Goal: Task Accomplishment & Management: Complete application form

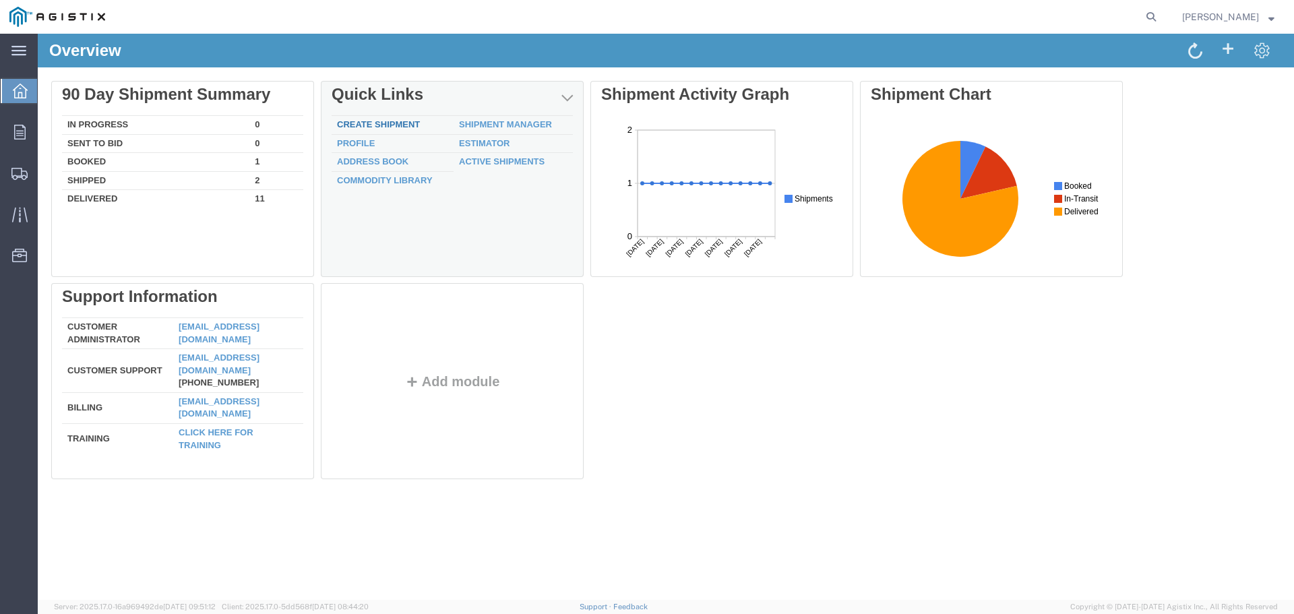
click at [392, 123] on link "Create Shipment" at bounding box center [378, 124] width 83 height 10
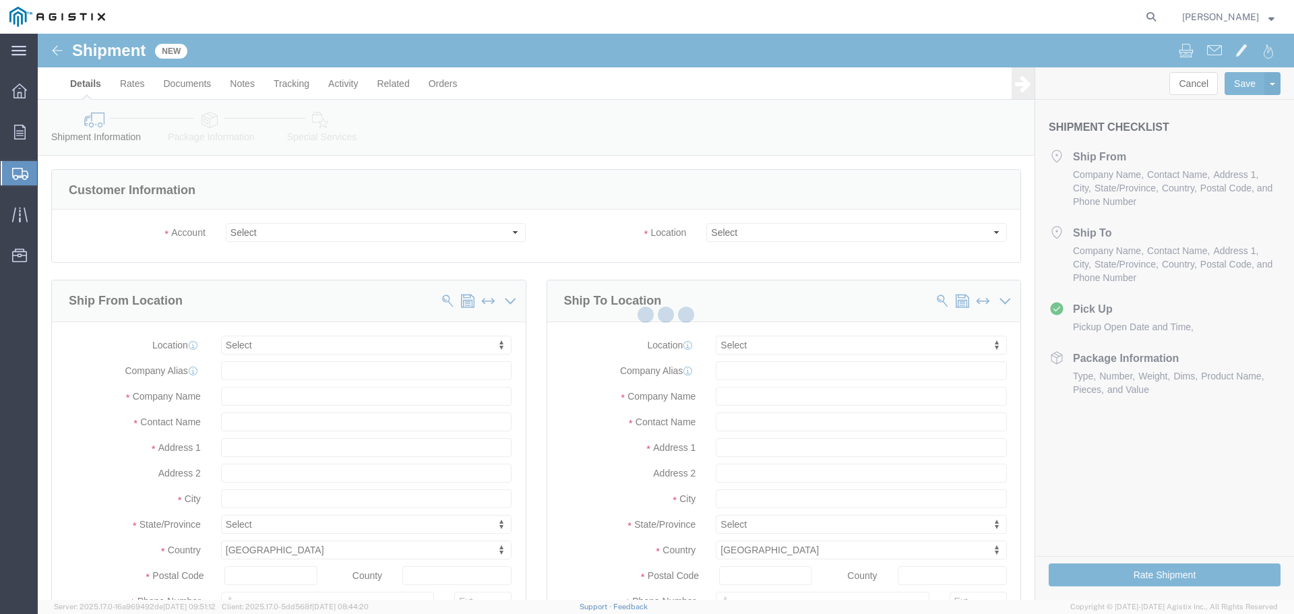
select select
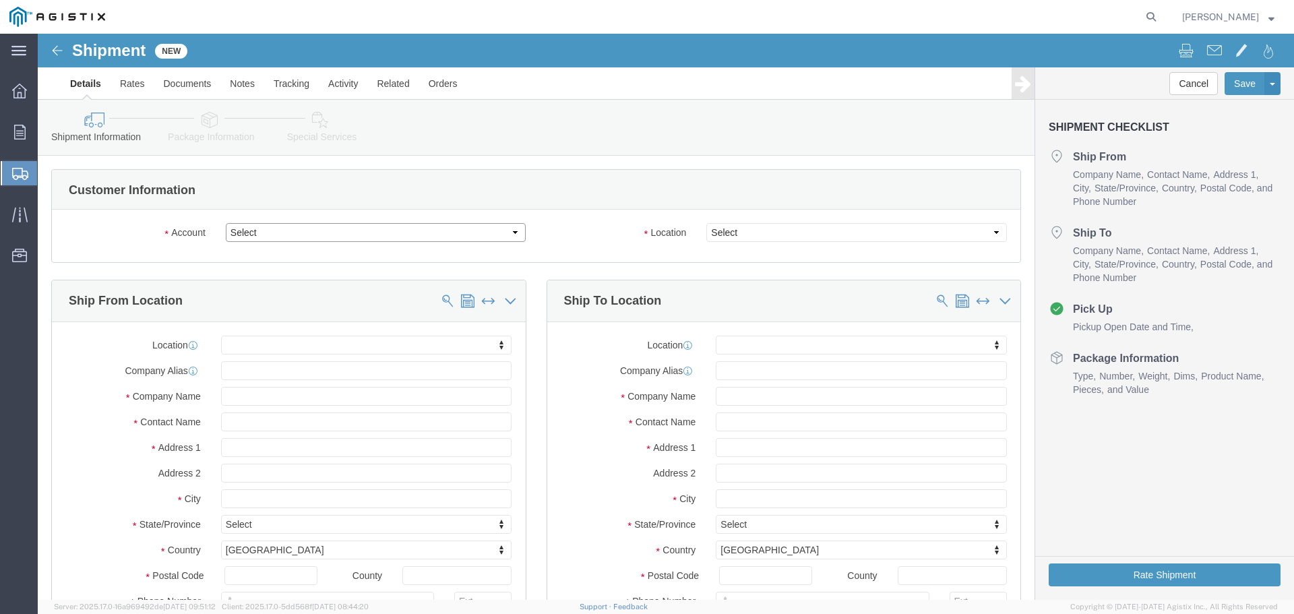
click select "Select Jeta Corp PG&E"
select select "9596"
click select "Select Jeta Corp PG&E"
select select "PURCHORD"
select select
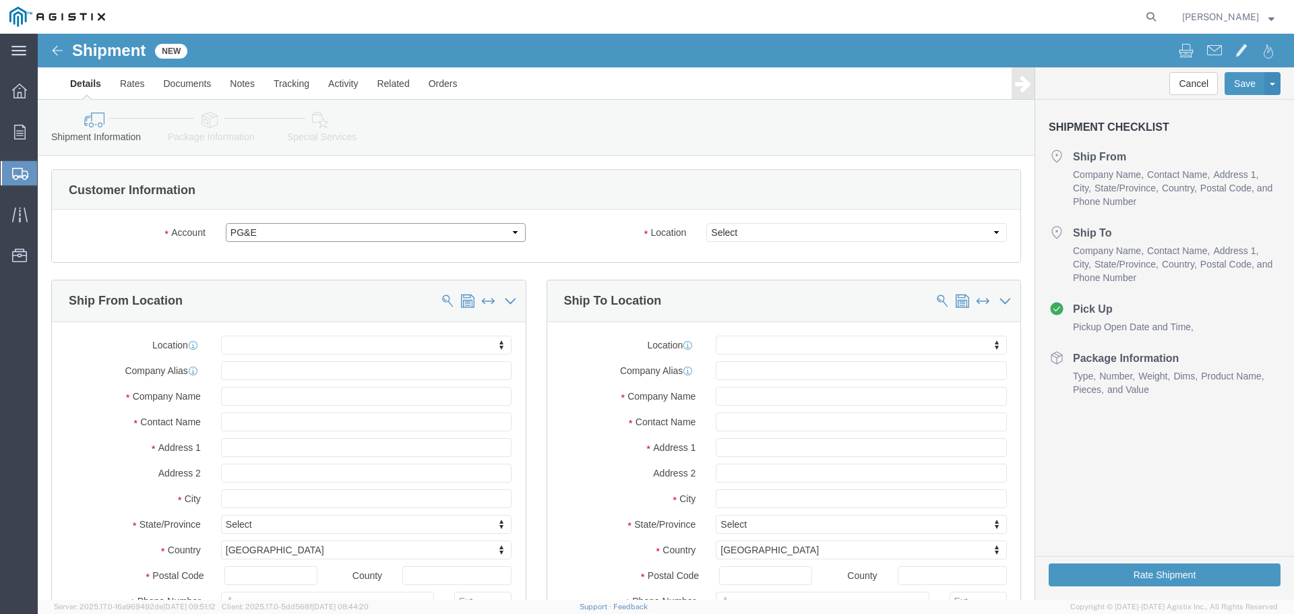
select select
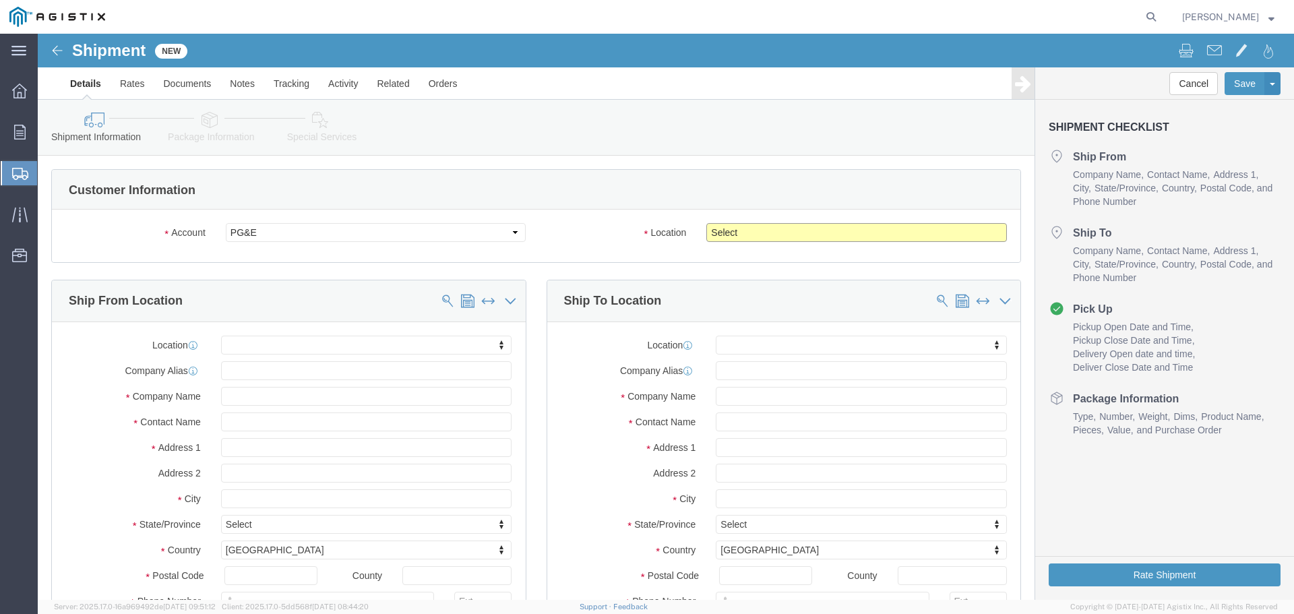
click select "Select All Others [GEOGRAPHIC_DATA] [GEOGRAPHIC_DATA] [GEOGRAPHIC_DATA] [GEOGRA…"
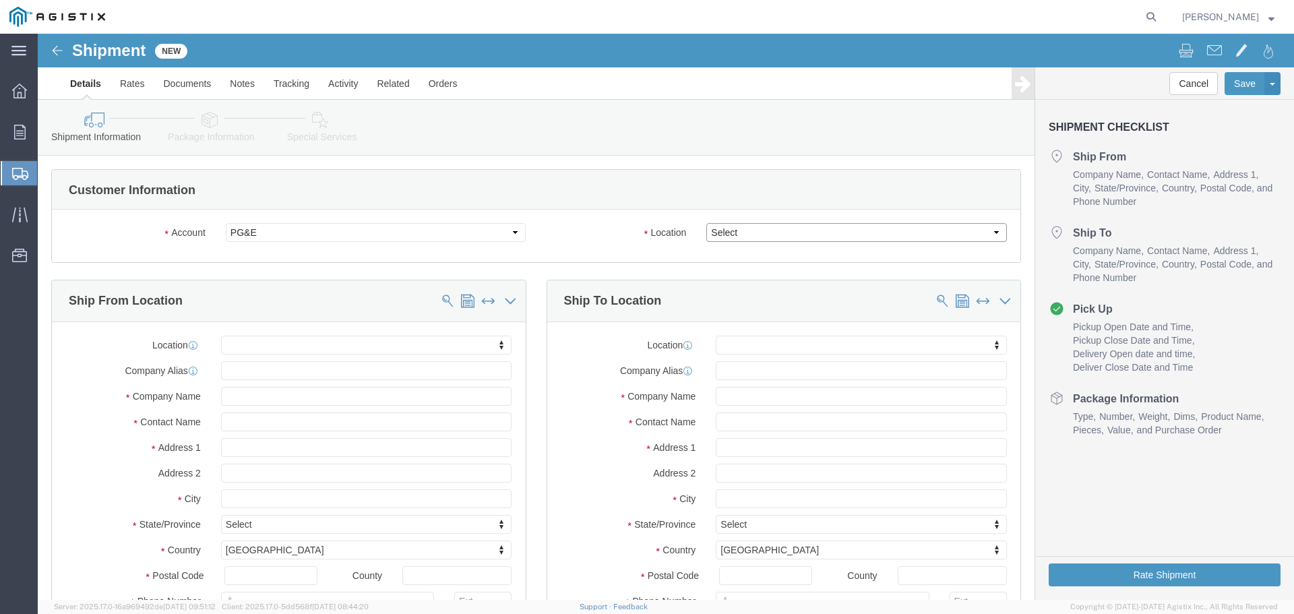
select select "23082"
click select "Select All Others [GEOGRAPHIC_DATA] [GEOGRAPHIC_DATA] [GEOGRAPHIC_DATA] [GEOGRA…"
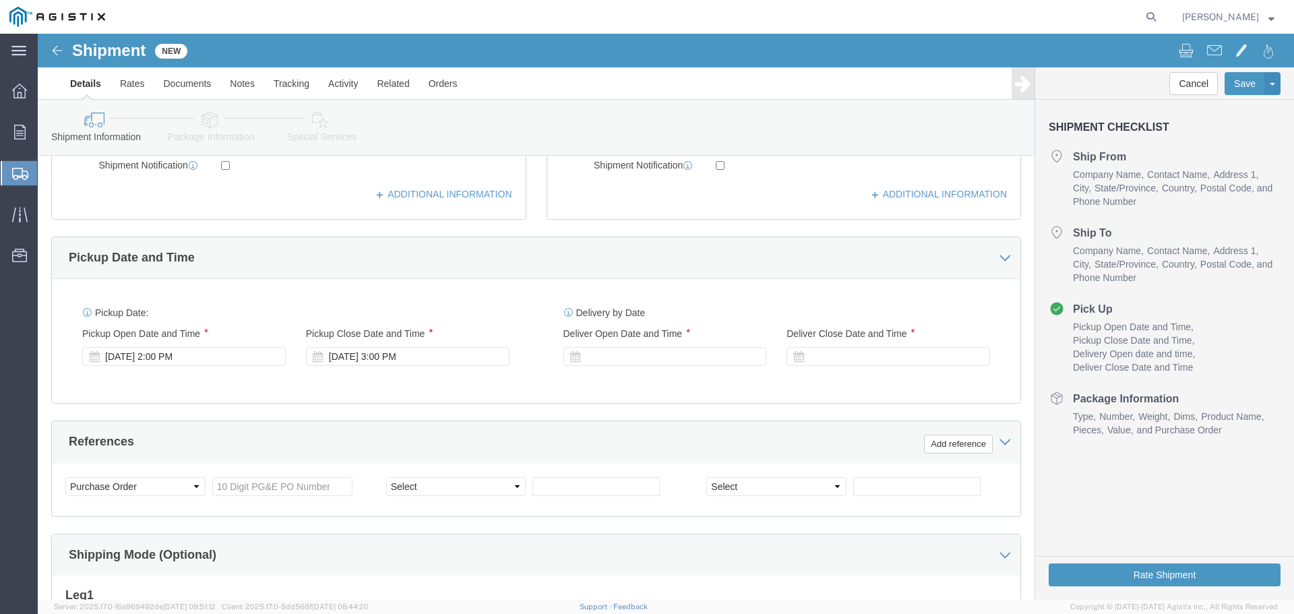
scroll to position [539, 0]
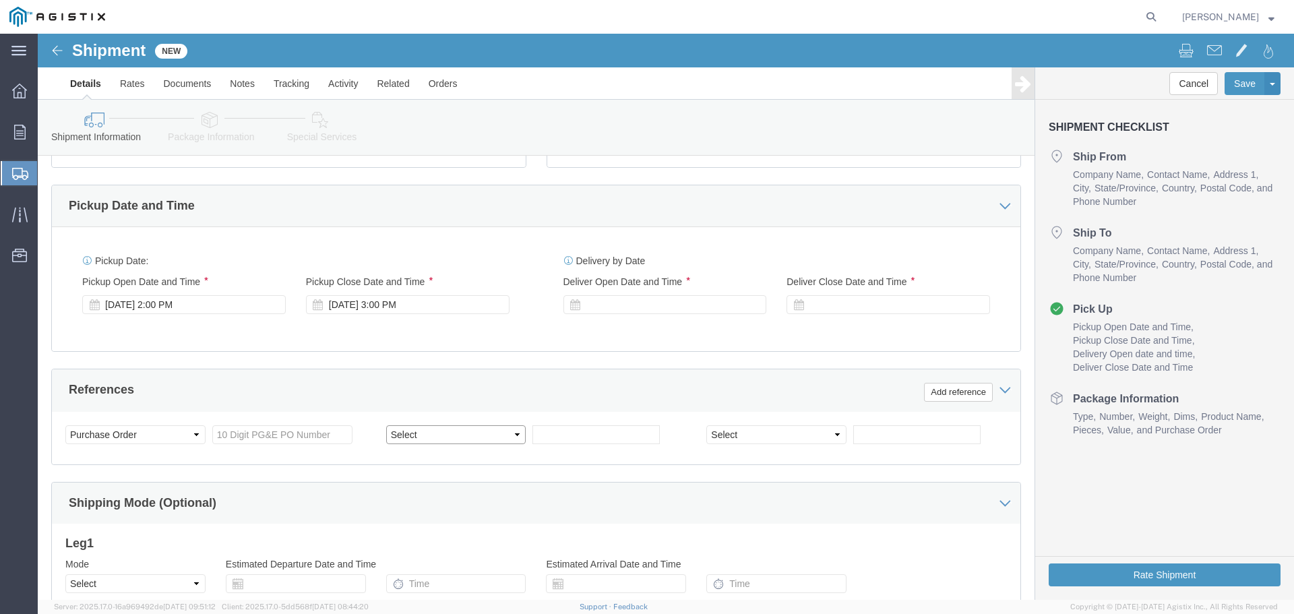
click select "Select Account Type Activity ID Airline Appointment Number ASN Batch Request # …"
click div "Customer Information Account Select Jeta Corp PG&E Location Select All Others F…"
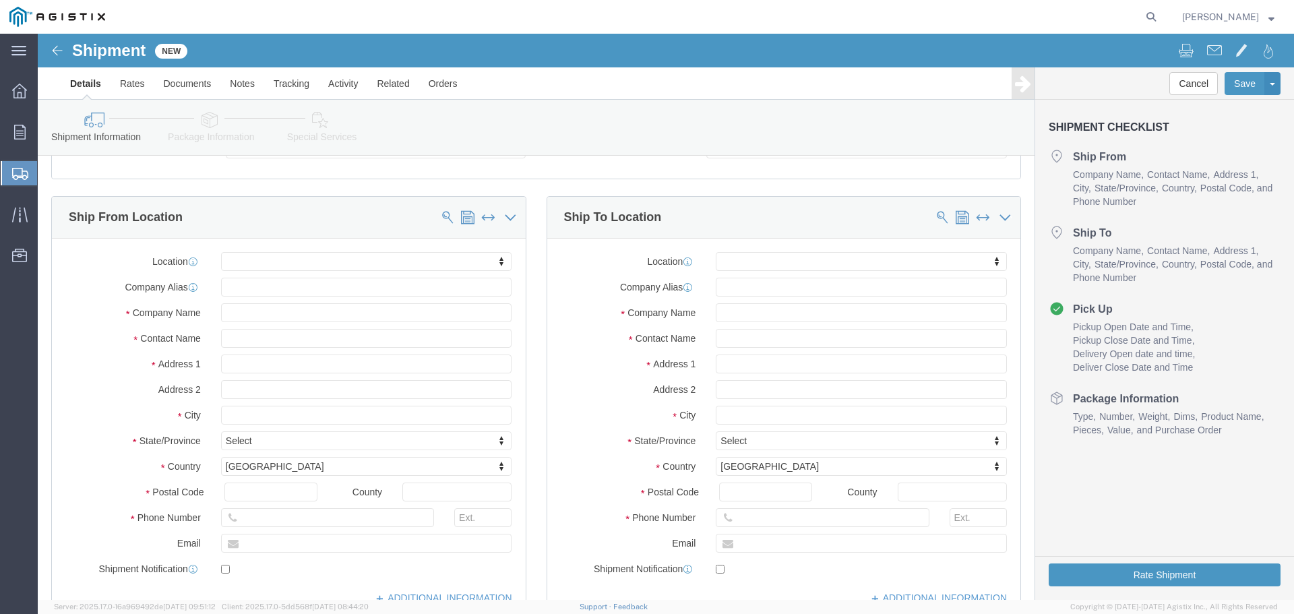
scroll to position [202, 0]
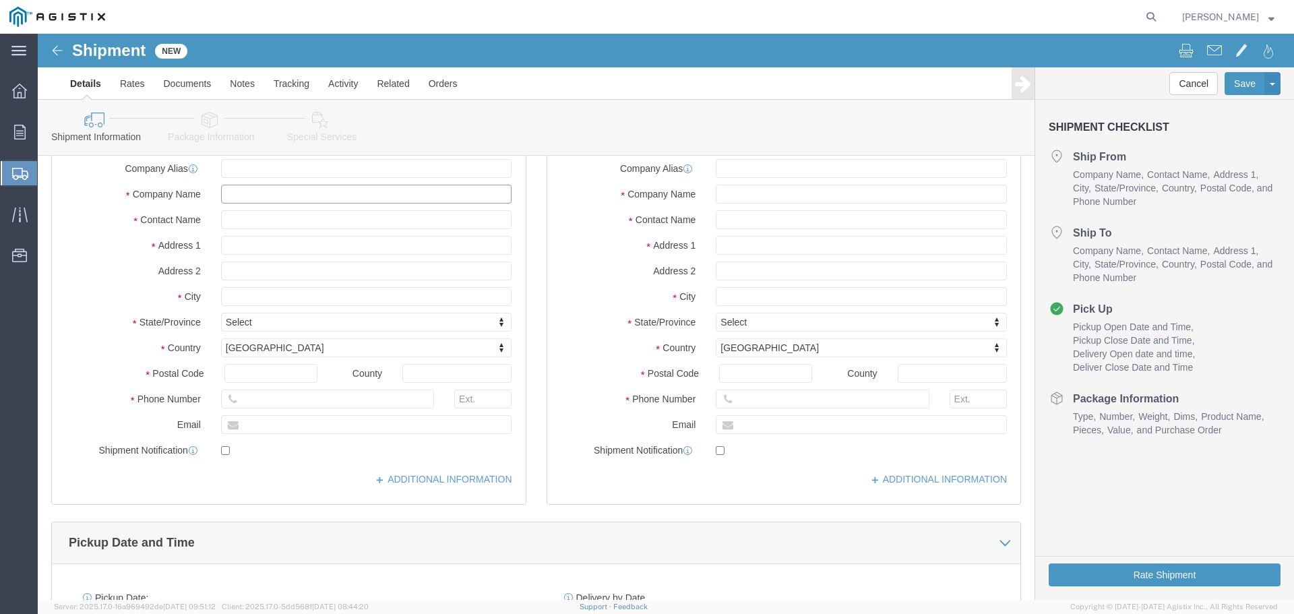
click input "text"
drag, startPoint x: 239, startPoint y: 154, endPoint x: 236, endPoint y: 169, distance: 15.7
click input "text"
paste input "Guardian Fall - HDC"
type input "Guardian Fall - HDC"
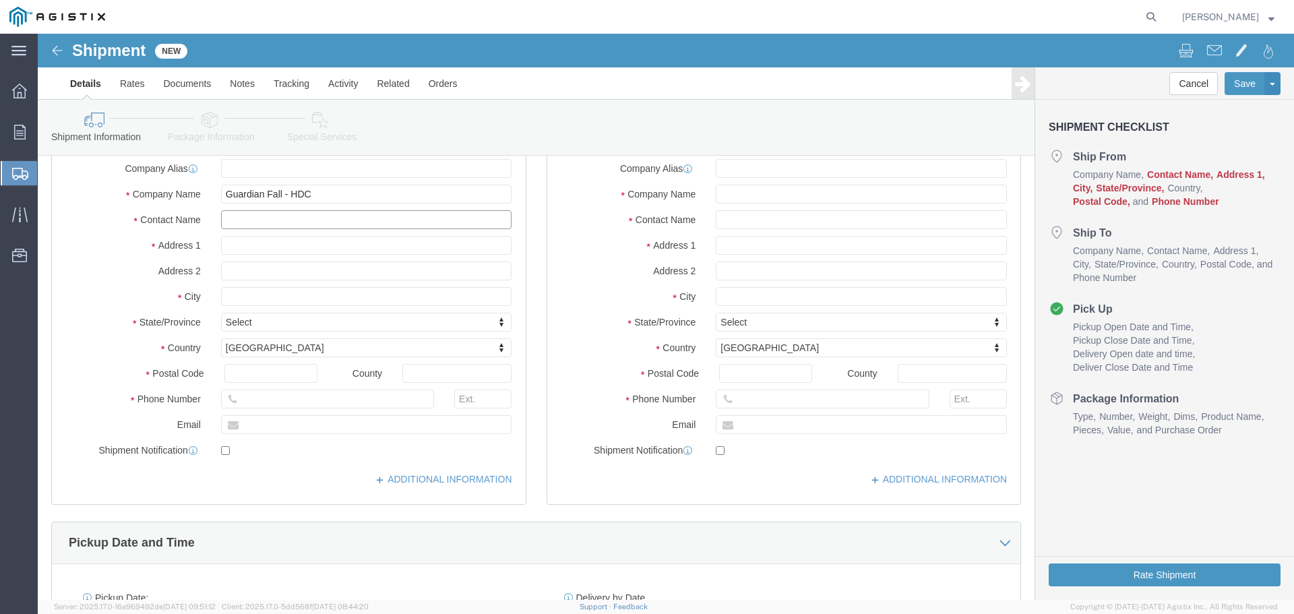
click input "text"
paste input "[PERSON_NAME]"
type input "[PERSON_NAME]"
click input "text"
type input "16333"
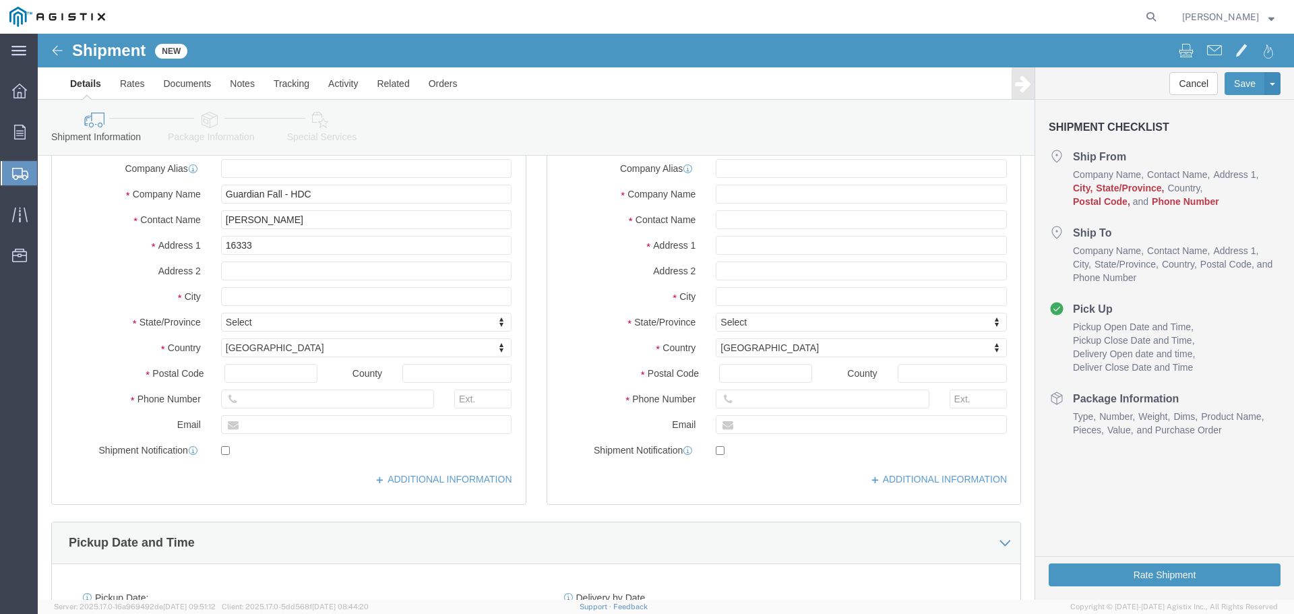
select select
drag, startPoint x: 247, startPoint y: 215, endPoint x: 26, endPoint y: 189, distance: 222.5
click div "Location My Profile Location (OBSOLETE) [PERSON_NAME] SC - GC TRAILER (OBSOLETE…"
paste input "Tomball Pkwy Ste 100"
type input "[STREET_ADDRESS]"
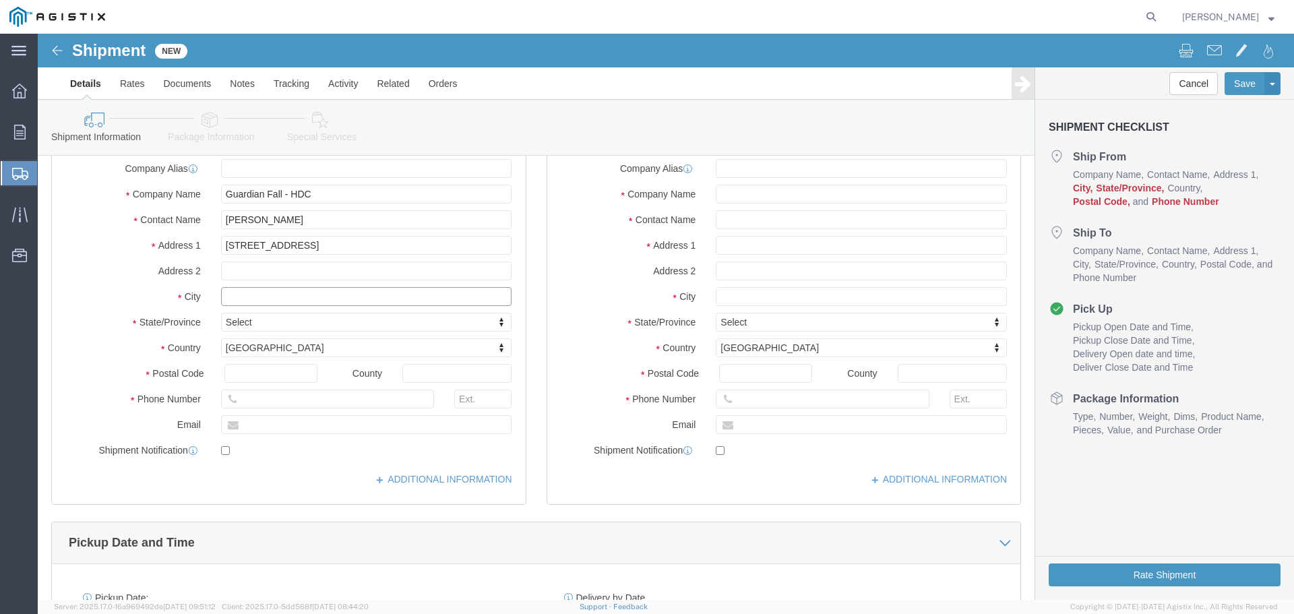
select select
click input "text"
paste input "[GEOGRAPHIC_DATA] [GEOGRAPHIC_DATA]"
type input "[GEOGRAPHIC_DATA] [GEOGRAPHIC_DATA]"
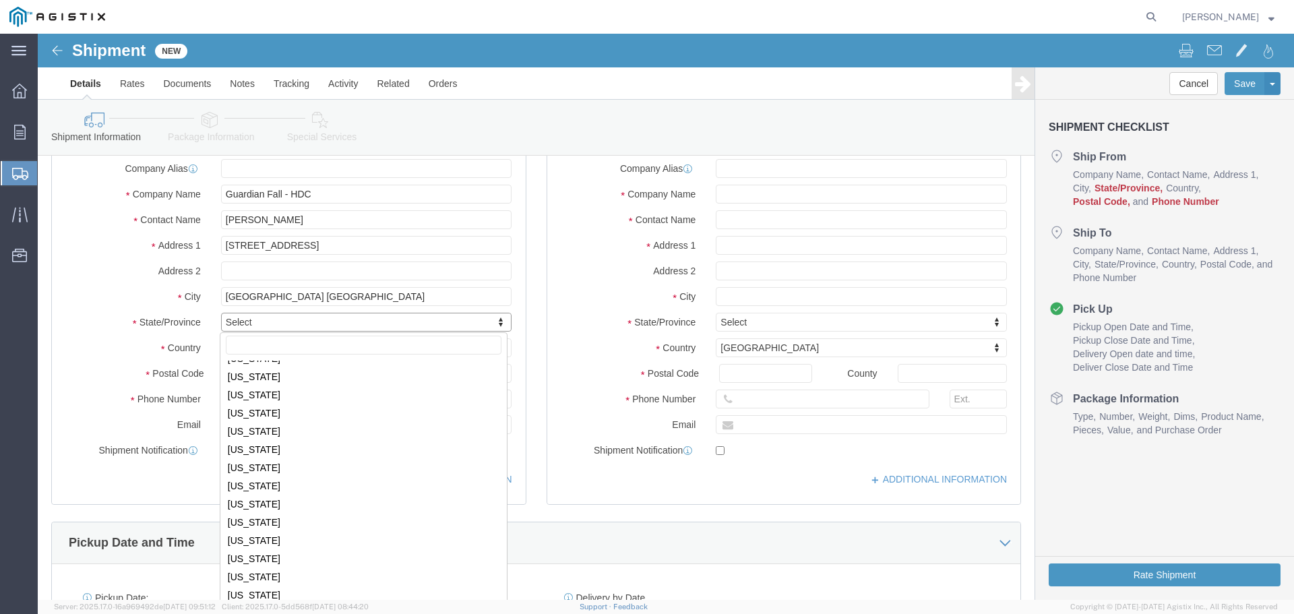
scroll to position [700, 0]
select select
select select "[GEOGRAPHIC_DATA]"
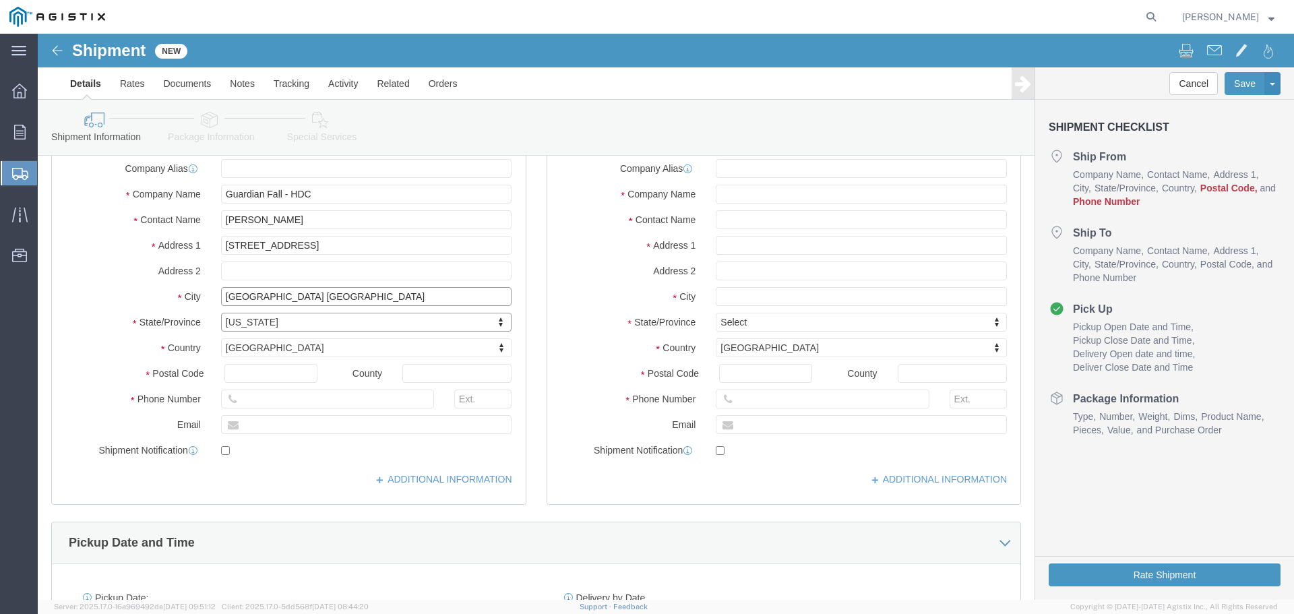
click input "[GEOGRAPHIC_DATA] [GEOGRAPHIC_DATA]"
type input "[GEOGRAPHIC_DATA]"
select select
click input "text"
type input "77064"
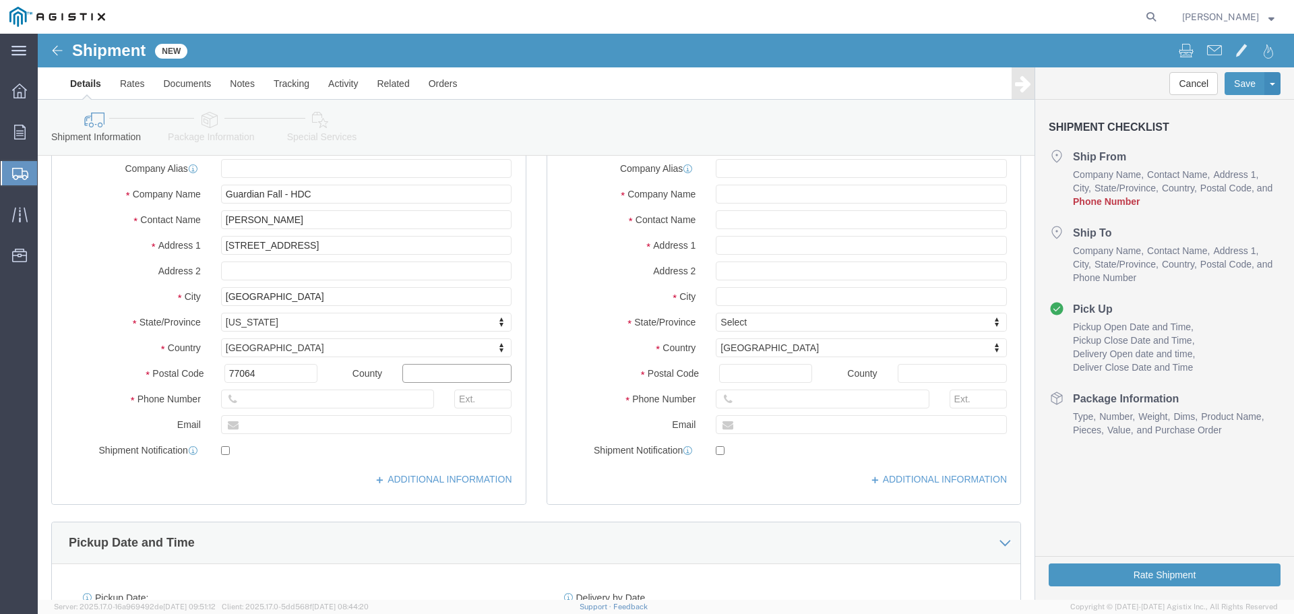
select select
drag, startPoint x: 364, startPoint y: 336, endPoint x: 383, endPoint y: 338, distance: 19.6
click input "text"
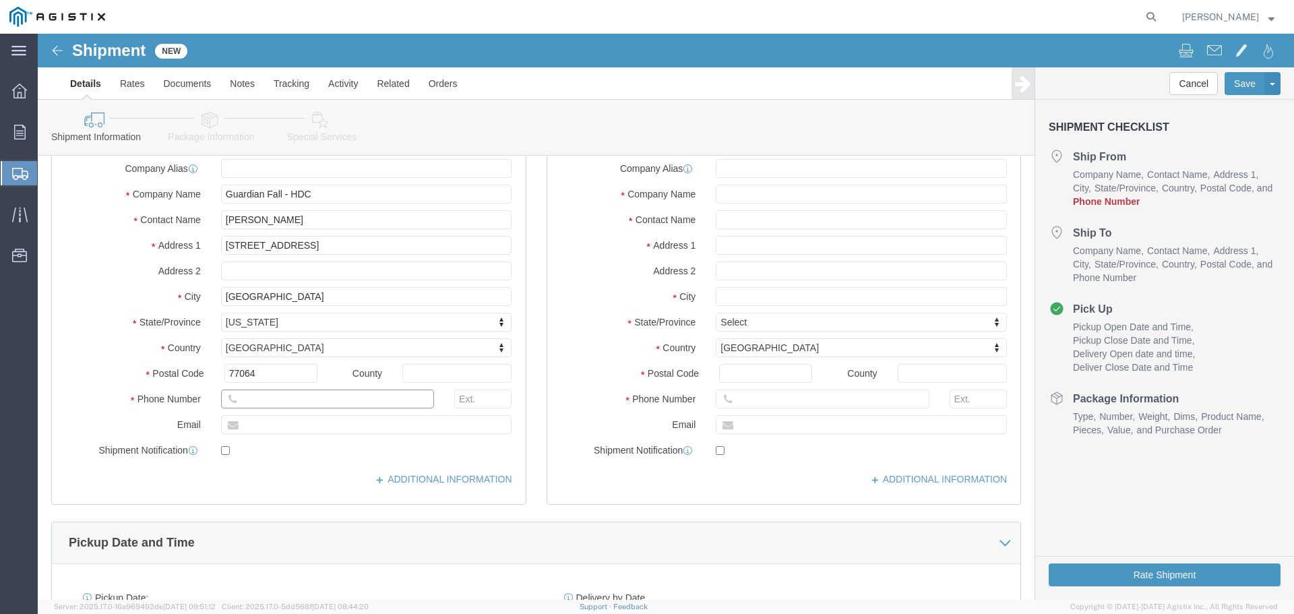
paste input "[PHONE_NUMBER]"
type input "[PHONE_NUMBER]"
click div "Location My Profile Location (OBSOLETE) [PERSON_NAME] SC - GC TRAILER (OBSOLETE…"
click input "text"
paste input "[PERSON_NAME][EMAIL_ADDRESS][PERSON_NAME][DOMAIN_NAME]>"
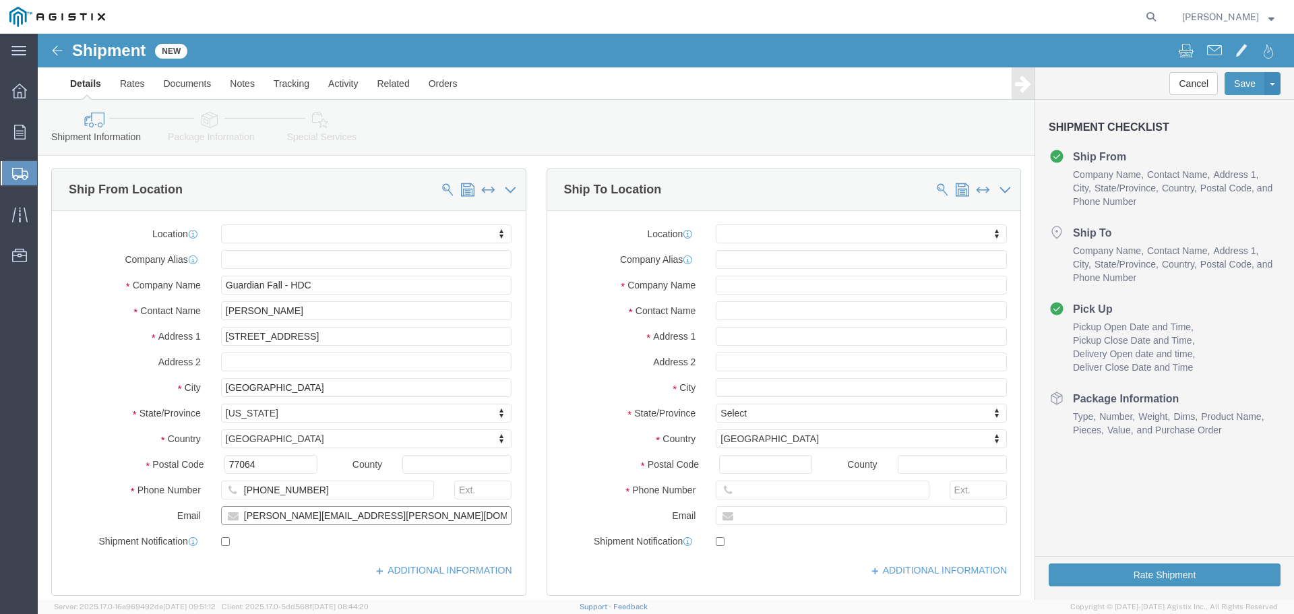
scroll to position [135, 0]
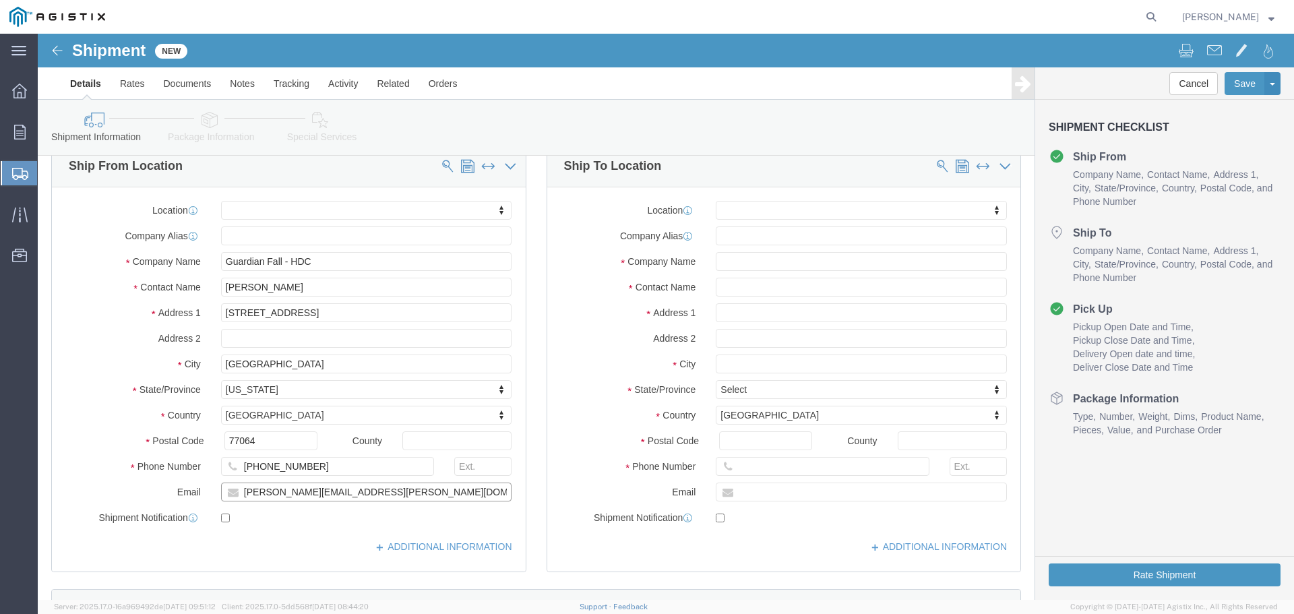
type input "[PERSON_NAME][EMAIL_ADDRESS][PERSON_NAME][DOMAIN_NAME]"
checkbox input "true"
click label "Address 2"
click input "text"
type input "j"
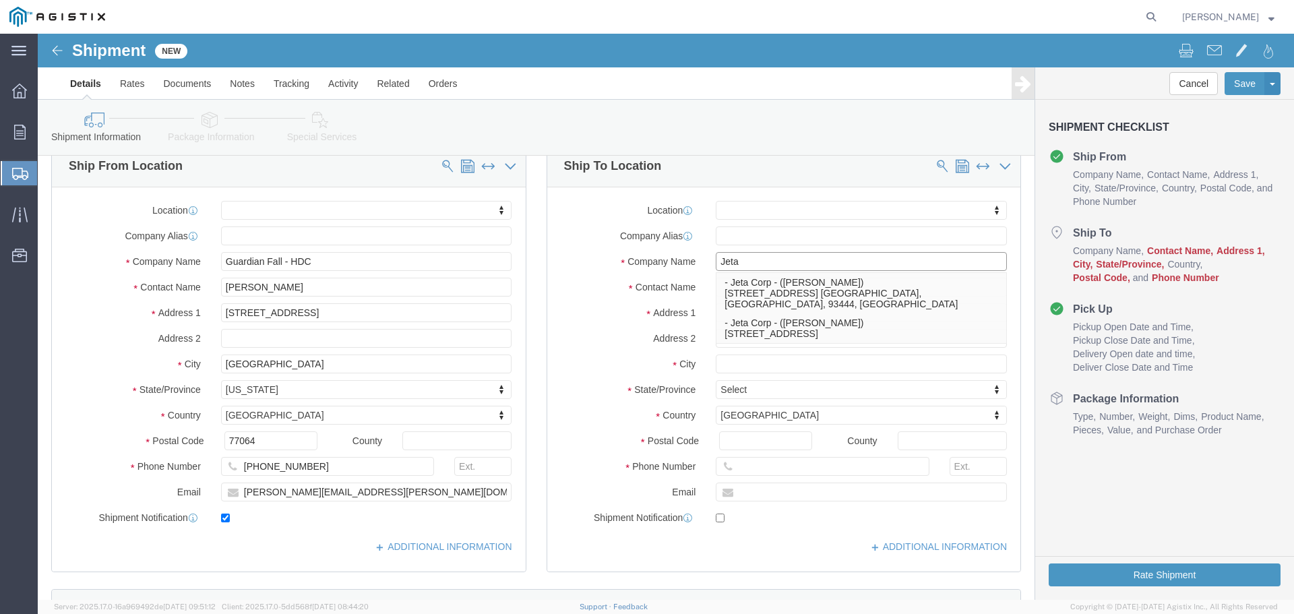
type input "Jeta C"
click p "- Jeta Corp - ([PERSON_NAME]) [STREET_ADDRESS] [GEOGRAPHIC_DATA], [GEOGRAPHIC_D…"
select select
type input "Jeta Corp"
type input "[PERSON_NAME]"
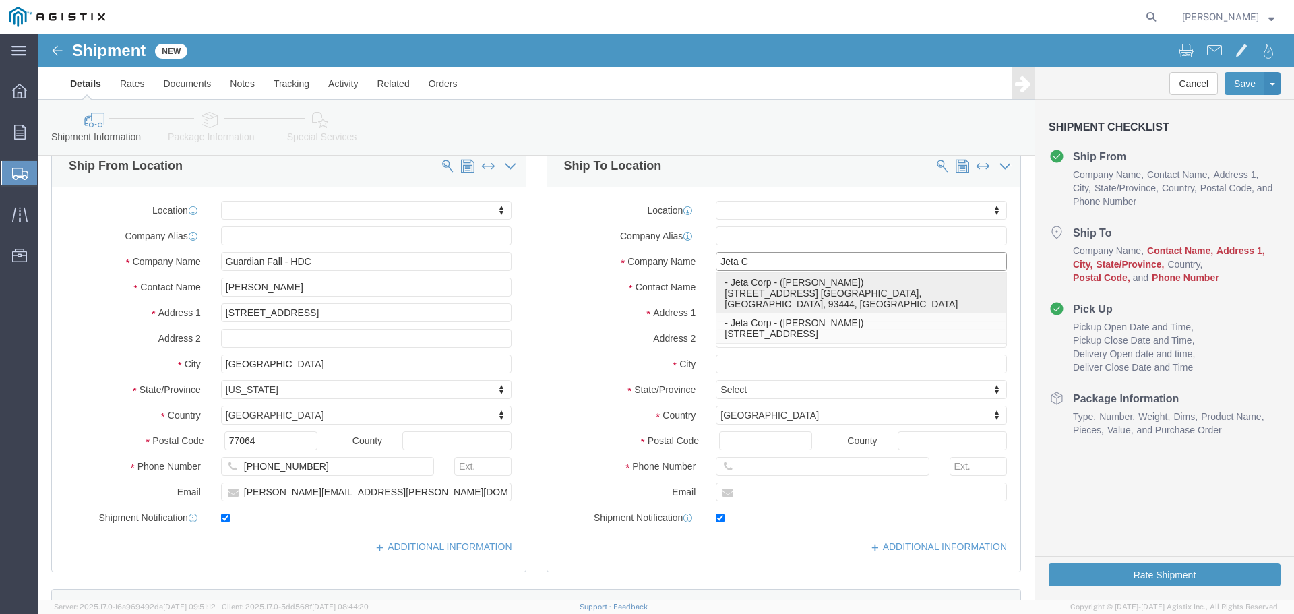
type input "[STREET_ADDRESS] SUITE D"
type input "SANTA [PERSON_NAME]"
type input "93444"
type input "SLO"
type input "[PHONE_NUMBER]"
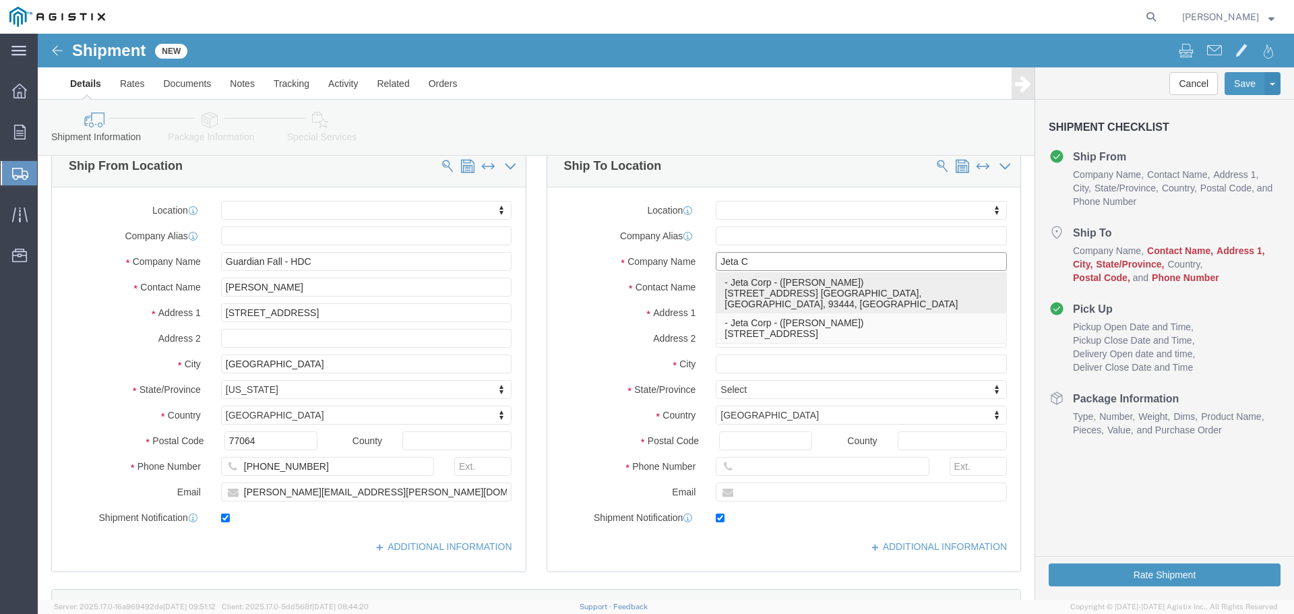
type input "[EMAIL_ADDRESS][DOMAIN_NAME]"
checkbox input "true"
select select "CA"
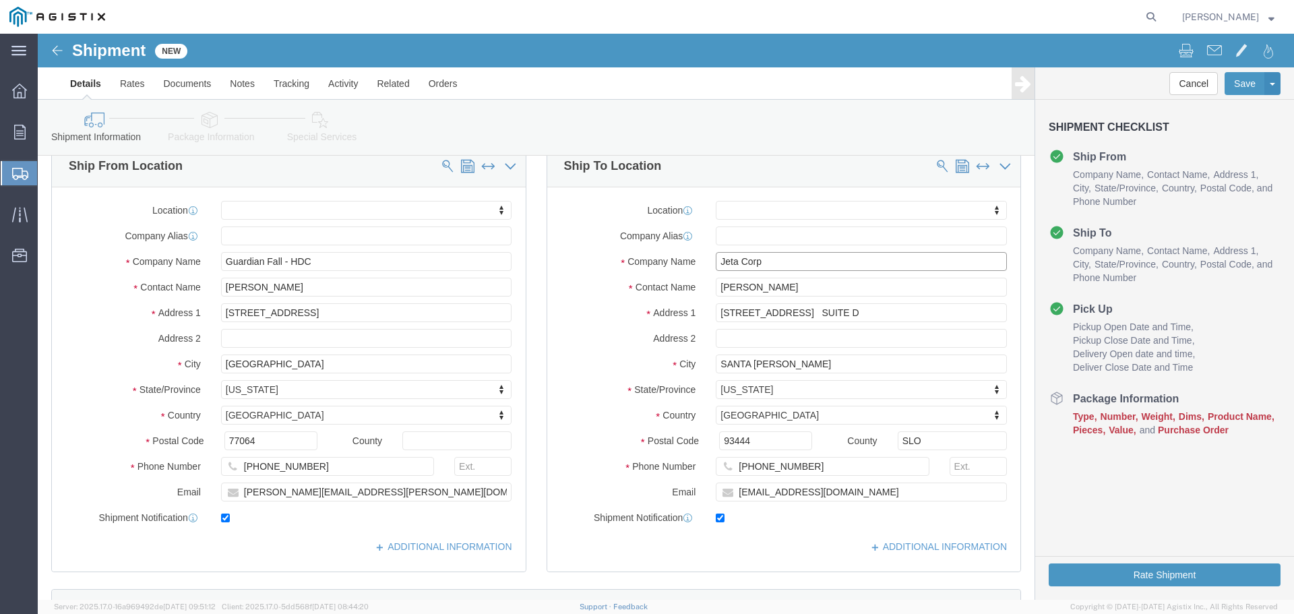
type input "Jeta Corp"
drag, startPoint x: 754, startPoint y: 257, endPoint x: 310, endPoint y: 178, distance: 451.1
click div "Ship From Location Location My Profile Location (OBSOLETE) [GEOGRAPHIC_DATA] SC…"
type input "[PERSON_NAME]"
drag, startPoint x: 832, startPoint y: 463, endPoint x: 245, endPoint y: 377, distance: 593.0
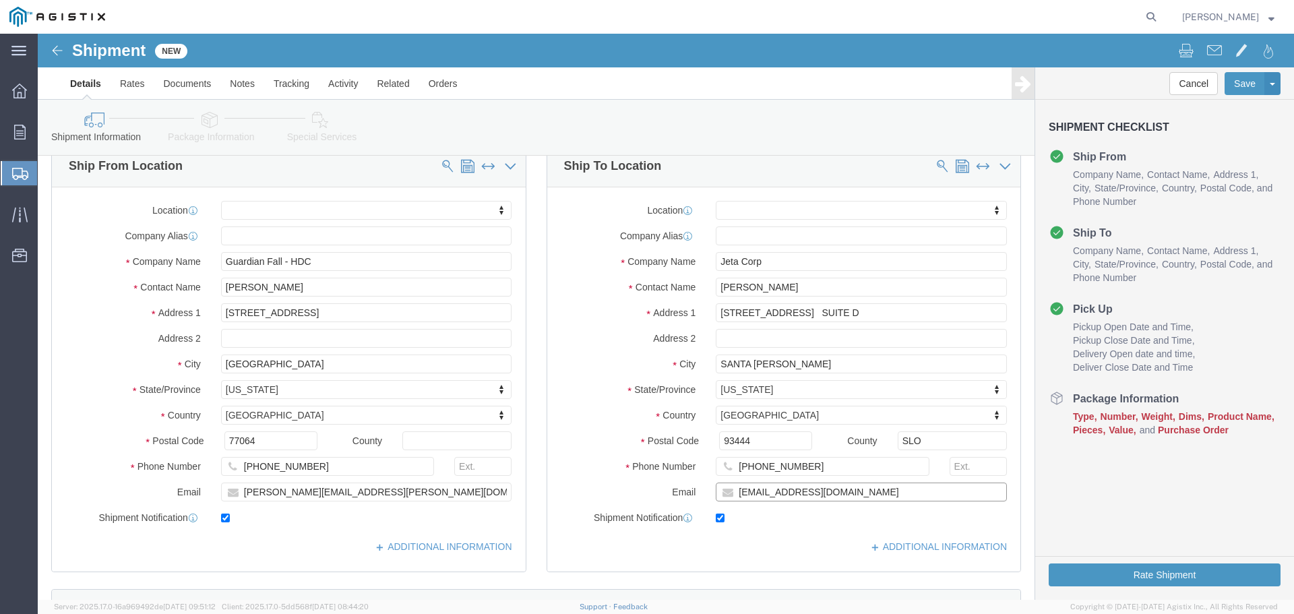
click div "Ship From Location Location My Profile Location (OBSOLETE) [GEOGRAPHIC_DATA] SC…"
type input "j"
click input "j"
paste input "<[EMAIL_ADDRESS][DOMAIN_NAME]"
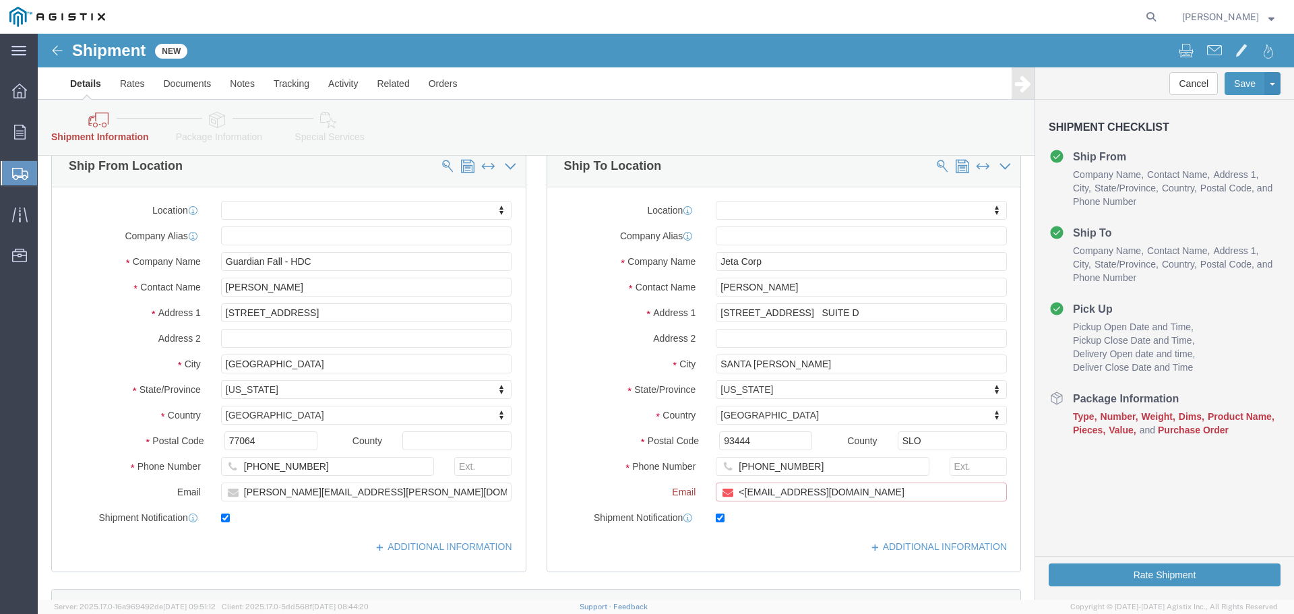
click input "<[EMAIL_ADDRESS][DOMAIN_NAME]"
type input "[EMAIL_ADDRESS][DOMAIN_NAME]"
click div "Shipment Information Package Information Special Services"
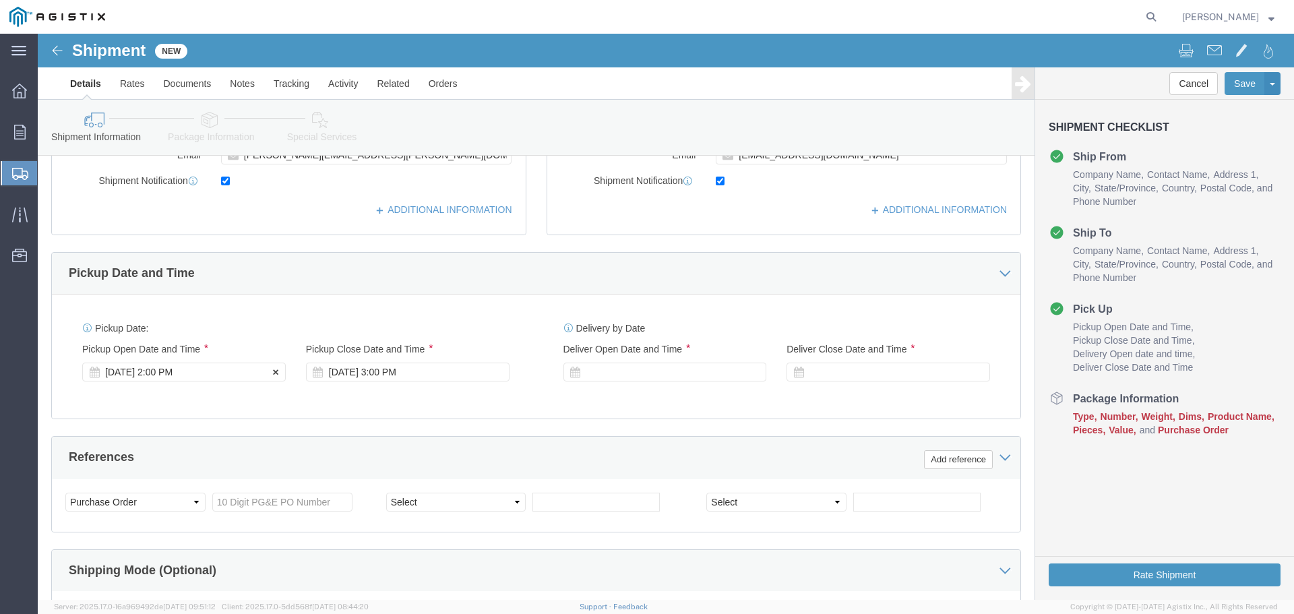
click div "[DATE] 2:00 PM"
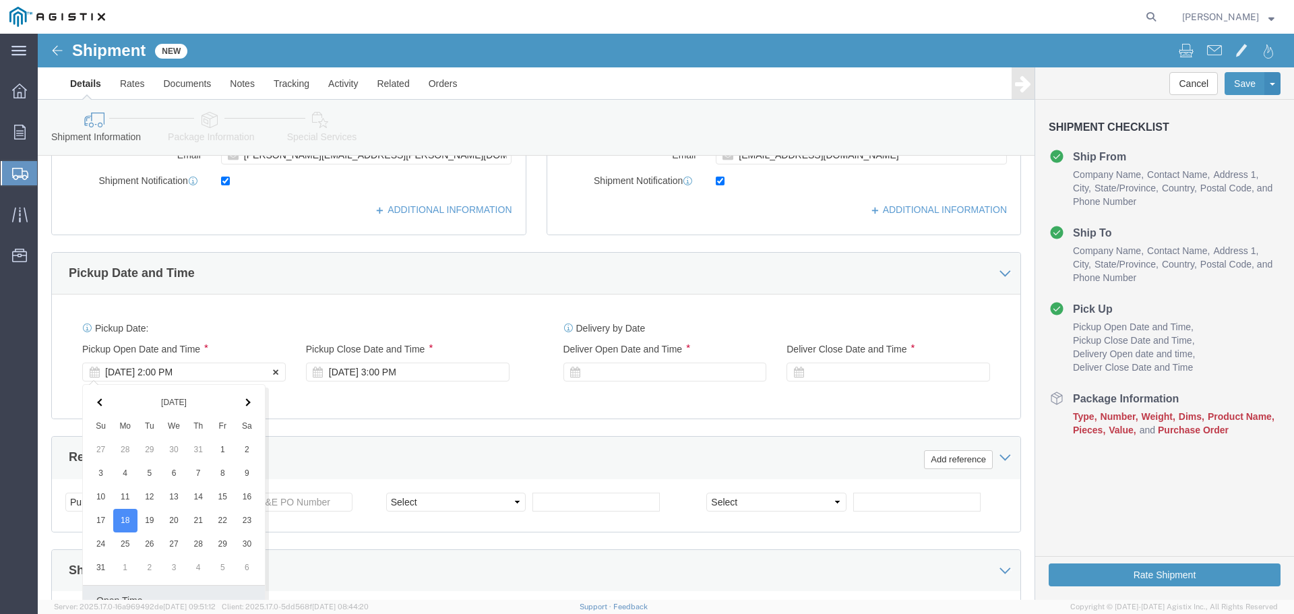
scroll to position [701, 0]
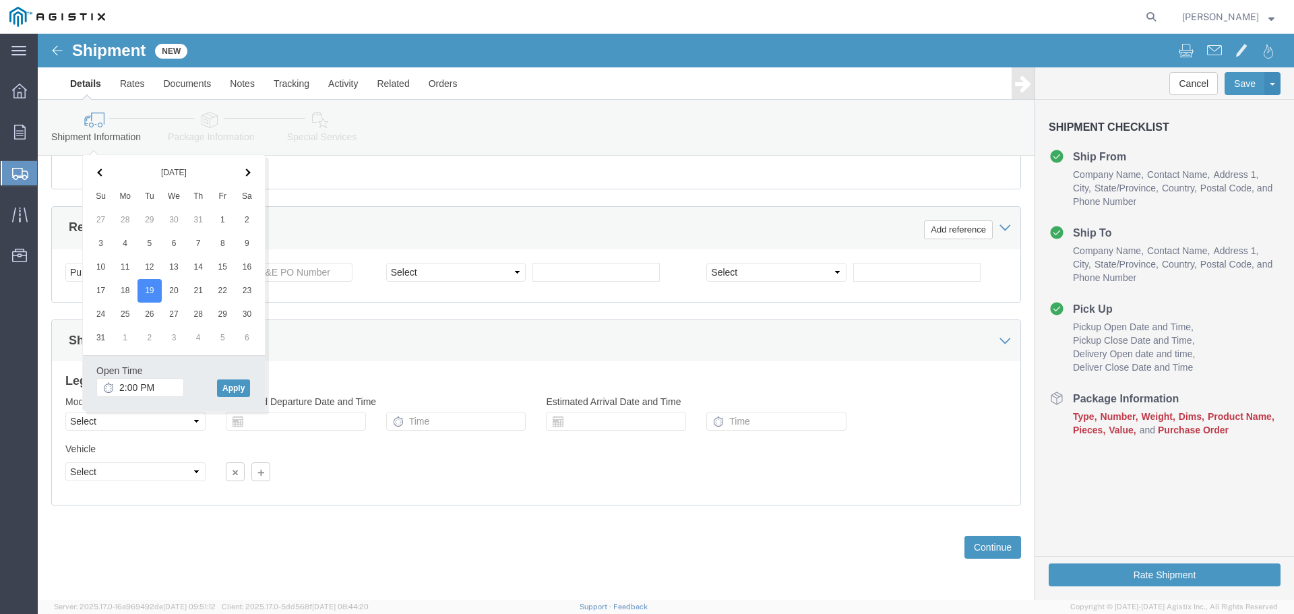
click div
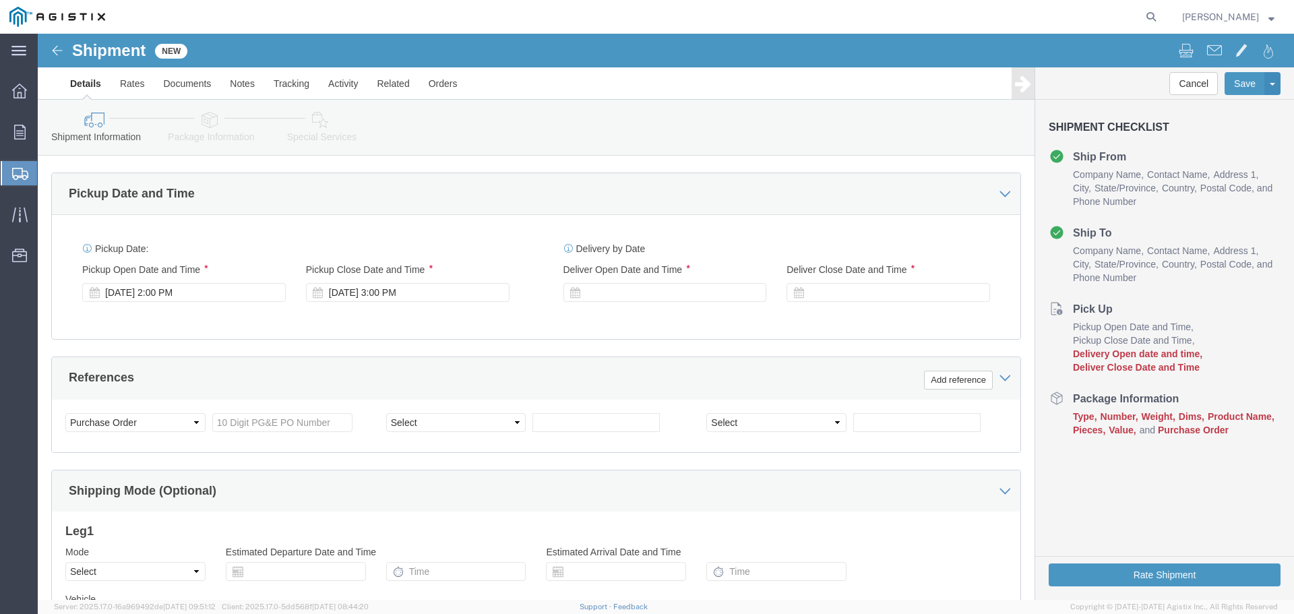
scroll to position [432, 0]
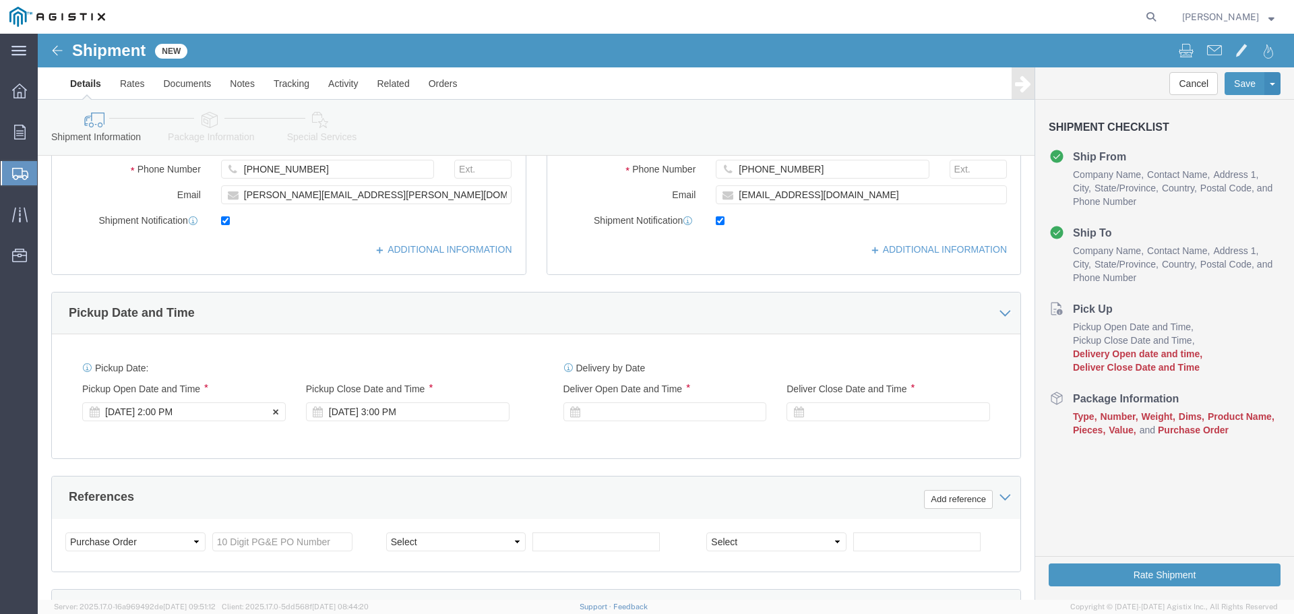
click div "[DATE] 2:00 PM"
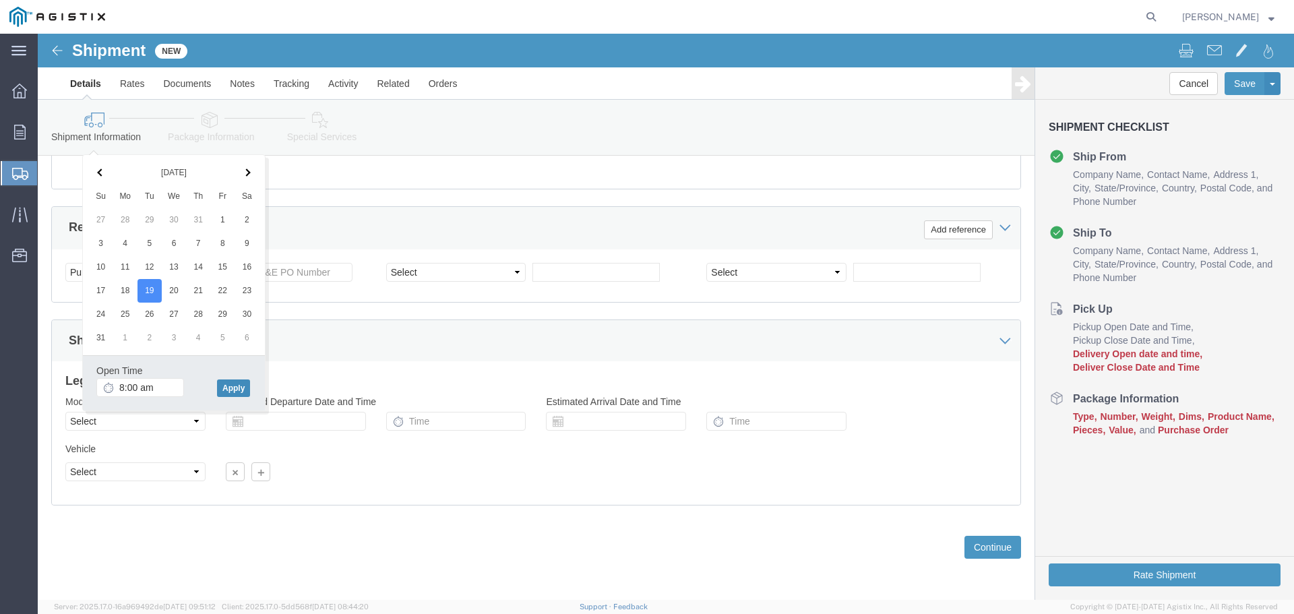
type input "8:00 AM"
click button "Apply"
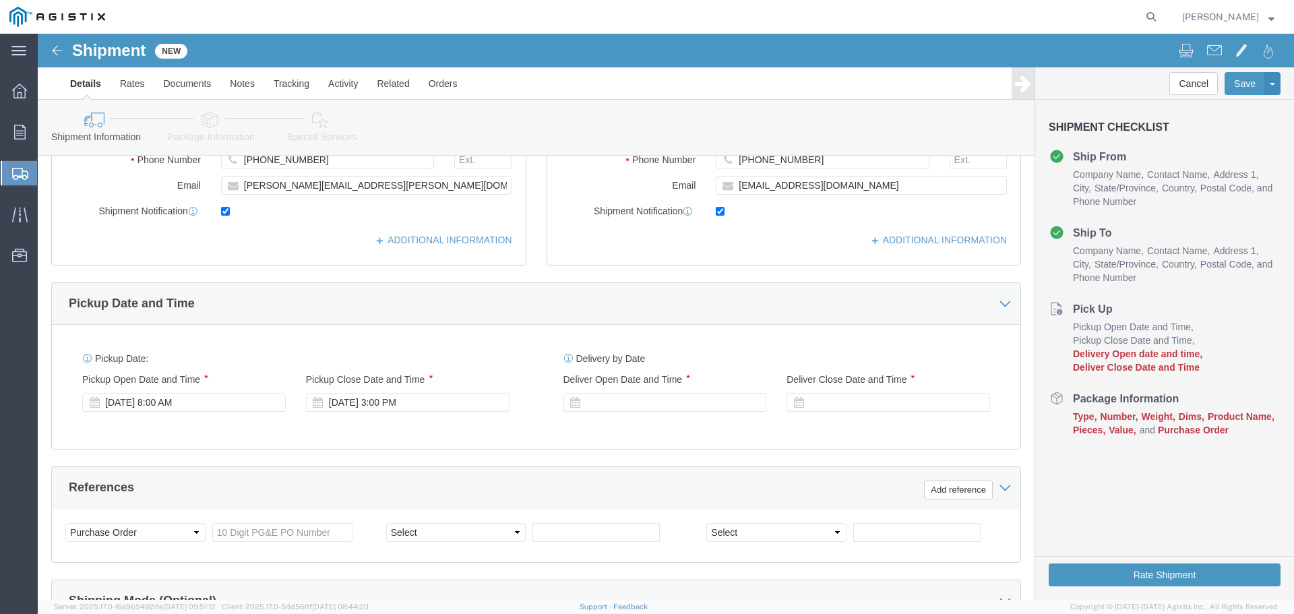
scroll to position [432, 0]
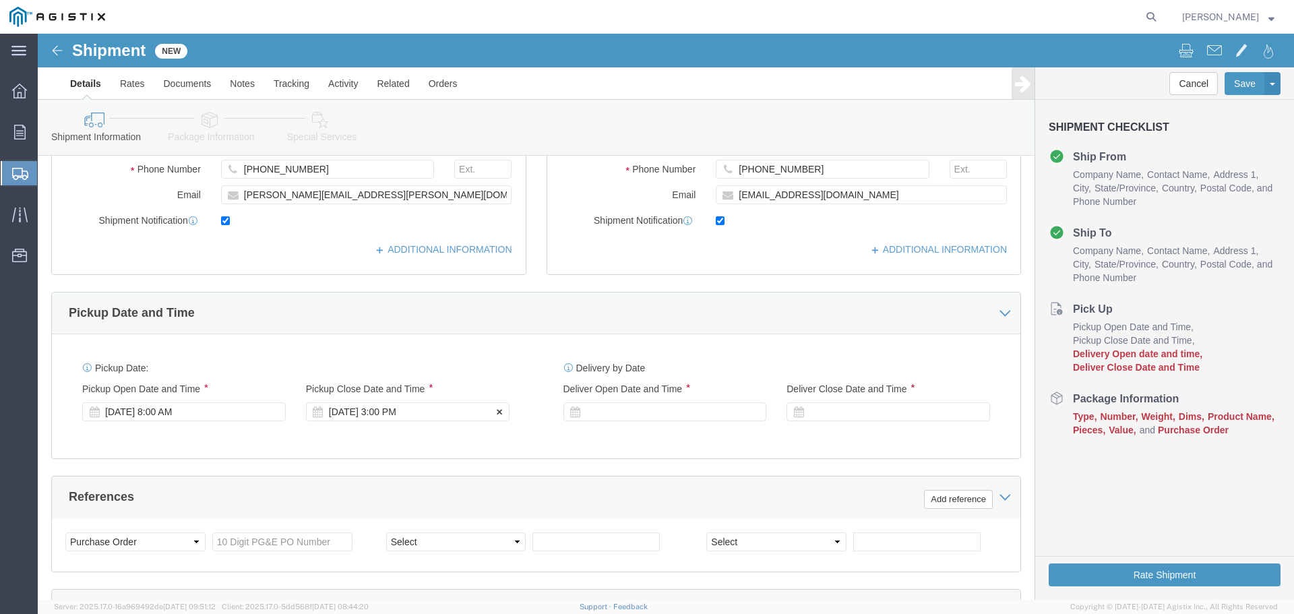
click div "[DATE] 3:00 PM"
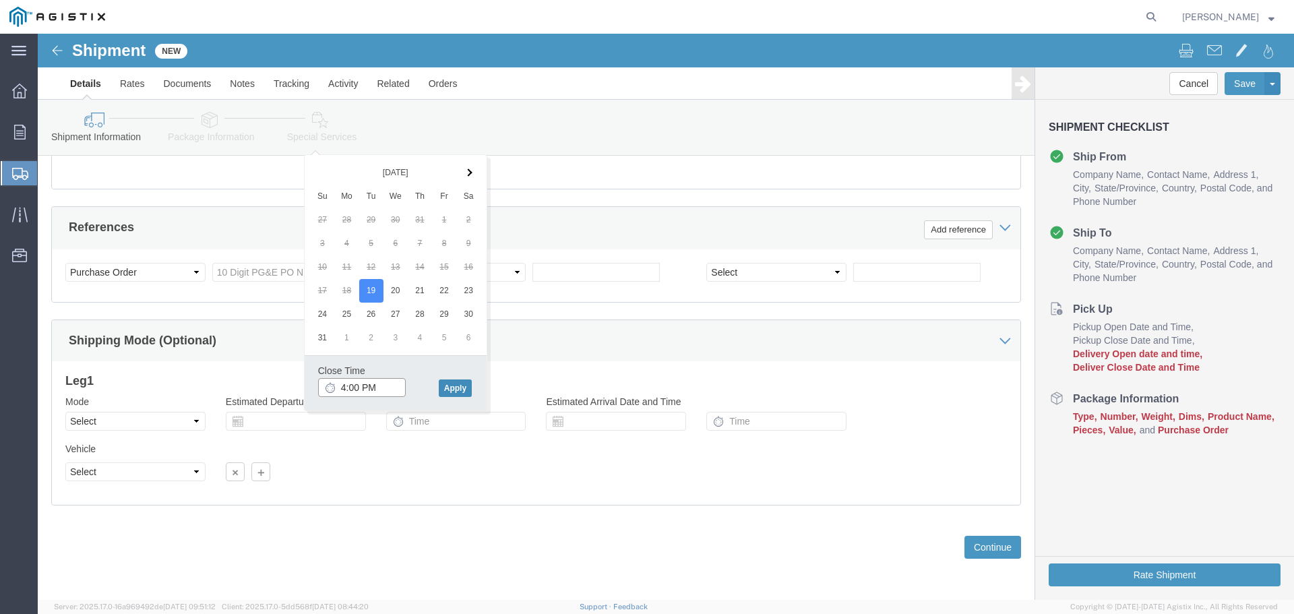
type input "4:00 PM"
click button "Apply"
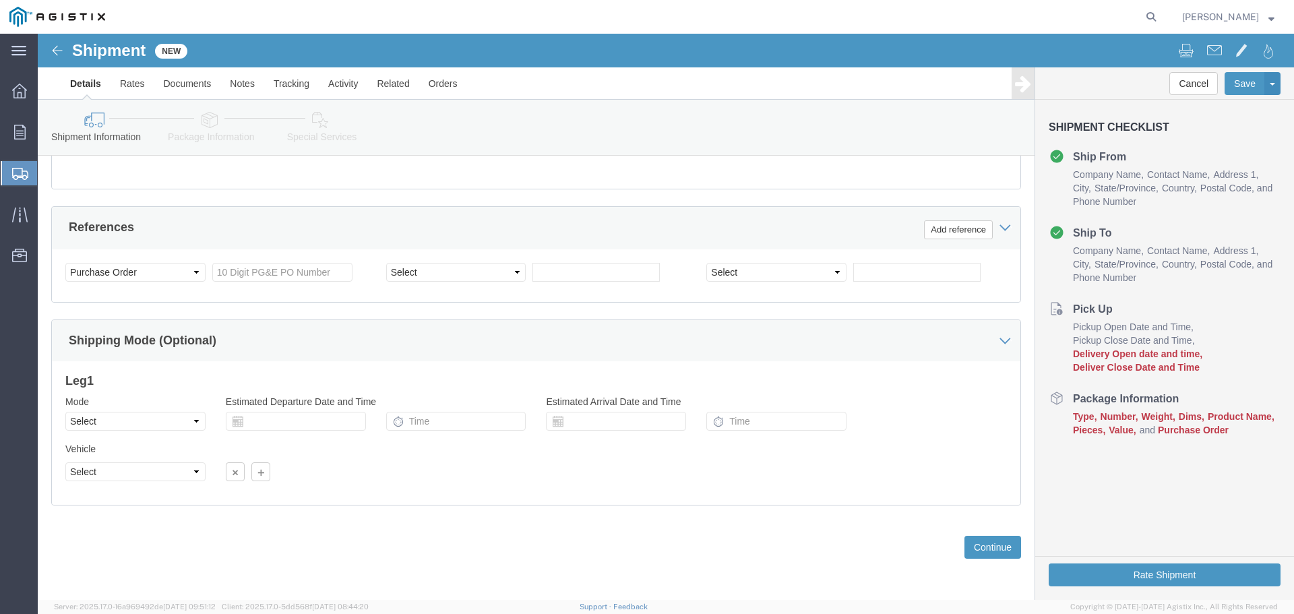
scroll to position [432, 0]
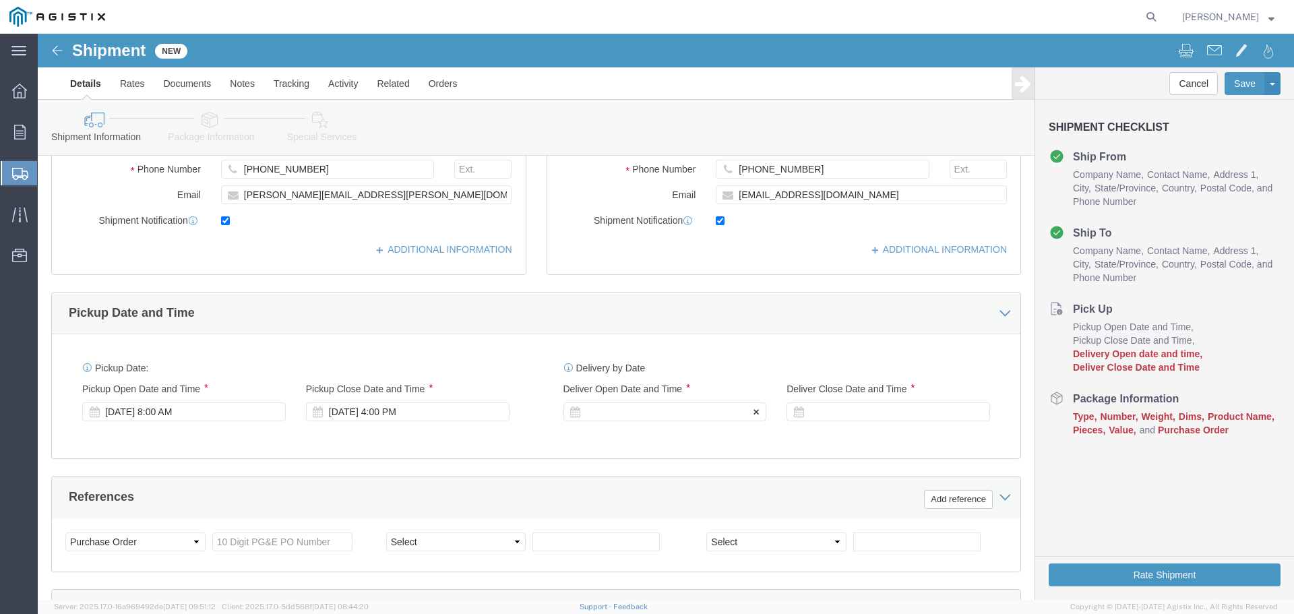
click div
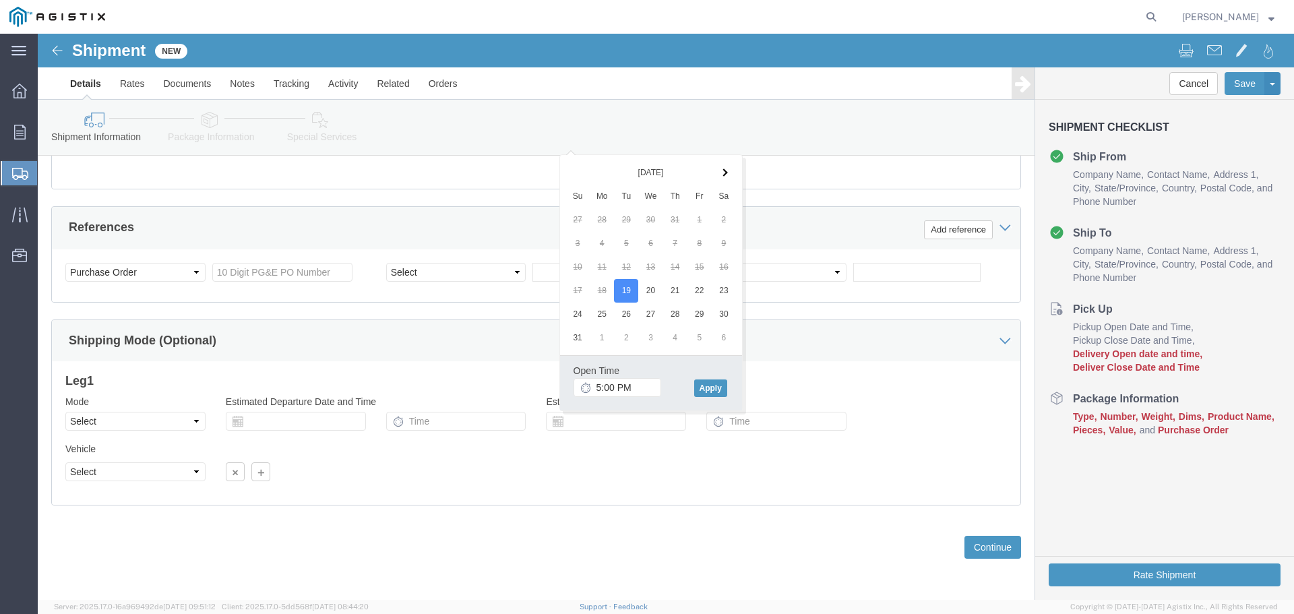
click h3 "Leg 1"
click input "text"
paste input "3501416656"
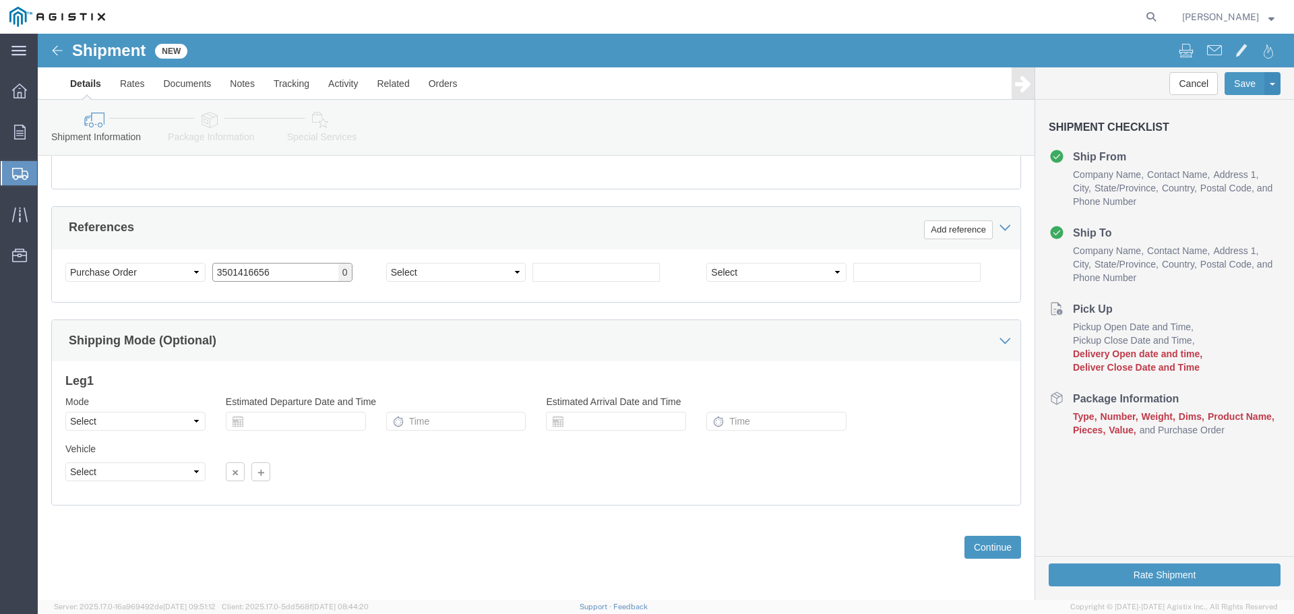
type input "3501416656"
click div "Shipping Mode (Optional)"
click select "Select Account Type Activity ID Airline Appointment Number ASN Batch Request # …"
click div "References Add reference"
click select "Select Air Less than Truckload Multi-Leg Ocean Freight Rail Small Parcel Truckl…"
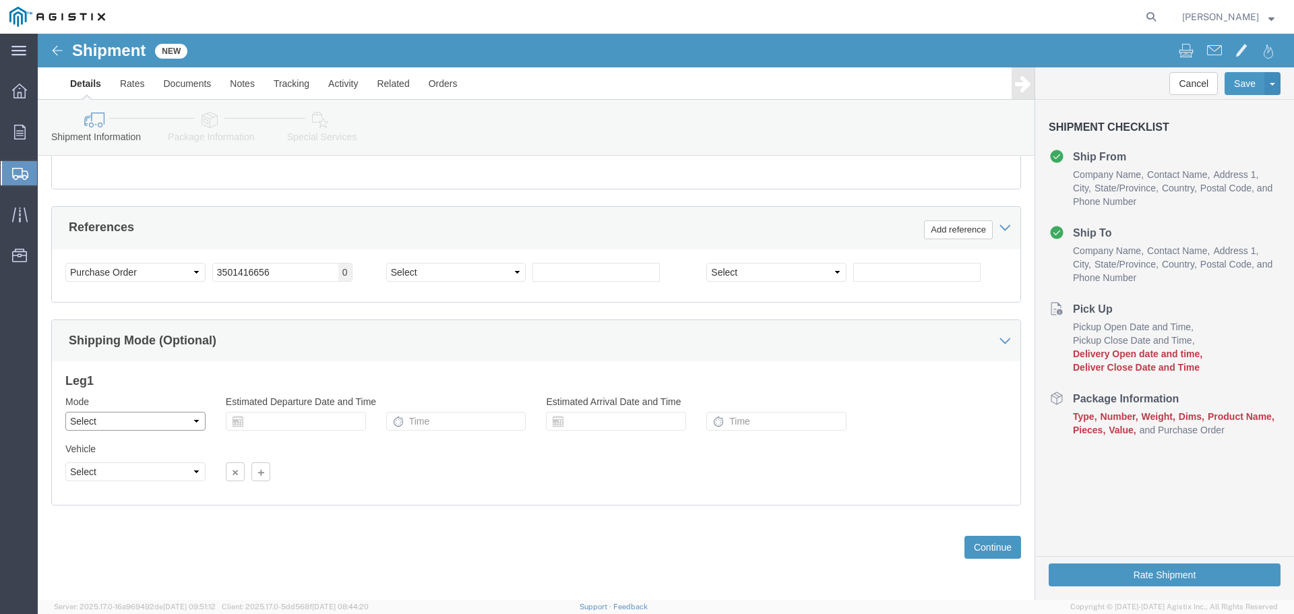
select select "LTL"
click select "Select Air Less than Truckload Multi-Leg Ocean Freight Rail Small Parcel Truckl…"
click input "text"
click div "Container Number"
click div "Mode Select Air Less than Truckload Multi-Leg Ocean Freight Rail Small Parcel T…"
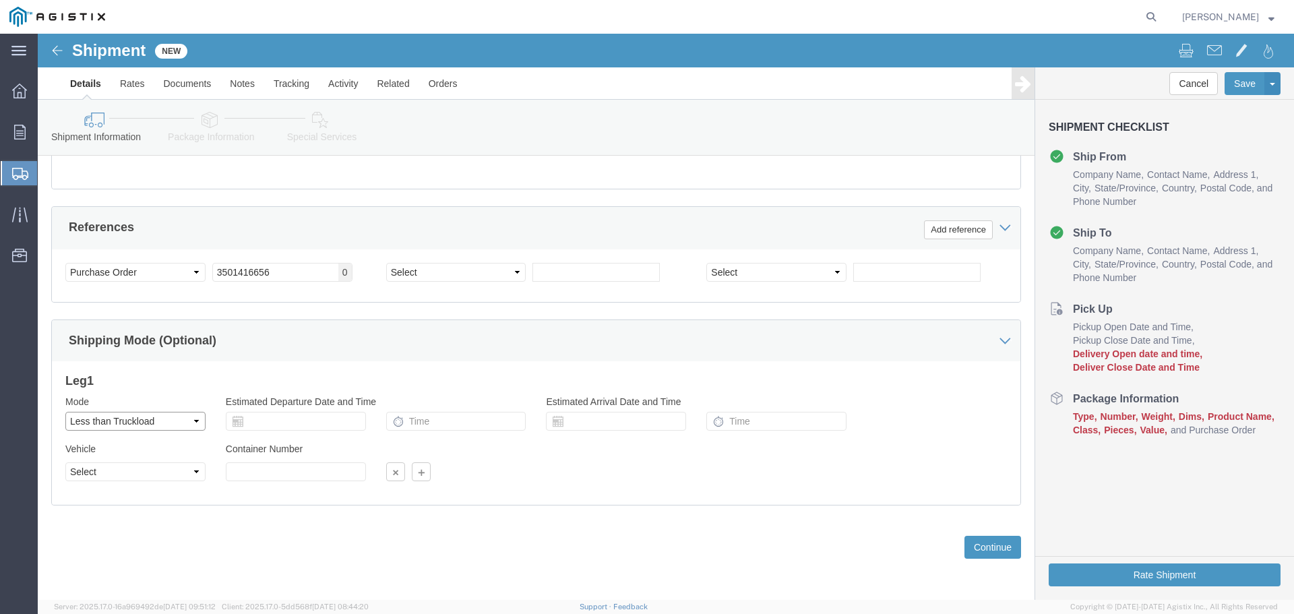
click select "Select Air Less than Truckload Multi-Leg Ocean Freight Rail Small Parcel Truckl…"
select select
click select "Select Air Less than Truckload Multi-Leg Ocean Freight Rail Small Parcel Truckl…"
click div "Previous Continue"
click select "Select Air Less than Truckload Multi-Leg Ocean Freight Rail Small Parcel Truckl…"
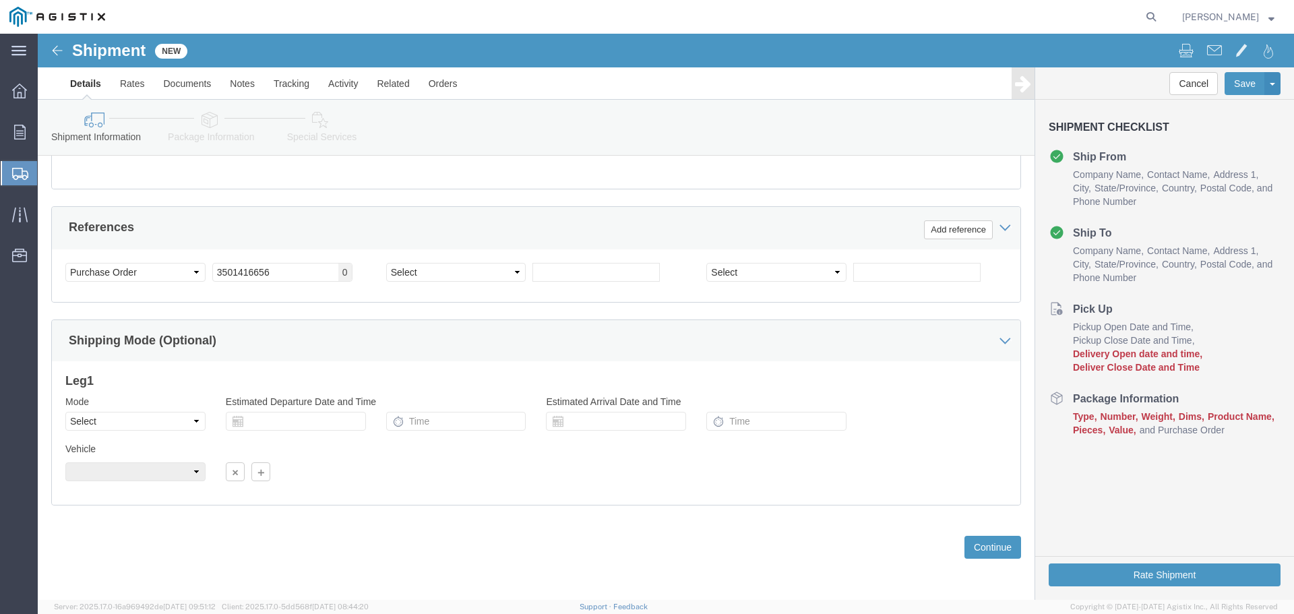
click div "Please fix the following errors Ship To Location / : Please enter valid email a…"
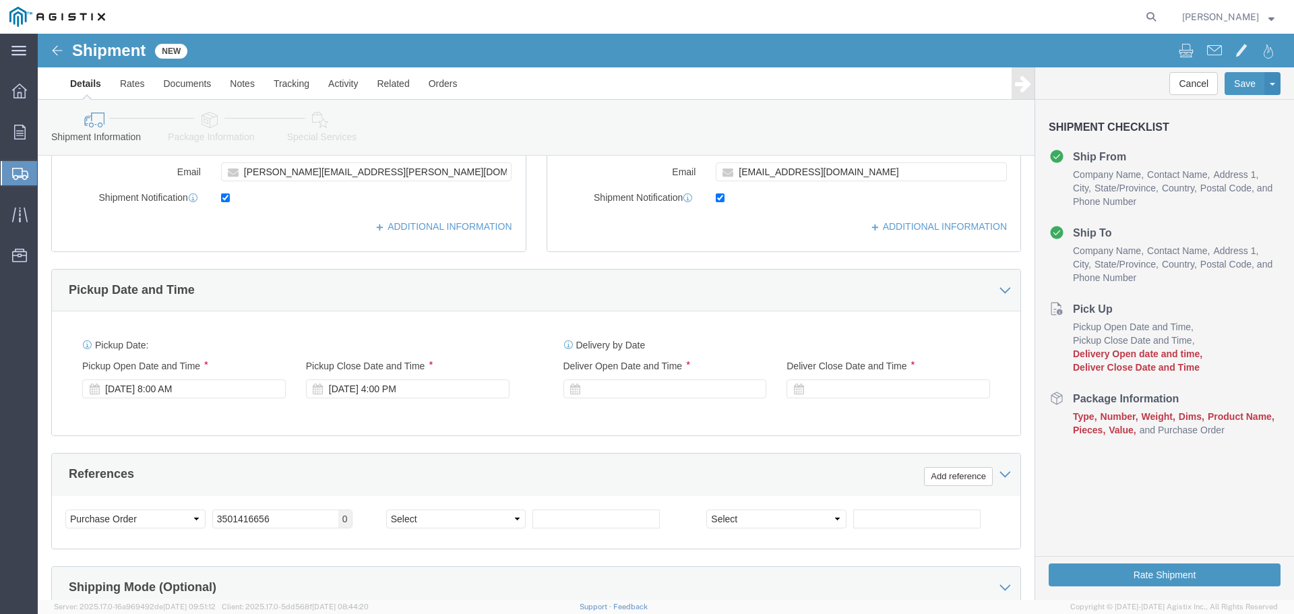
scroll to position [432, 0]
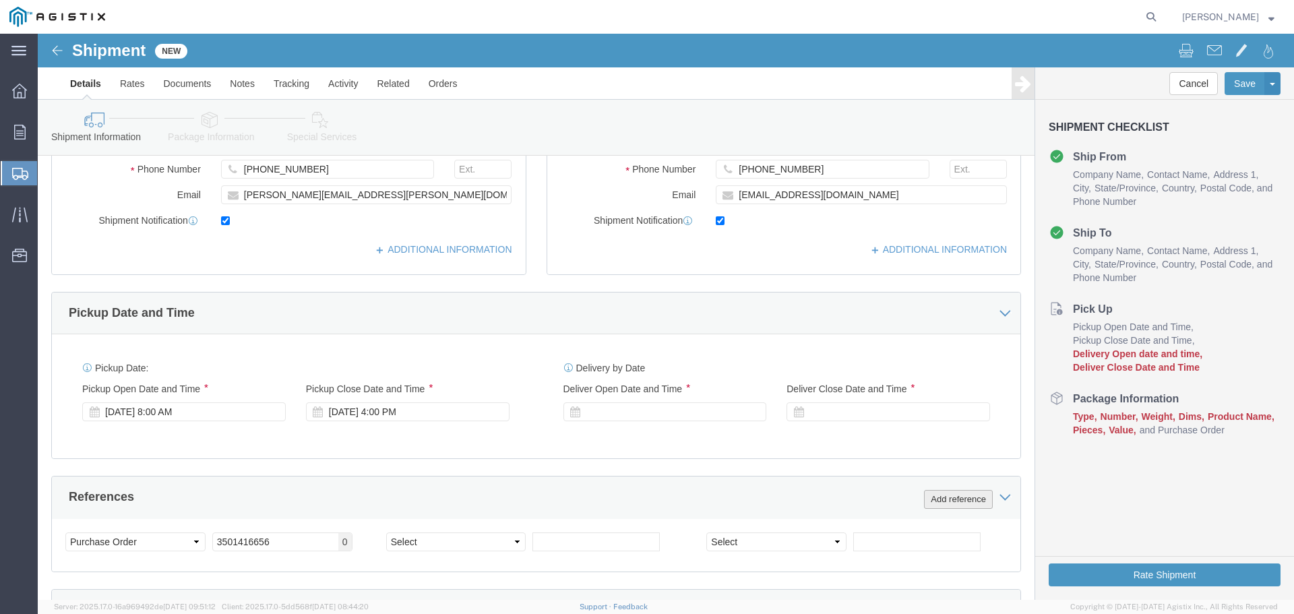
click button "Add reference"
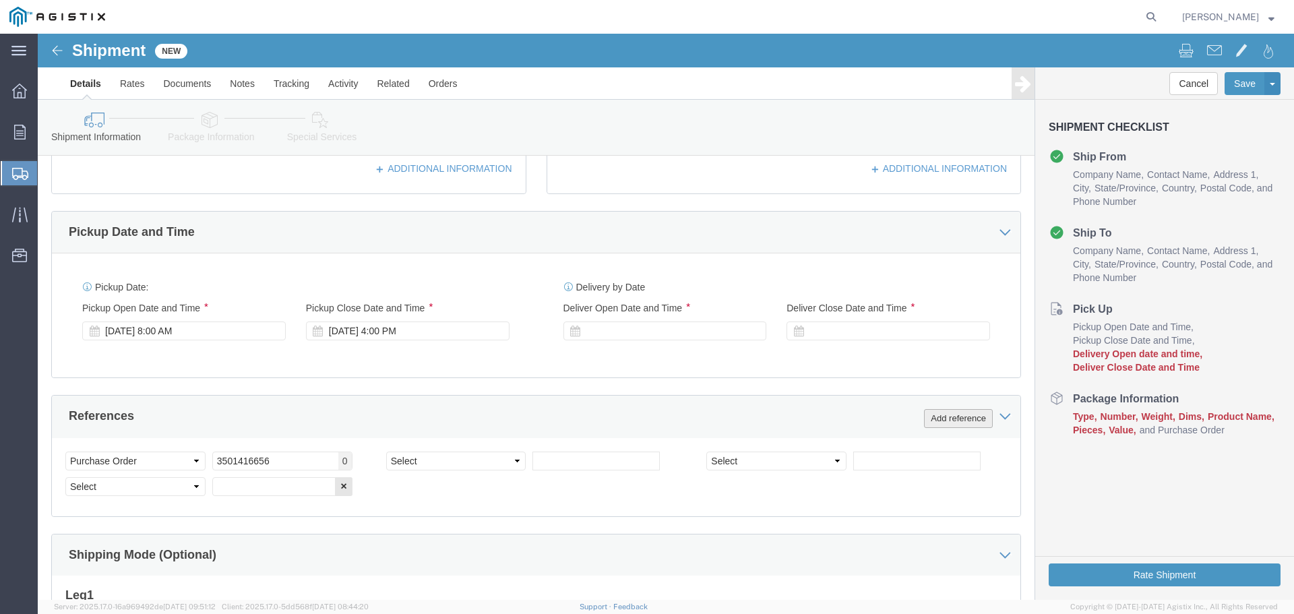
scroll to position [634, 0]
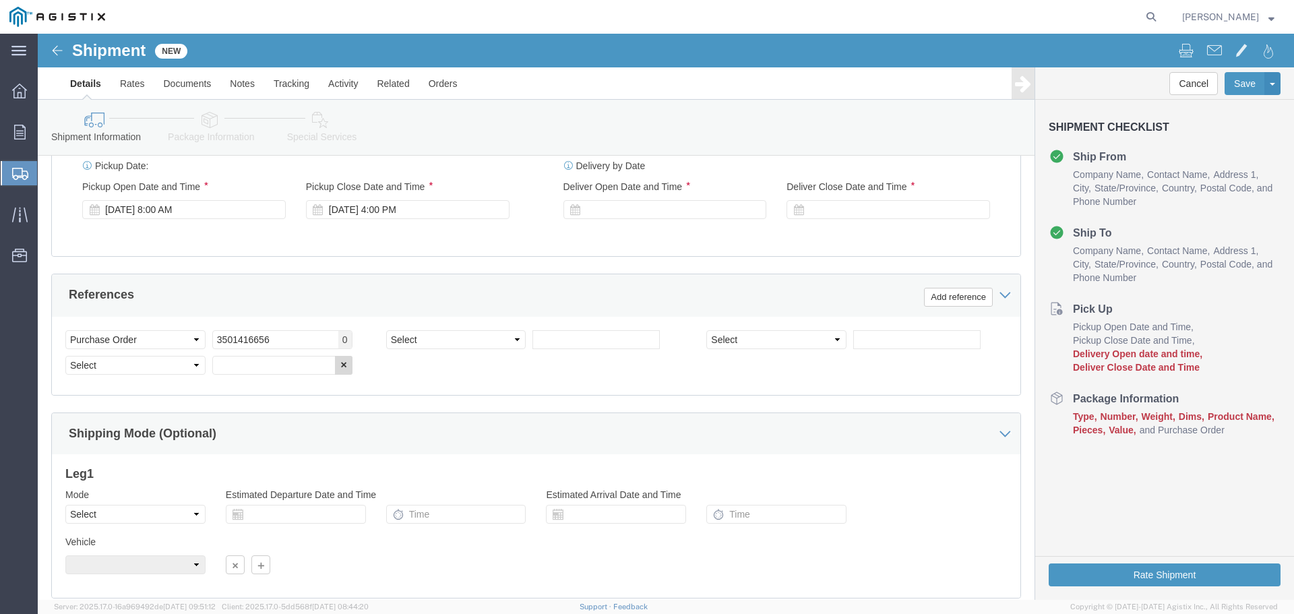
click icon "button"
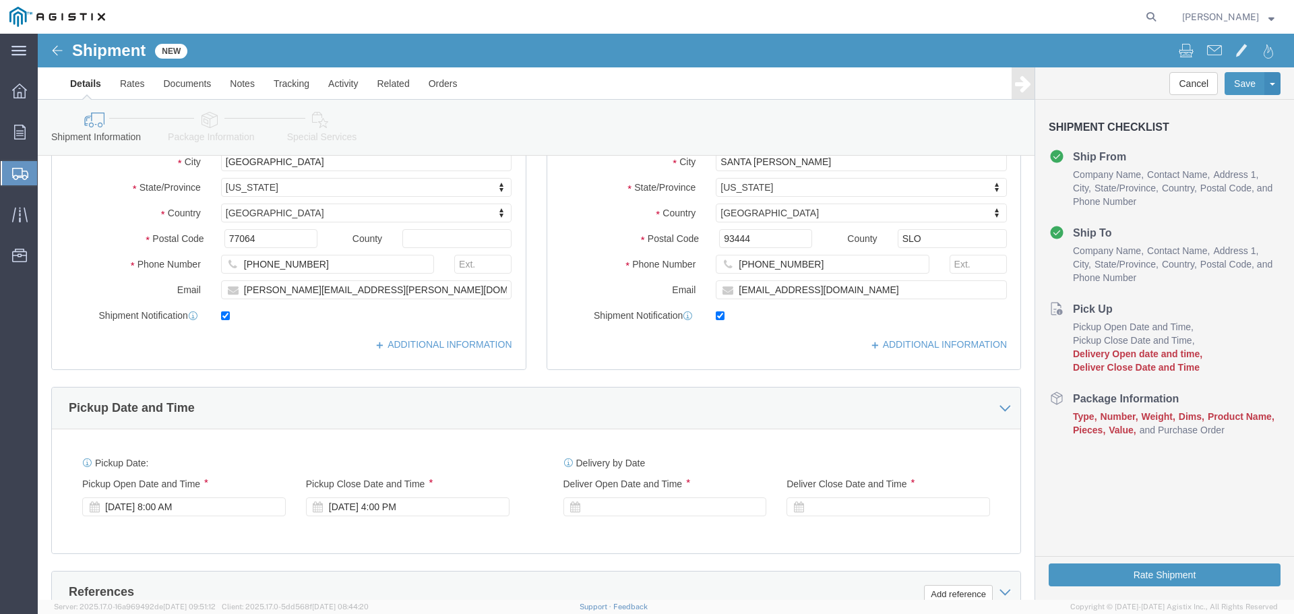
scroll to position [404, 0]
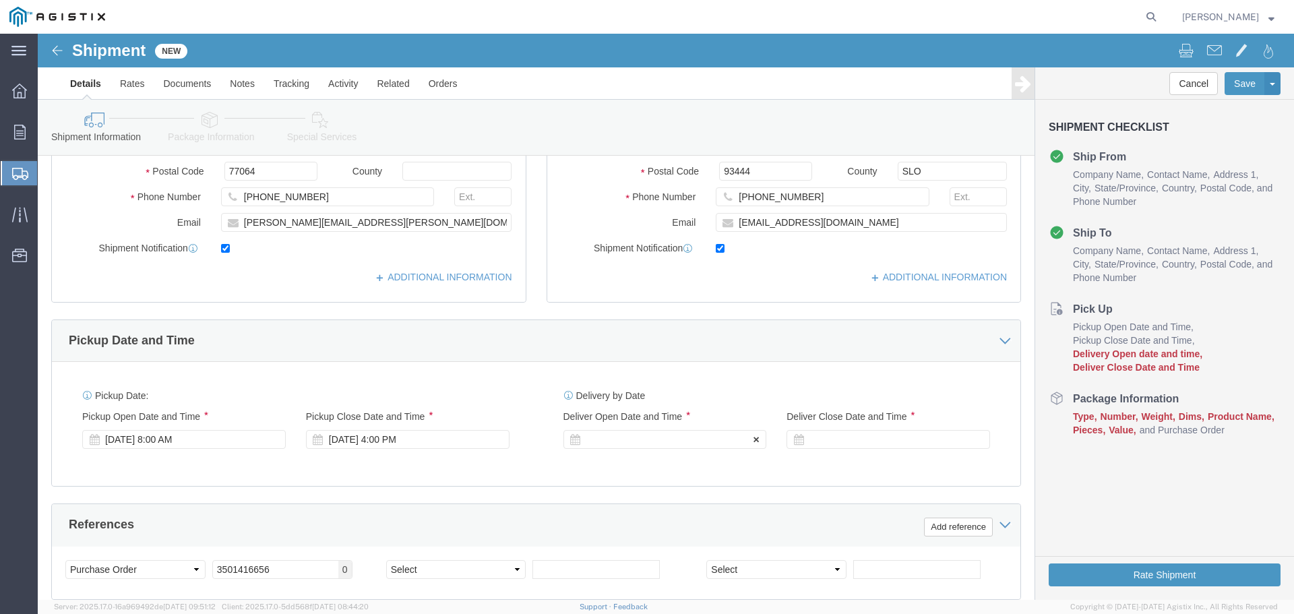
click icon
click div
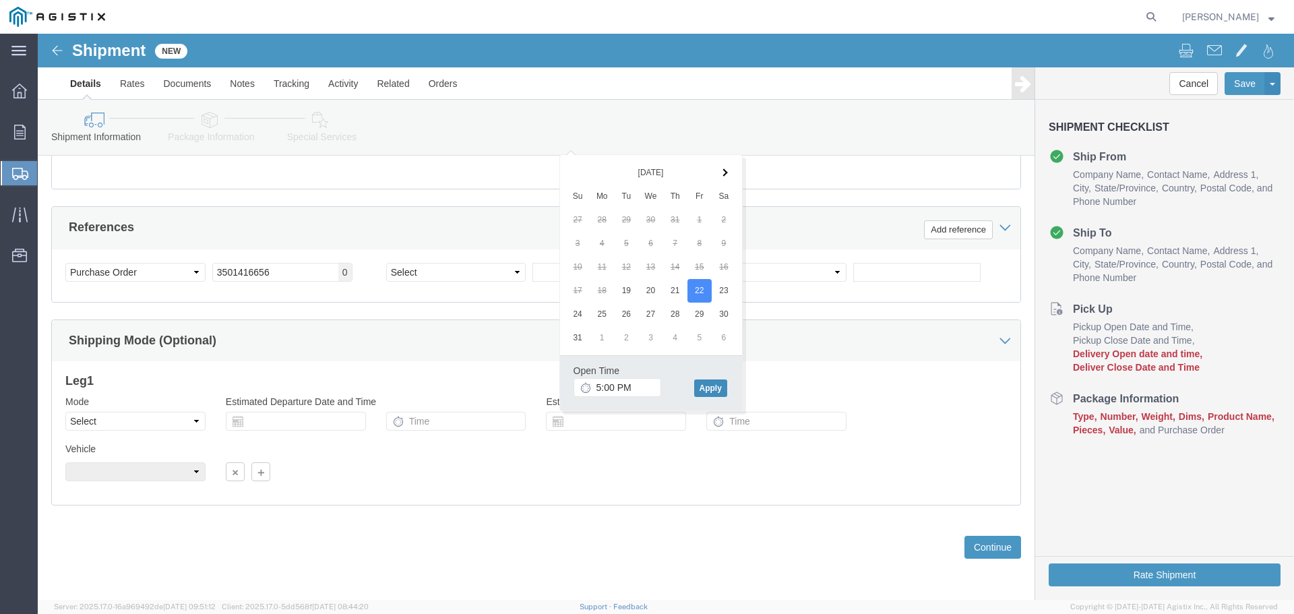
click button "Apply"
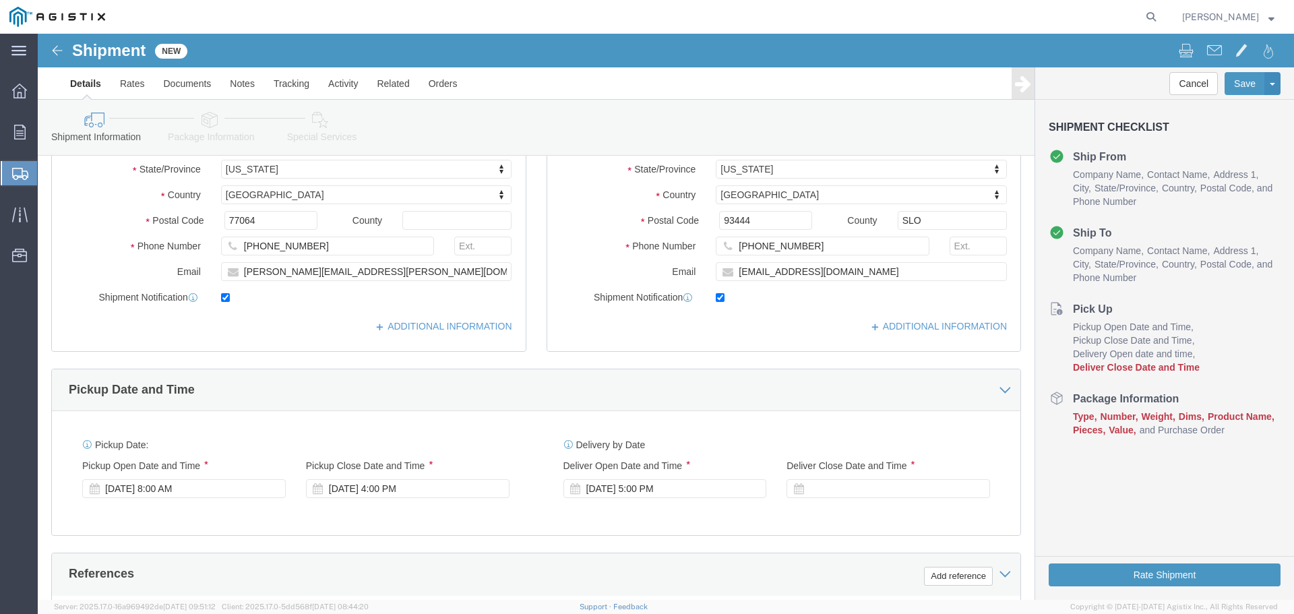
scroll to position [432, 0]
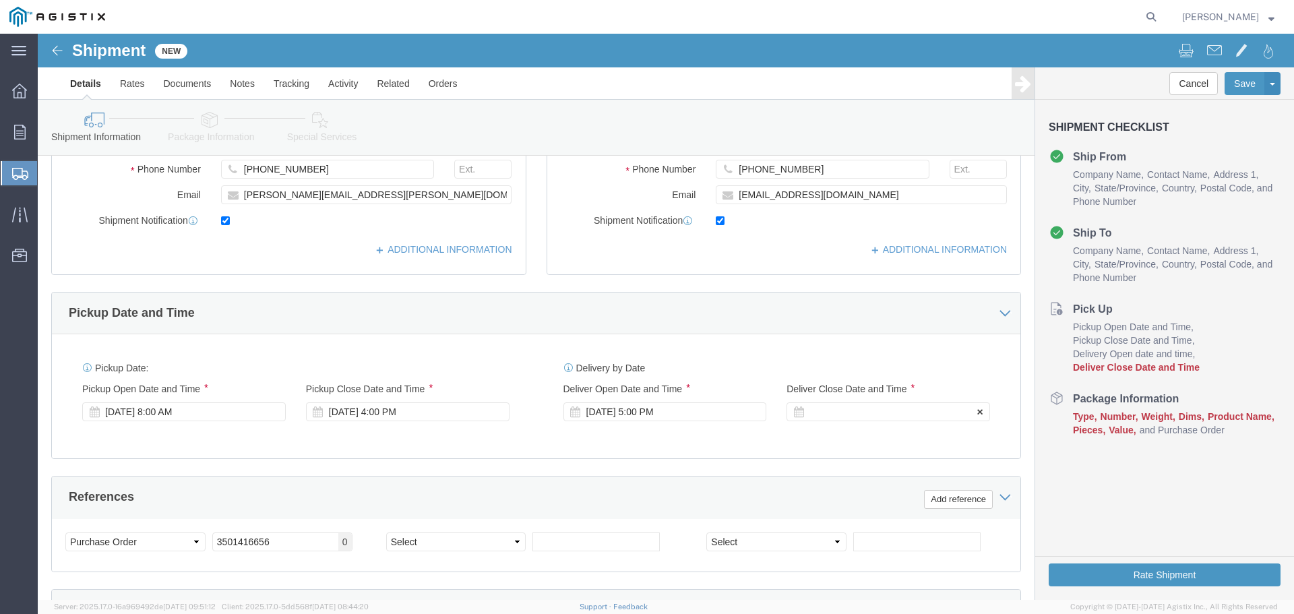
click div
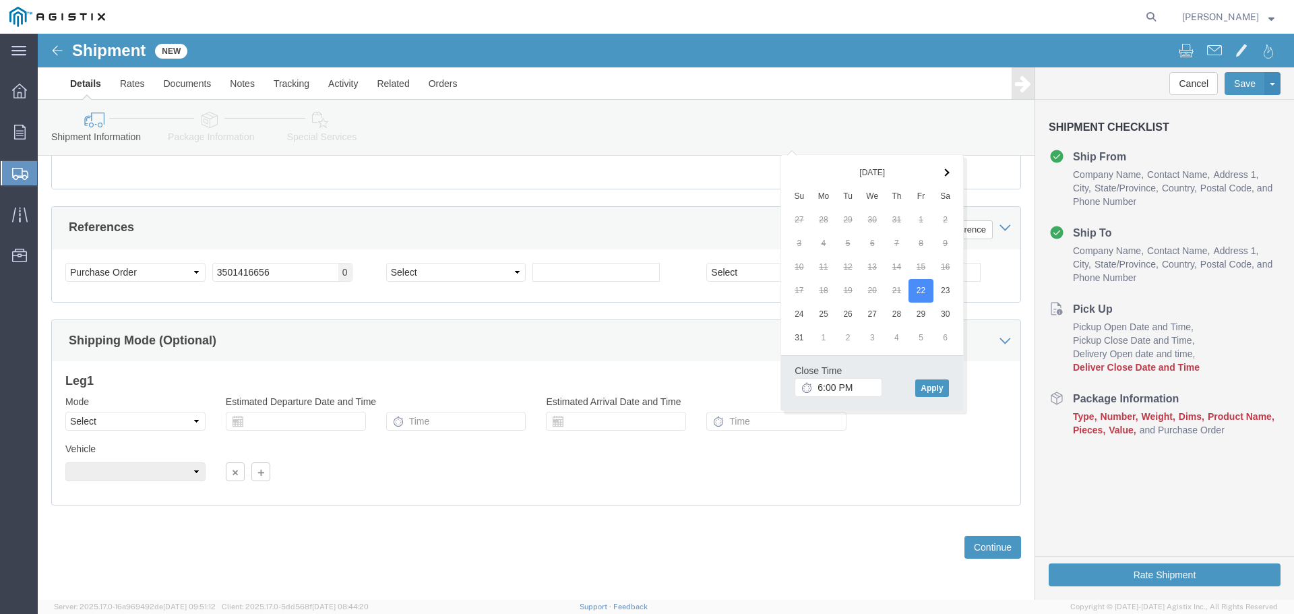
click div "6:00 PM"
click input "6:00 PM"
type input "4:00 PM"
click button "Apply"
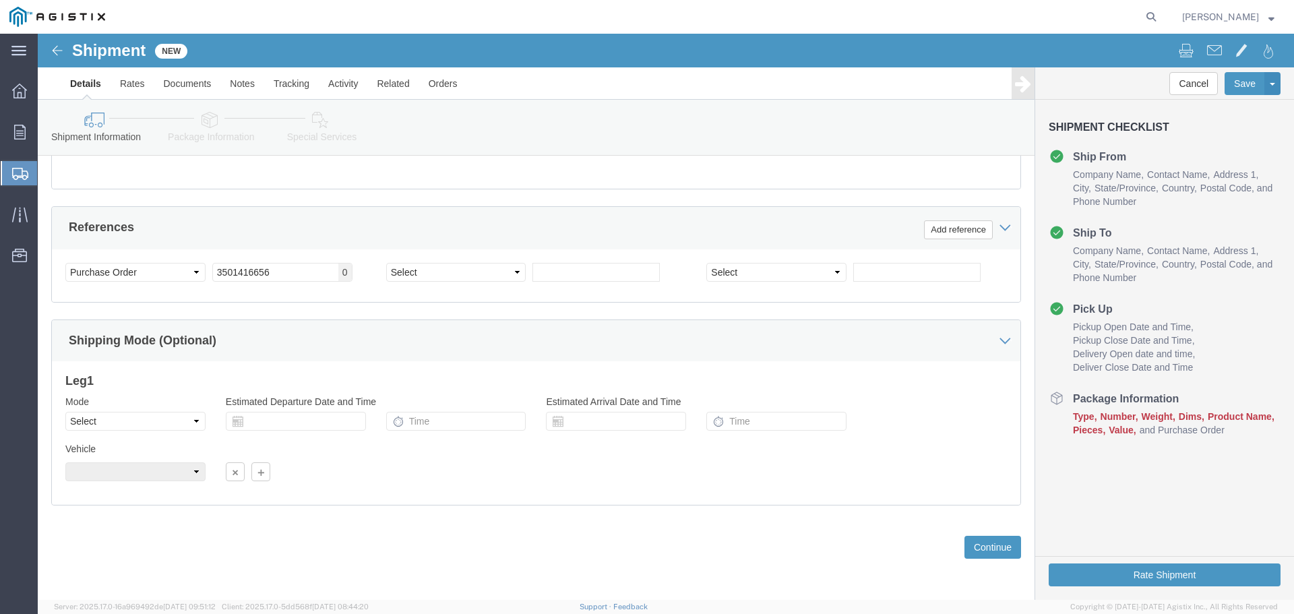
click div "Leg 1 Mode Select Air Less than Truckload Multi-Leg Ocean Freight Rail Small Pa…"
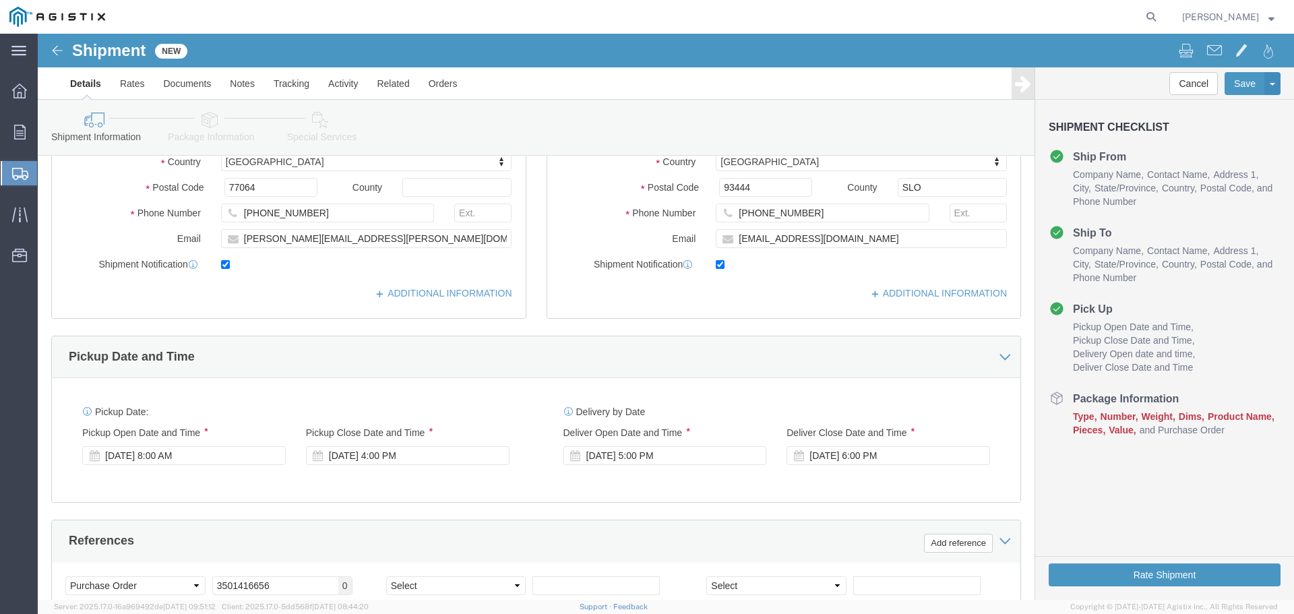
scroll to position [364, 0]
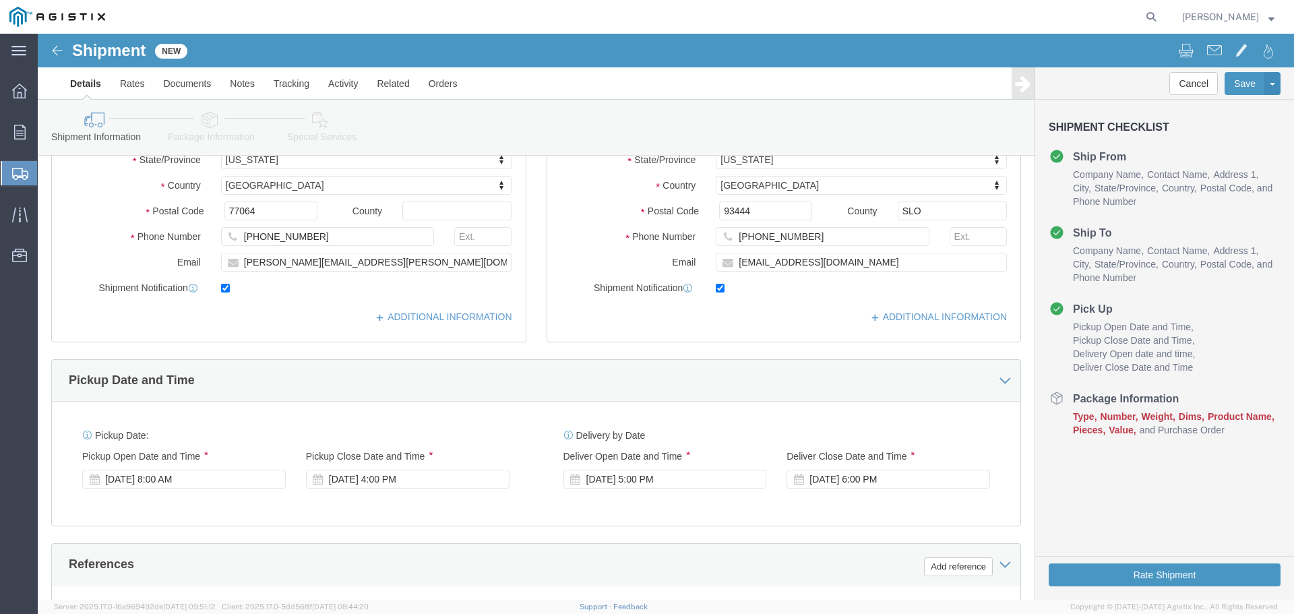
click div "[DATE] 5:00 PM"
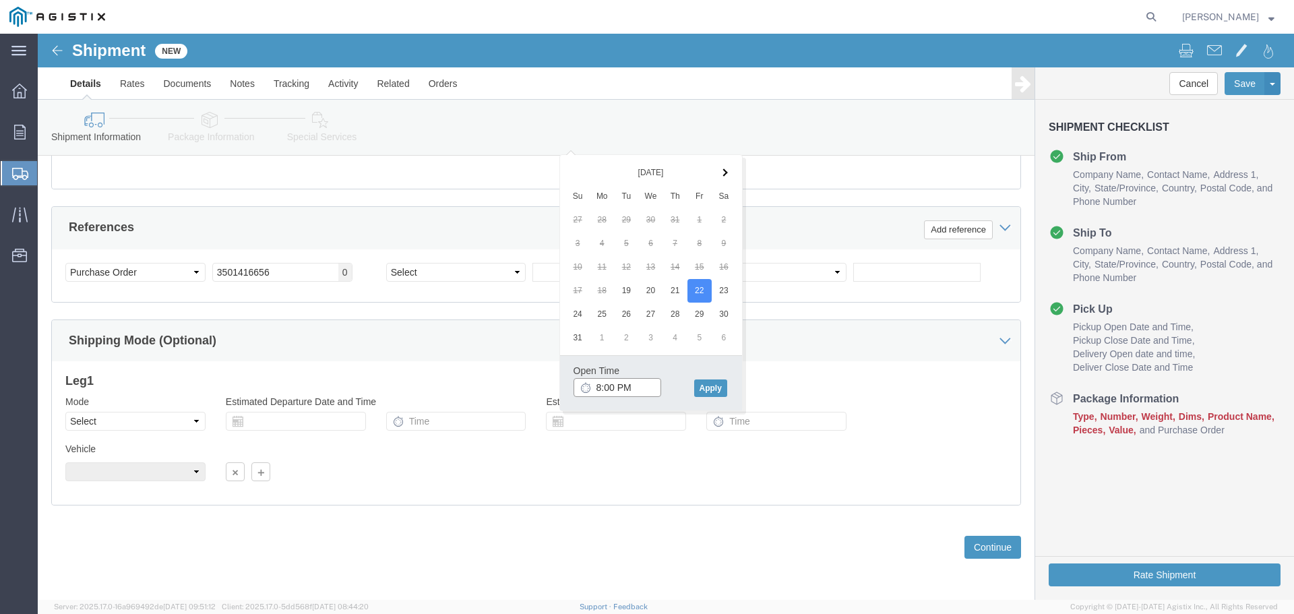
click input "8:00 PM"
type input "8:00 AM"
click button "Apply"
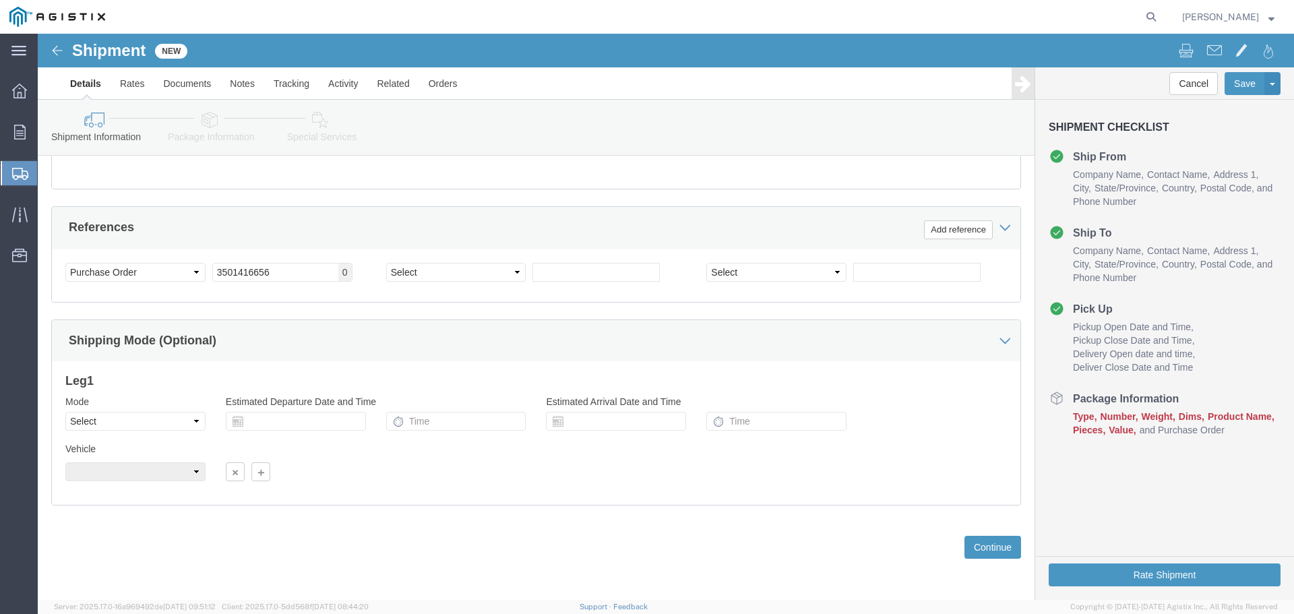
click div "Vehicle Size Container Number Owner Select Shipper Vessel"
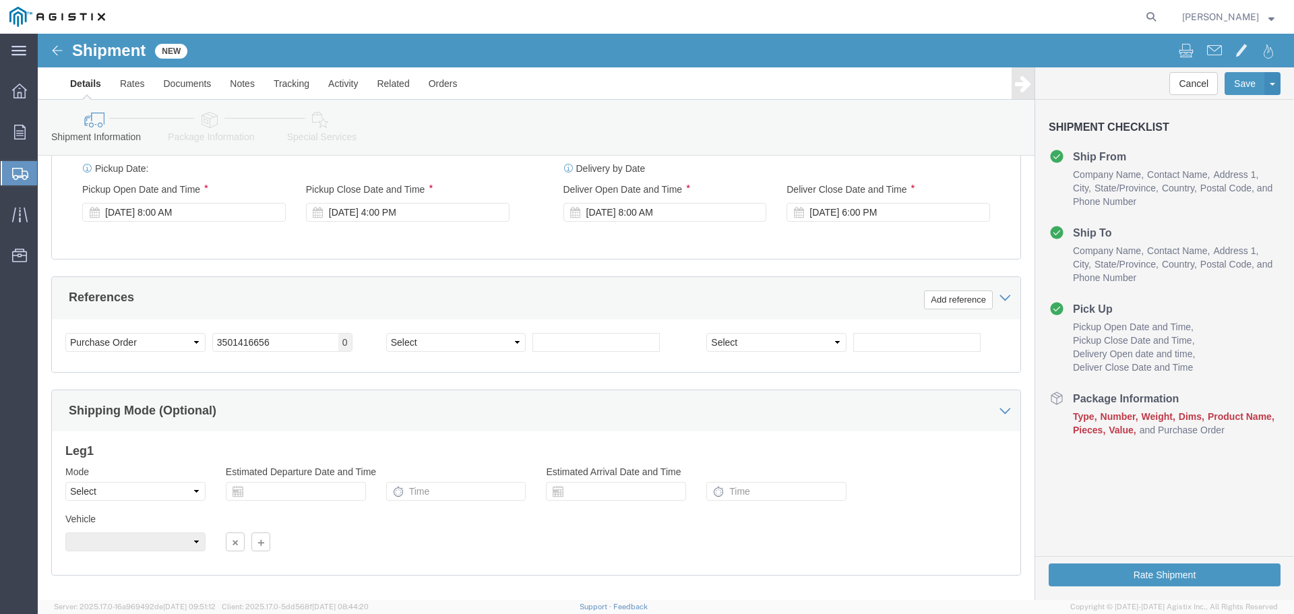
scroll to position [634, 0]
click div "[DATE] 6:00 PM"
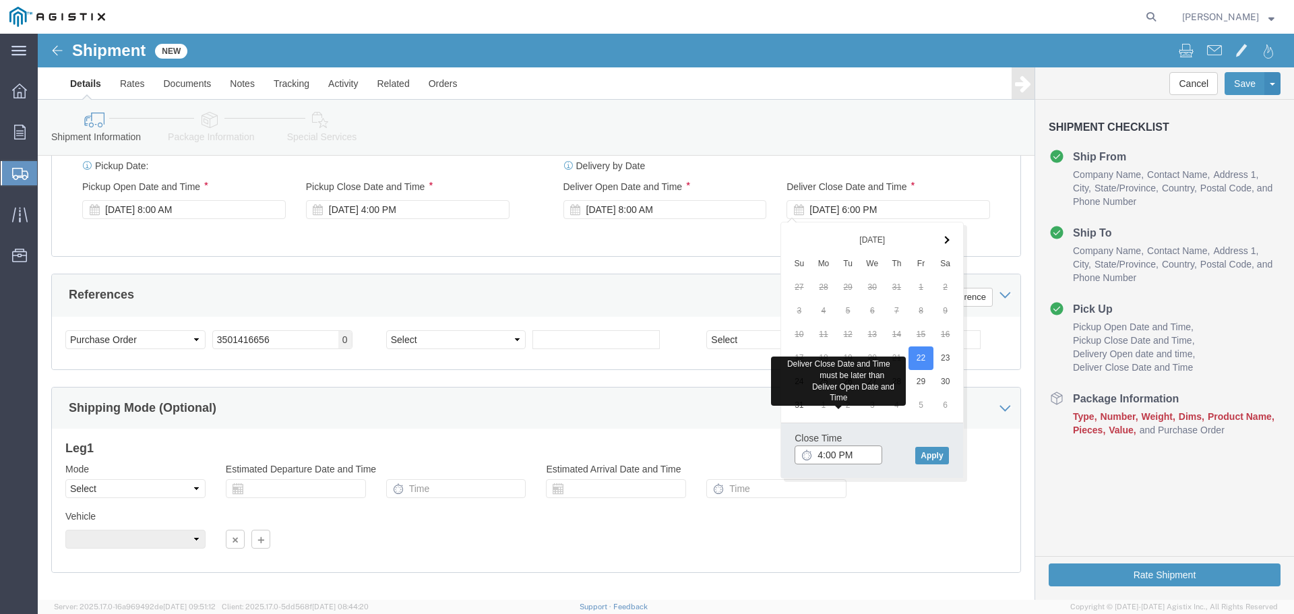
click input "4:00 PM"
type input "4:30 PM"
click button "Apply"
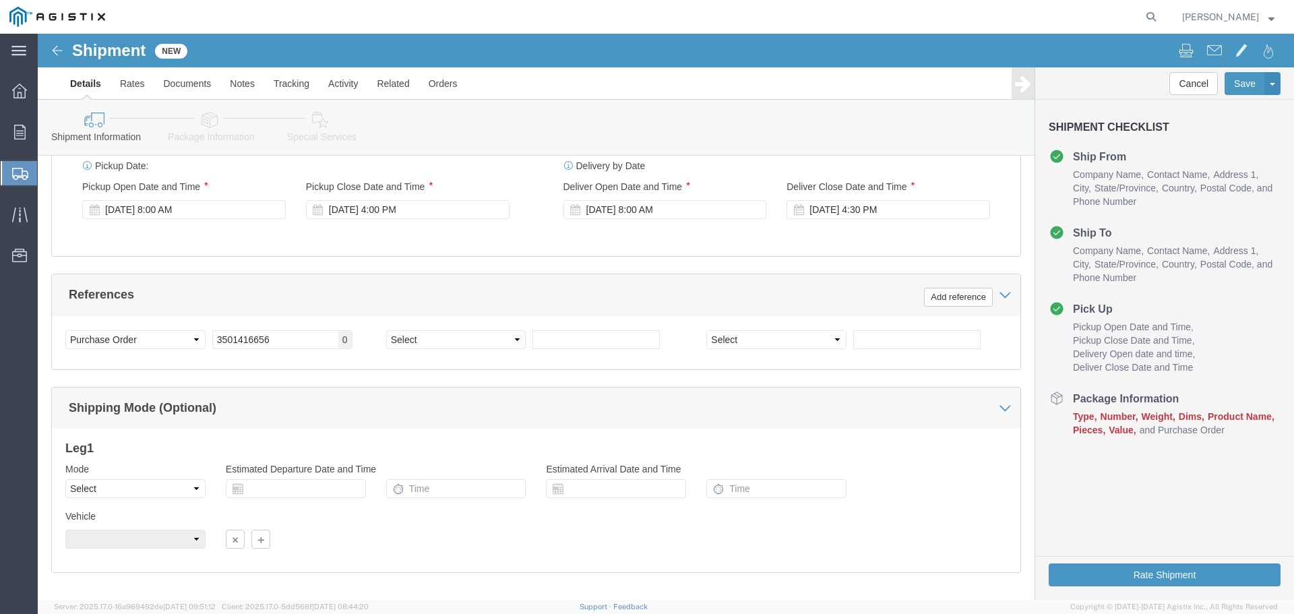
click div "Customer Information Account Select Jeta Corp PG&E Location Select All Others F…"
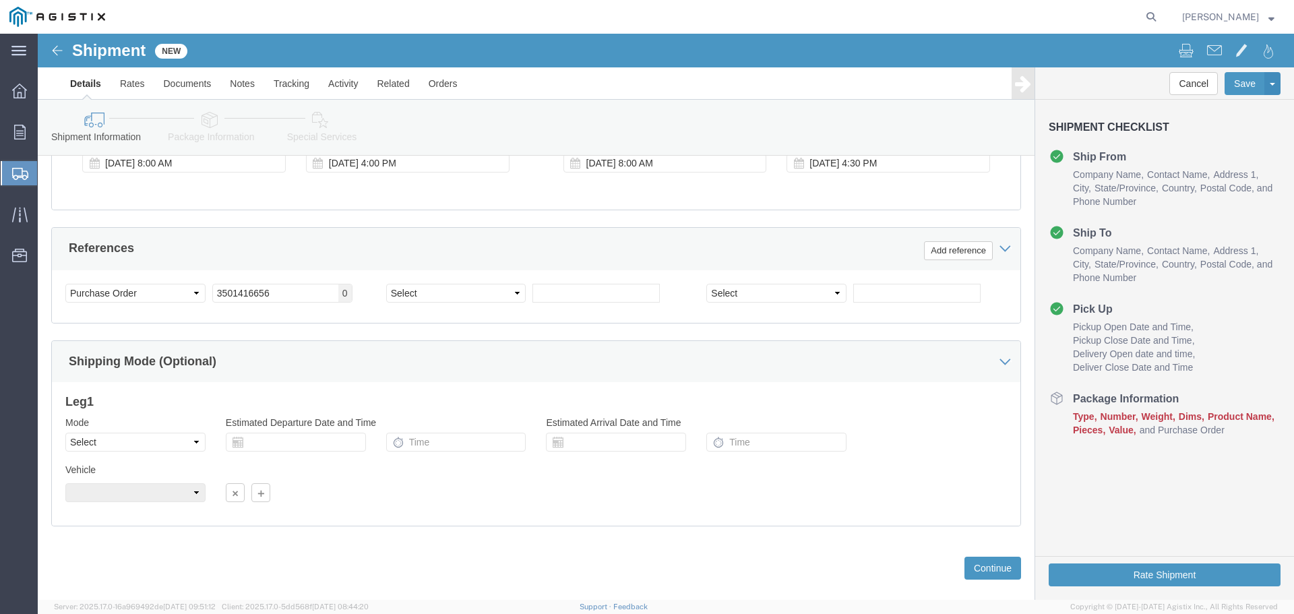
scroll to position [701, 0]
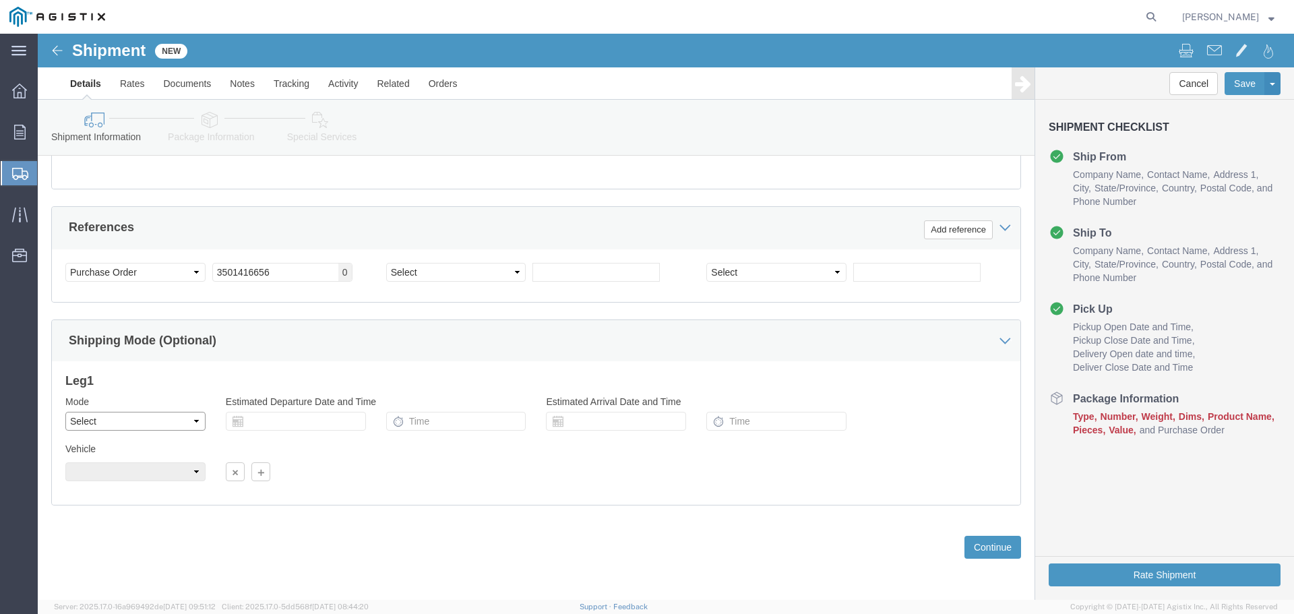
click select "Select Air Less than Truckload Multi-Leg Ocean Freight Rail Small Parcel Truckl…"
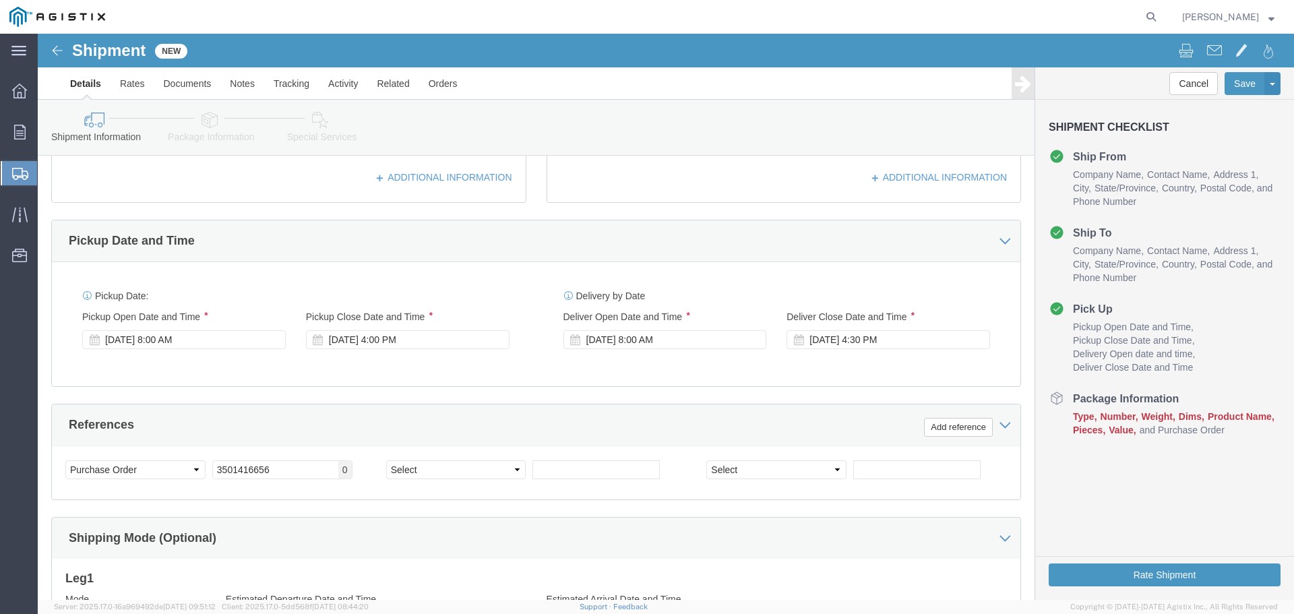
scroll to position [499, 0]
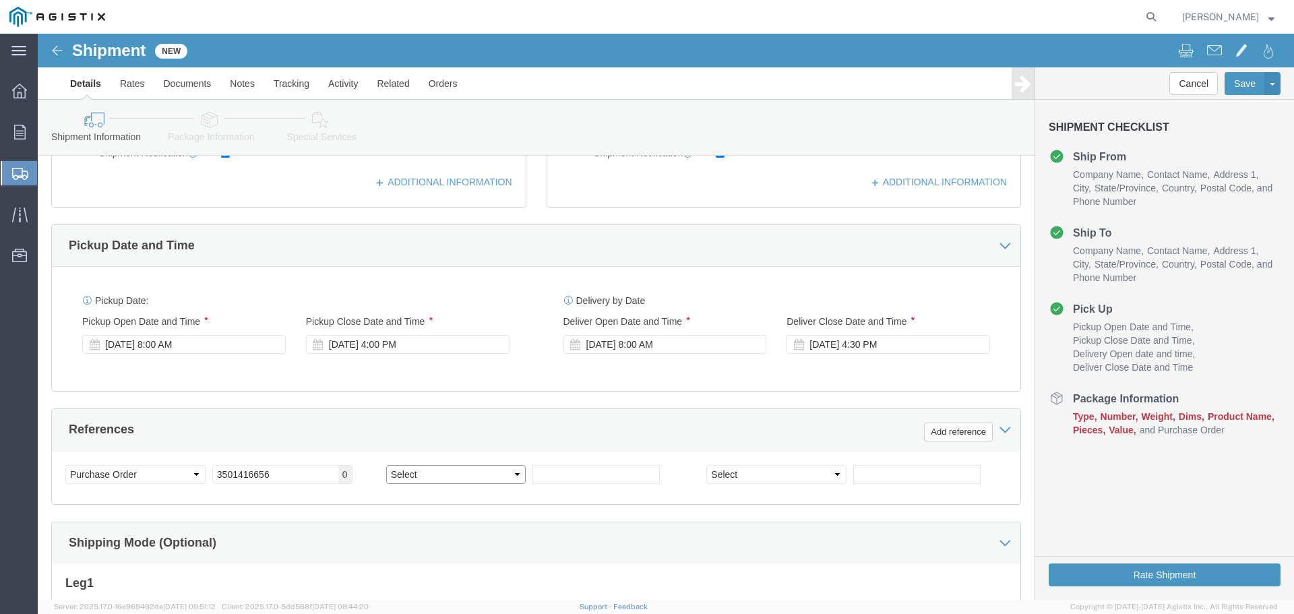
click select "Select Account Type Activity ID Airline Appointment Number ASN Batch Request # …"
select select "SALEORDR"
click select "Select Account Type Activity ID Airline Appointment Number ASN Batch Request # …"
click input "text"
paste input "109325"
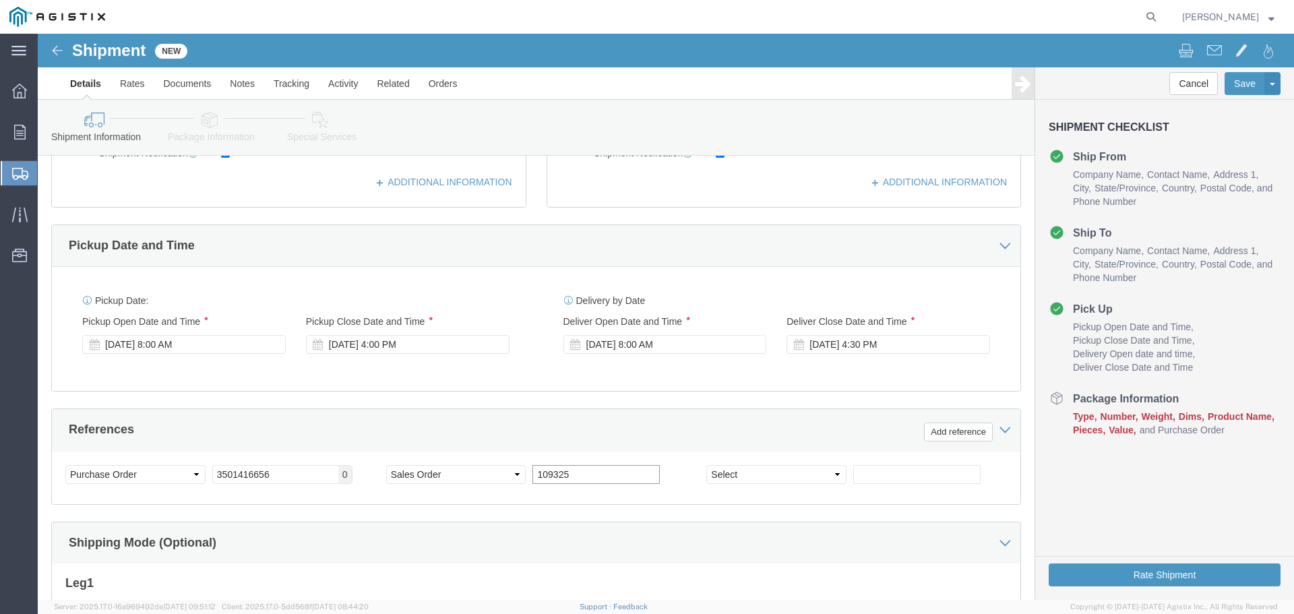
type input "109325"
click div "Shipping Mode (Optional)"
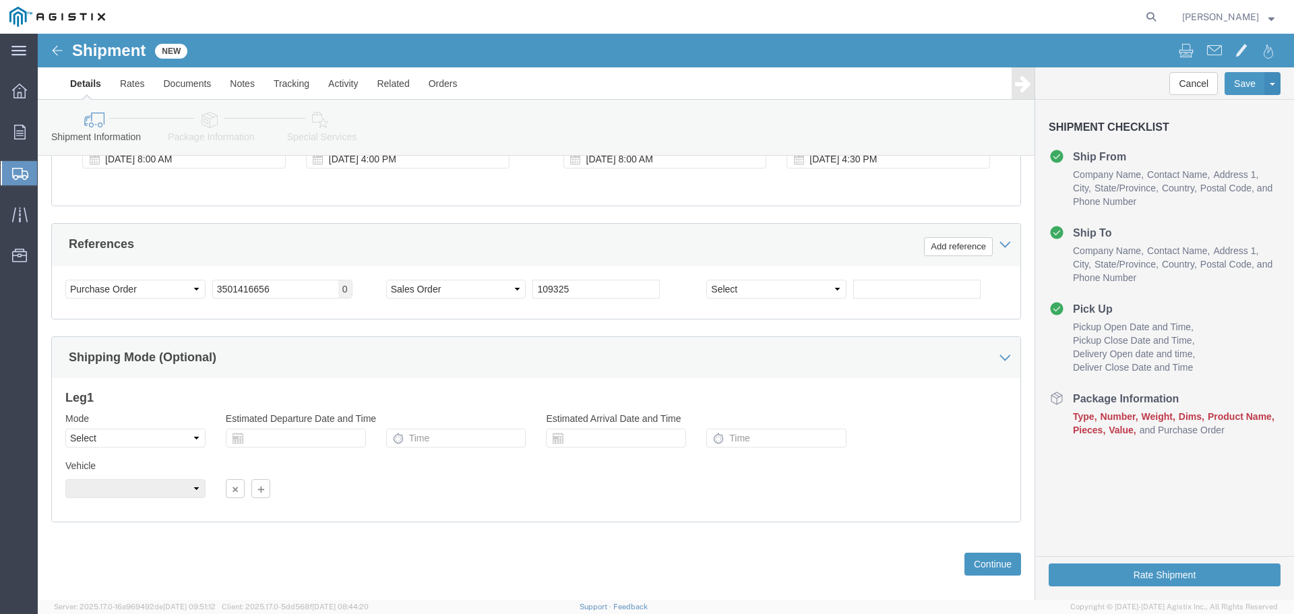
scroll to position [701, 0]
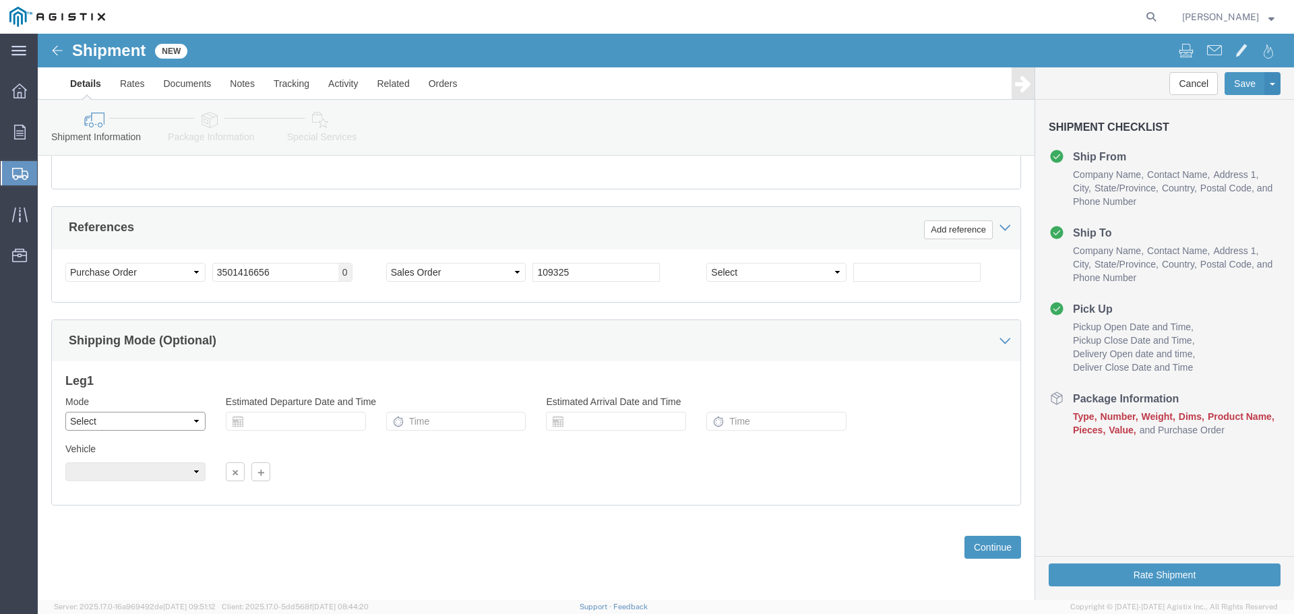
click select "Select Air Less than Truckload Multi-Leg Ocean Freight Rail Small Parcel Truckl…"
select select "LTL"
click select "Select Air Less than Truckload Multi-Leg Ocean Freight Rail Small Parcel Truckl…"
click input "text"
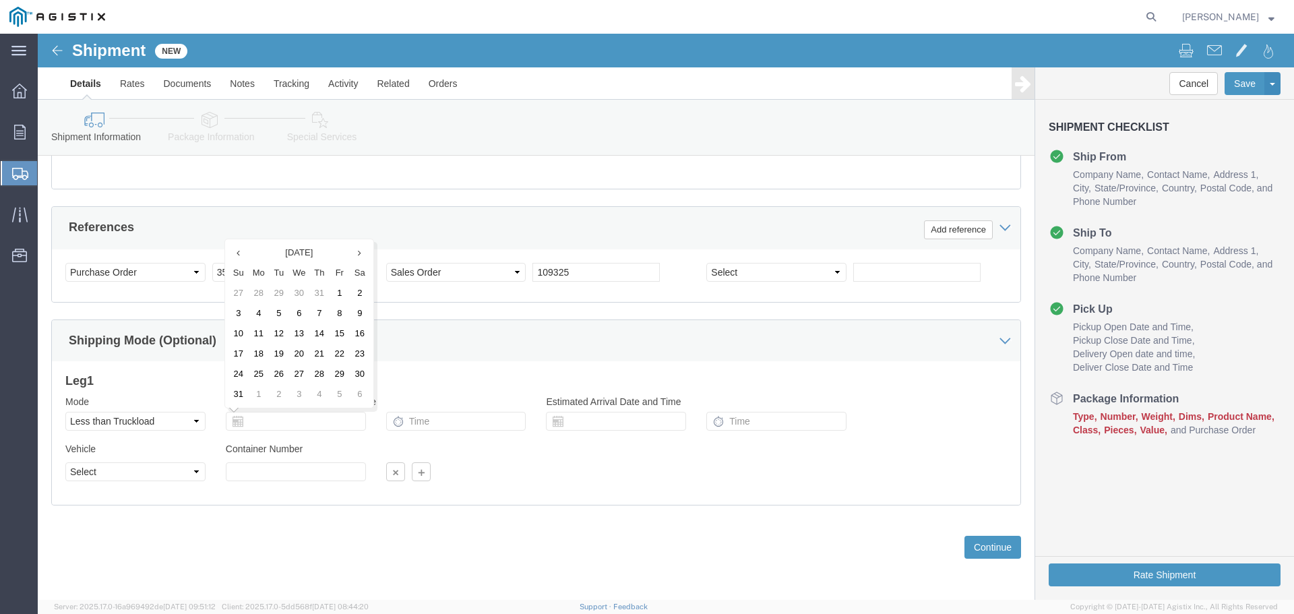
click div "Leg 1 Mode Select Air Less than Truckload Multi-Leg Ocean Freight Rail Small Pa…"
click button "Continue"
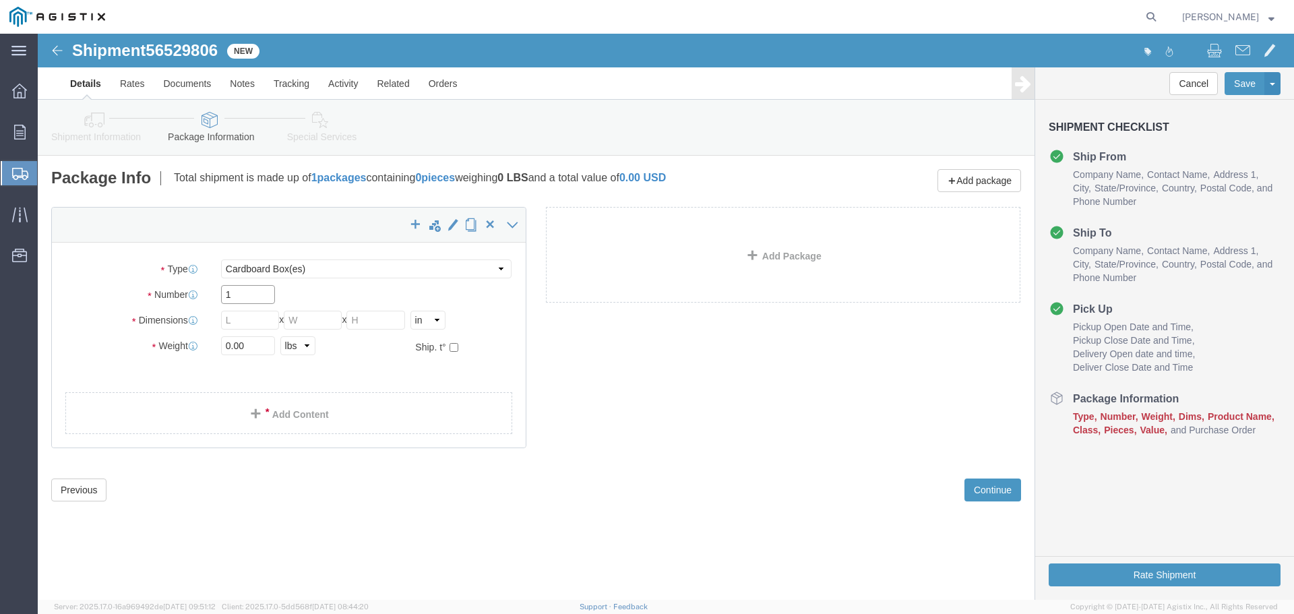
click input "1"
click select "Select Bulk Bundle(s) Cardboard Box(es) Carton(s) Crate(s) Drum(s) (Fiberboard)…"
drag, startPoint x: 210, startPoint y: 241, endPoint x: 218, endPoint y: 232, distance: 12.0
click select "Select Bulk Bundle(s) Cardboard Box(es) Carton(s) Crate(s) Drum(s) (Fiberboard)…"
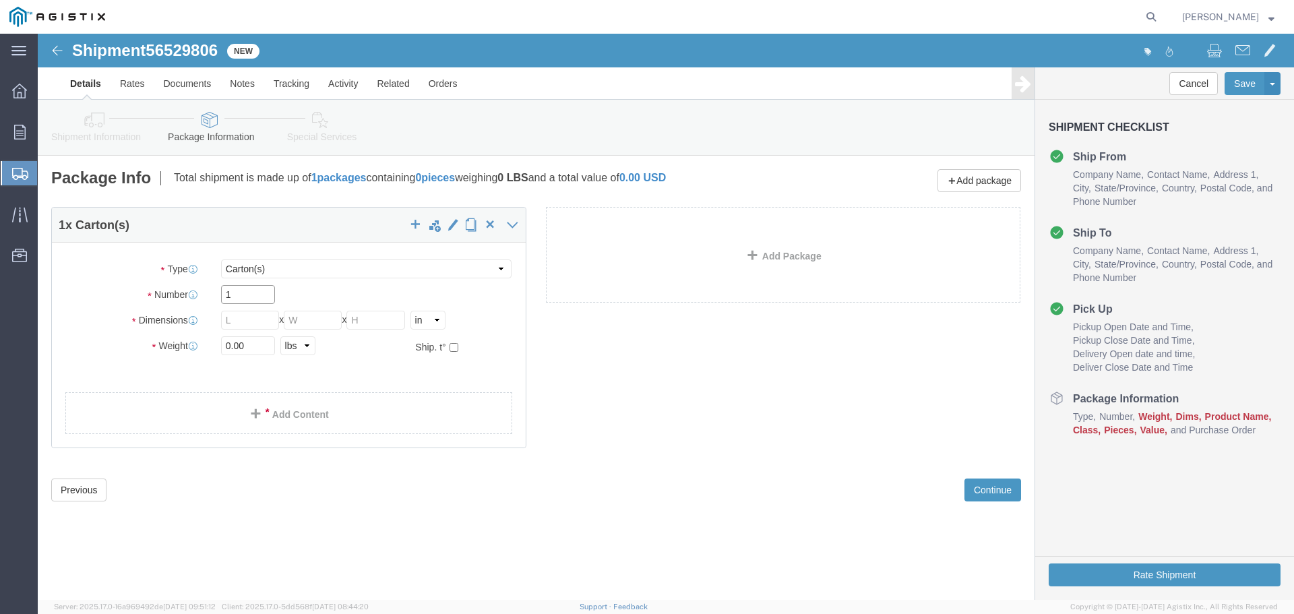
click input "1"
click select "Select Bulk Bundle(s) Cardboard Box(es) Carton(s) Crate(s) Drum(s) (Fiberboard)…"
select select "CBOX"
click select "Select Bulk Bundle(s) Cardboard Box(es) Carton(s) Crate(s) Drum(s) (Fiberboard)…"
click div "Package Type Select Bulk Bundle(s) Cardboard Box(es) Carton(s) Crate(s) Drum(s)…"
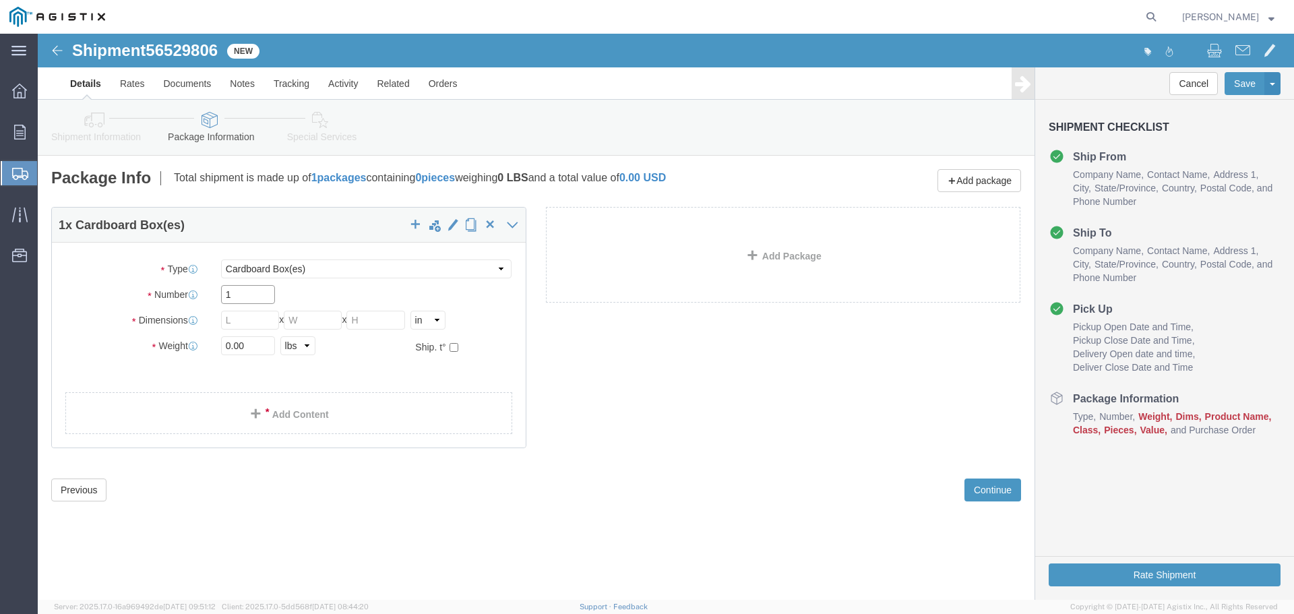
drag, startPoint x: 198, startPoint y: 253, endPoint x: 156, endPoint y: 252, distance: 41.8
click div "Number 1"
type input "9"
click div "Previous Continue"
click select "Select Bulk Bundle(s) Cardboard Box(es) Carton(s) Crate(s) Drum(s) (Fiberboard)…"
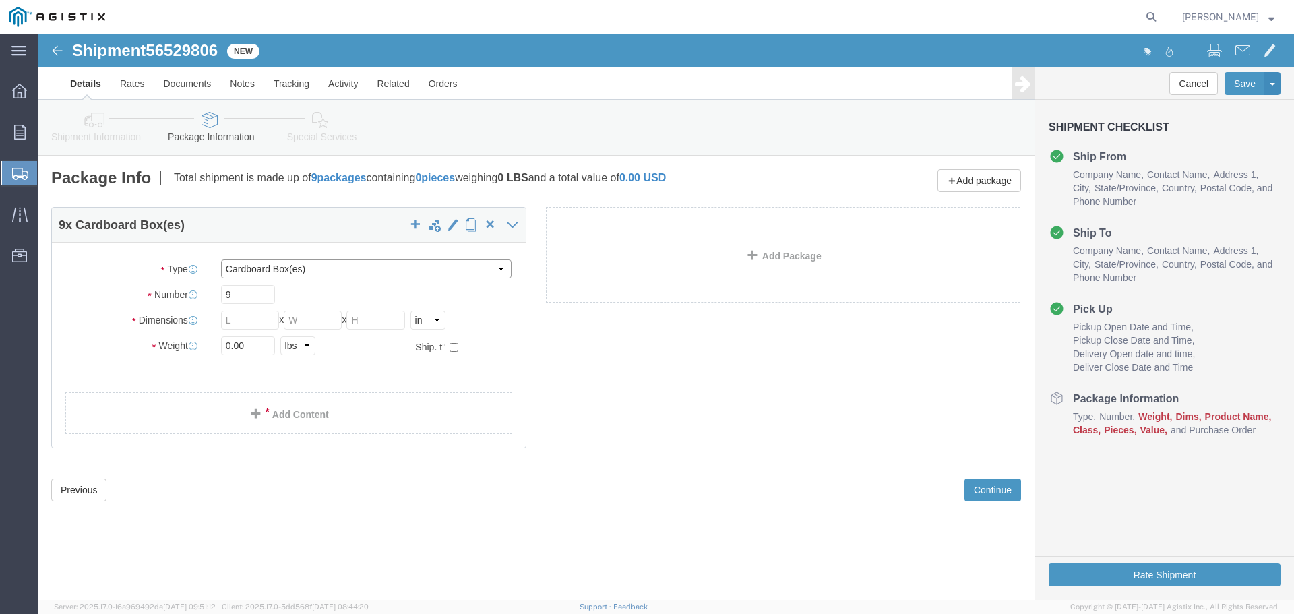
select select "PSNS"
click select "Select Bulk Bundle(s) Cardboard Box(es) Carton(s) Crate(s) Drum(s) (Fiberboard)…"
click input "text"
type input "9"
drag, startPoint x: 211, startPoint y: 280, endPoint x: 97, endPoint y: 284, distance: 113.9
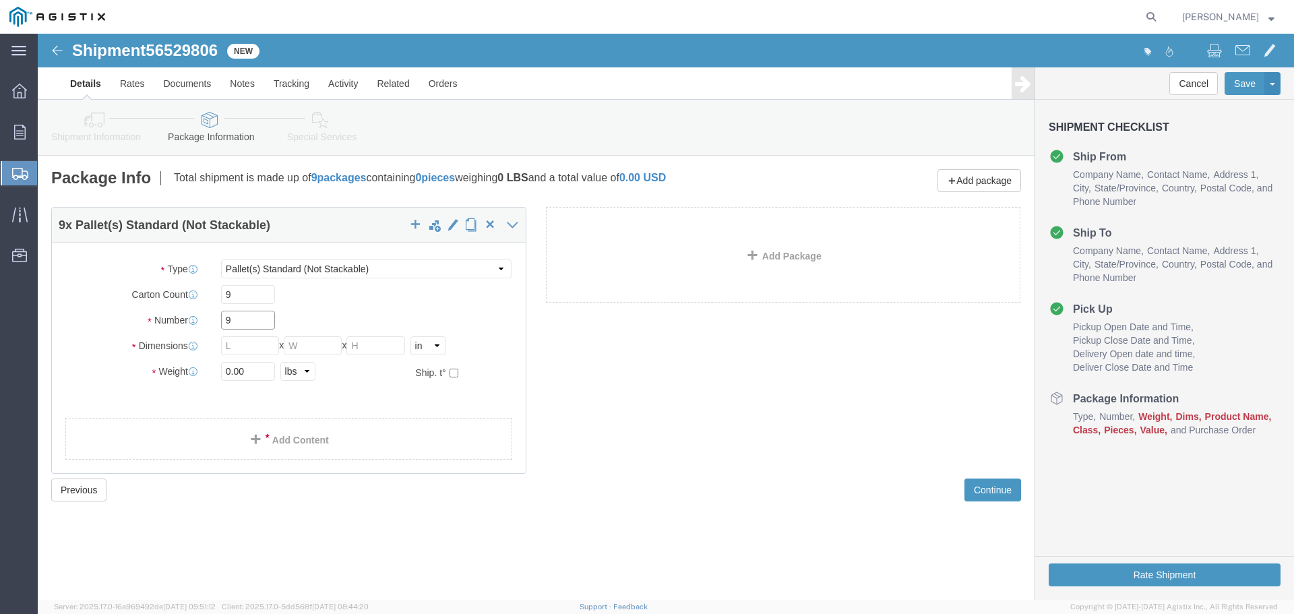
click div "Number 9"
click div "Package Type Select Bulk Bundle(s) Cardboard Box(es) Carton(s) Crate(s) Drum(s)…"
click input "text"
type input "1"
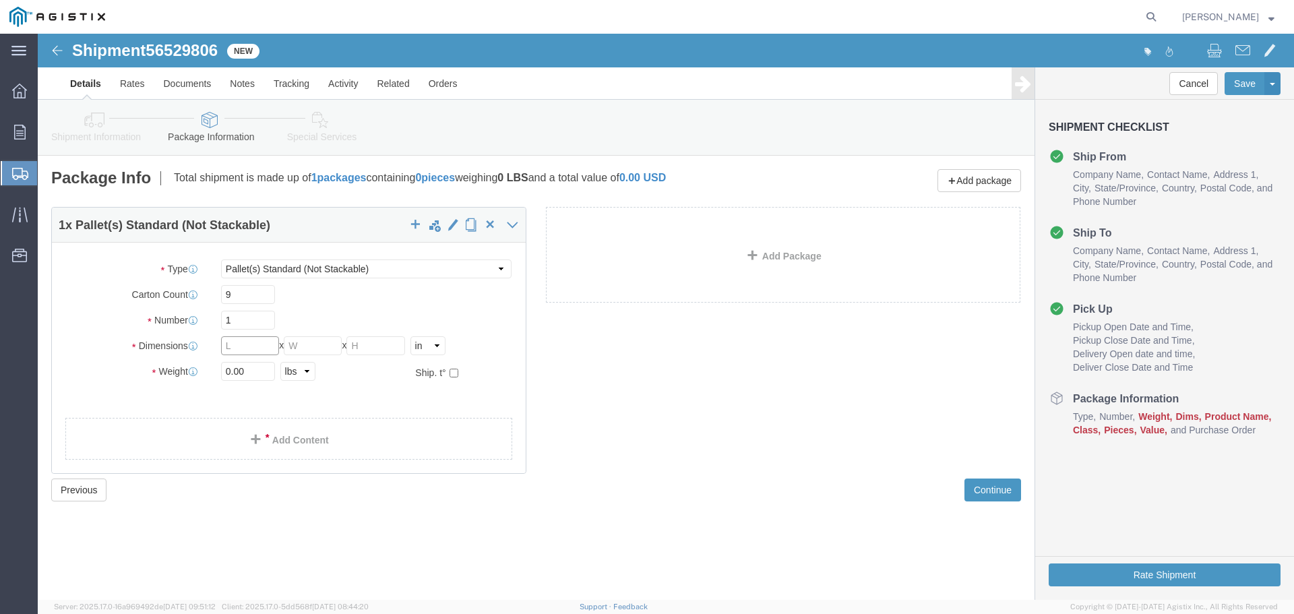
click input "text"
type input "48"
type input "40"
type input "24"
click div "Package Type Select Bulk Bundle(s) Cardboard Box(es) Carton(s) Crate(s) Drum(s)…"
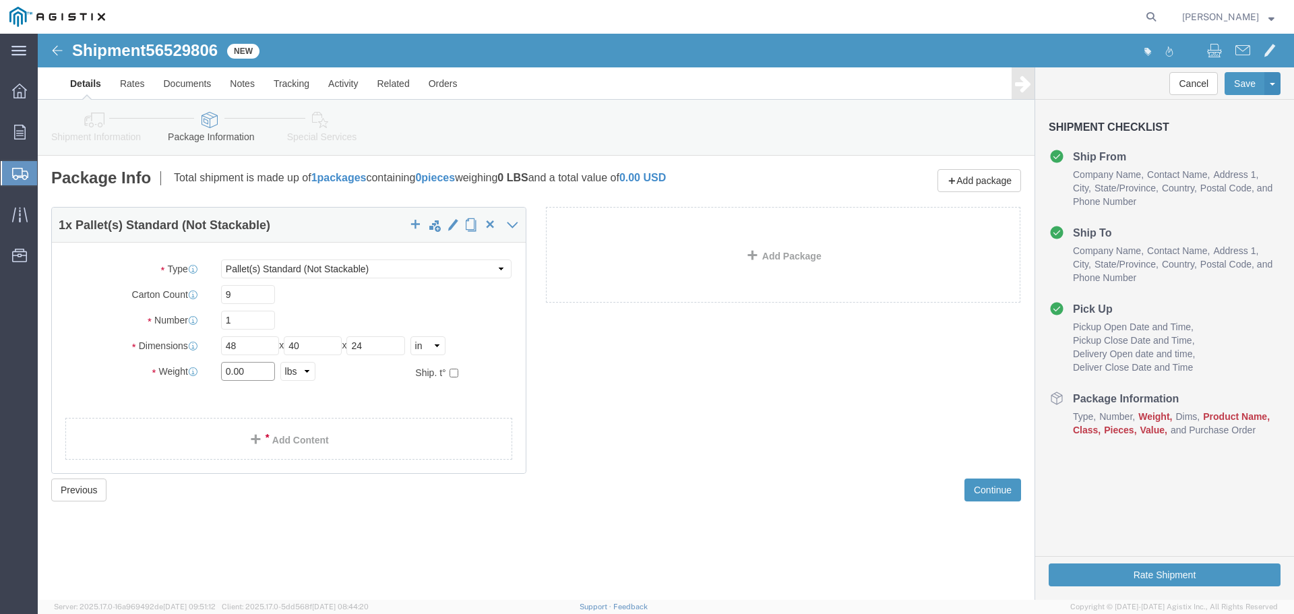
drag, startPoint x: 212, startPoint y: 341, endPoint x: 91, endPoint y: 339, distance: 120.6
click div "Weight 0.00 Select kgs lbs Ship. t°"
type input "340"
click div "Package Type Select Bulk Bundle(s) Cardboard Box(es) Carton(s) Crate(s) Drum(s)…"
click link "Add Content"
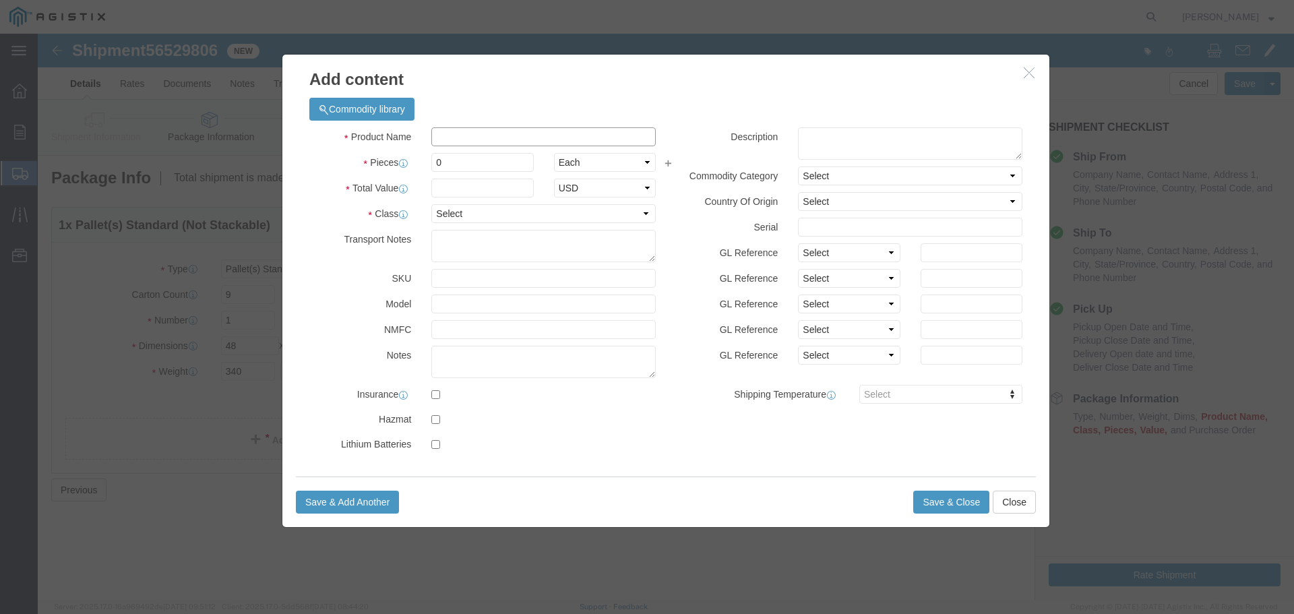
click input "text"
drag, startPoint x: 449, startPoint y: 92, endPoint x: 445, endPoint y: 100, distance: 8.1
click div "Commodity library Product Name ty ty Pieces 0 Select Bag Barrels 100Board Feet …"
click input "ty"
drag, startPoint x: 445, startPoint y: 103, endPoint x: 208, endPoint y: 127, distance: 238.3
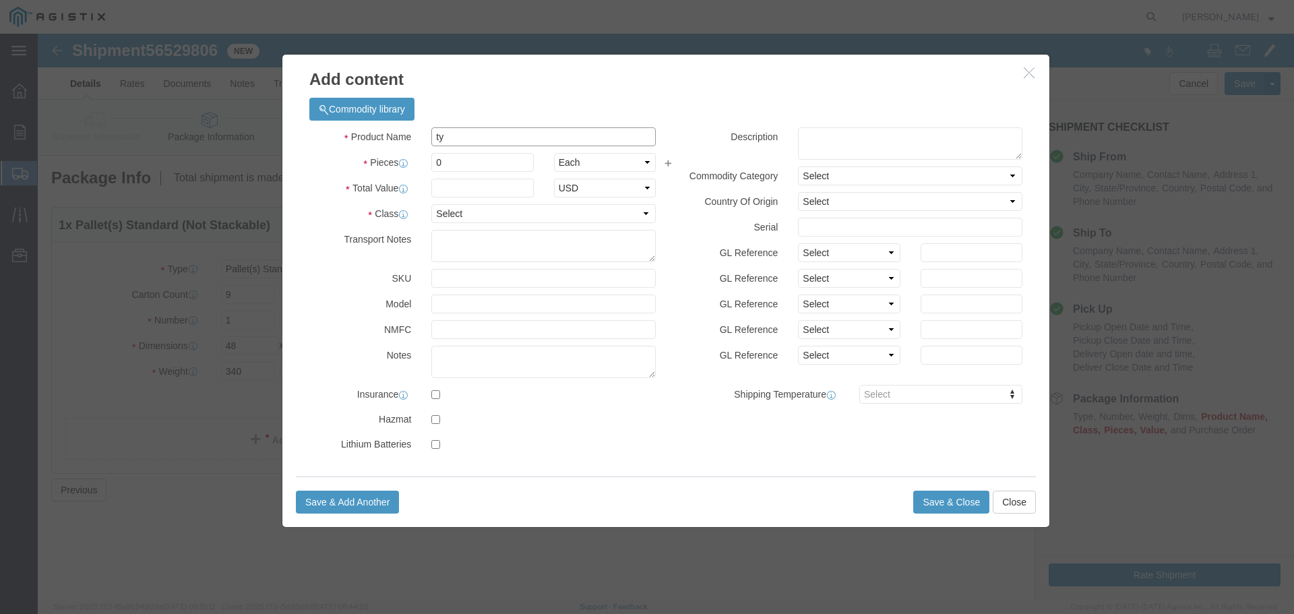
click div "Add content Commodity library Product Name ty ty Pieces 0 Select Bag Barrels 10…"
type input "Ty-Flot Poly Zip bag Orange"
drag, startPoint x: 439, startPoint y: 130, endPoint x: 327, endPoint y: 135, distance: 112.0
click div "Pieces 0 Select Bag Barrels 100Board Feet Bottle Box Blister Pack Carats Can Ca…"
click input "text"
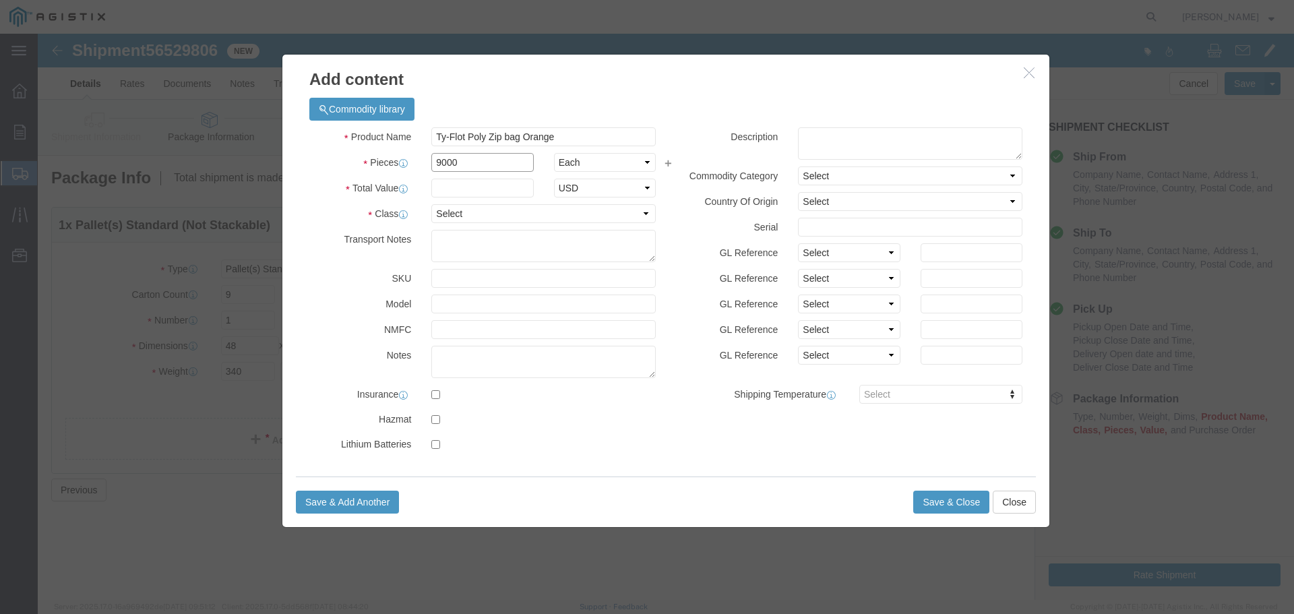
drag, startPoint x: 425, startPoint y: 135, endPoint x: 299, endPoint y: 139, distance: 126.0
click div "Product Name Ty-Flot Poly Zip bag Orange ty Pieces 9000 Select Bag Barrels 100B…"
type input "9"
click input "text"
type input "1448.46"
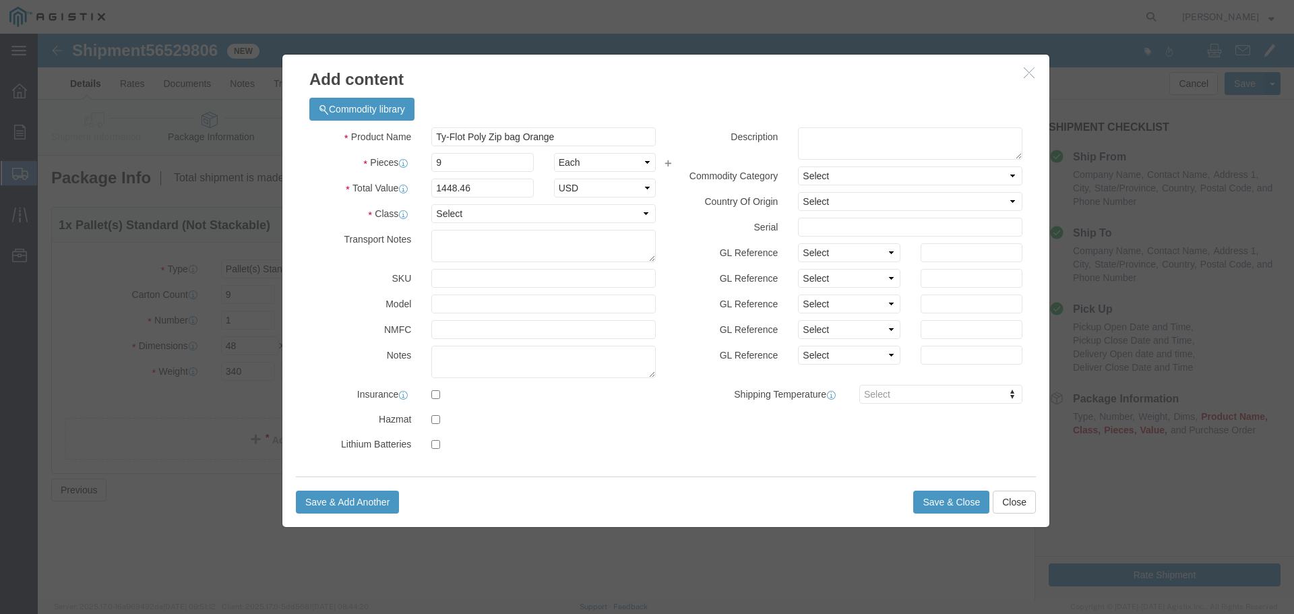
click div "Commodity library"
click select "Select 50 55 60 65 70 85 92.5 100 125 175 250 300 400"
select select "50"
click select "Select 50 55 60 65 70 85 92.5 100 125 175 250 300 400"
click label
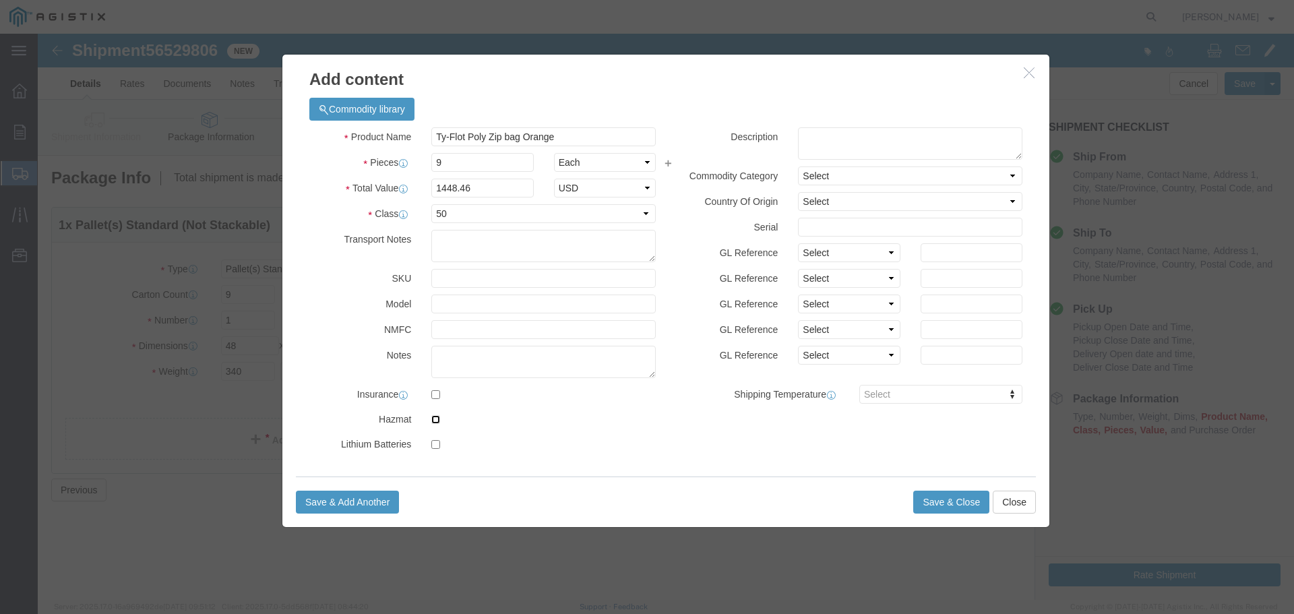
click input "checkbox"
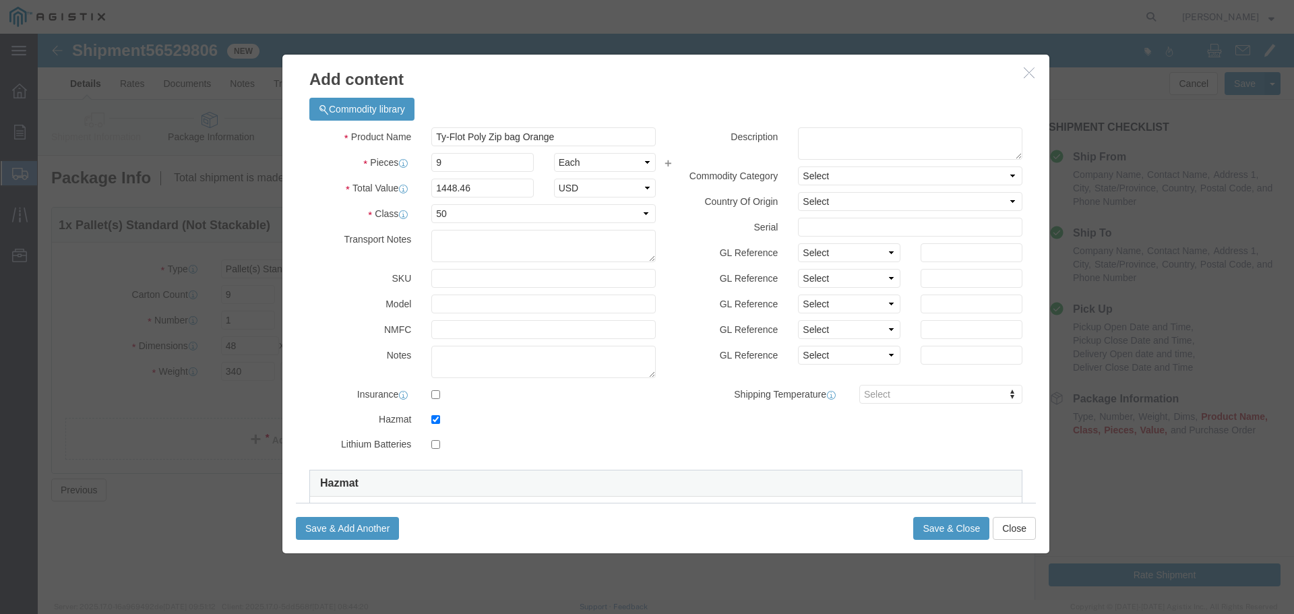
click div "Product Name Ty-Flot Poly Zip bag Orange ty Pieces 9 Select Bag Barrels 100Boar…"
click label
click input "checkbox"
checkbox input "false"
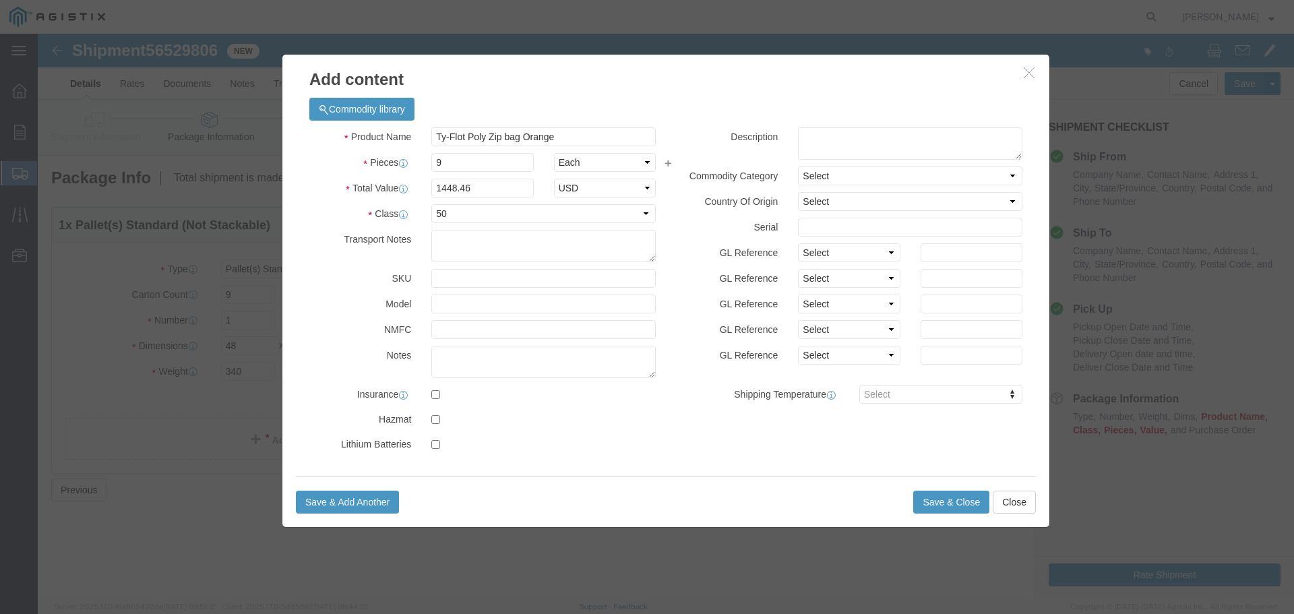
click div "Save & Add Another Save & Close Close"
click icon
click button "Save & Close"
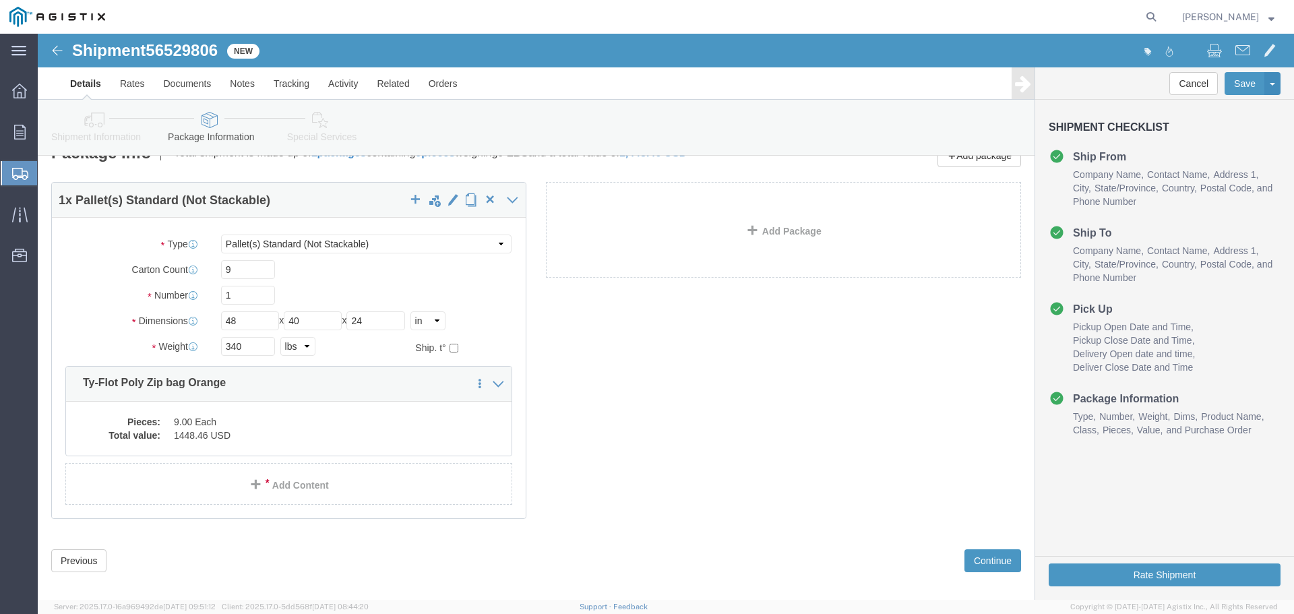
scroll to position [38, 0]
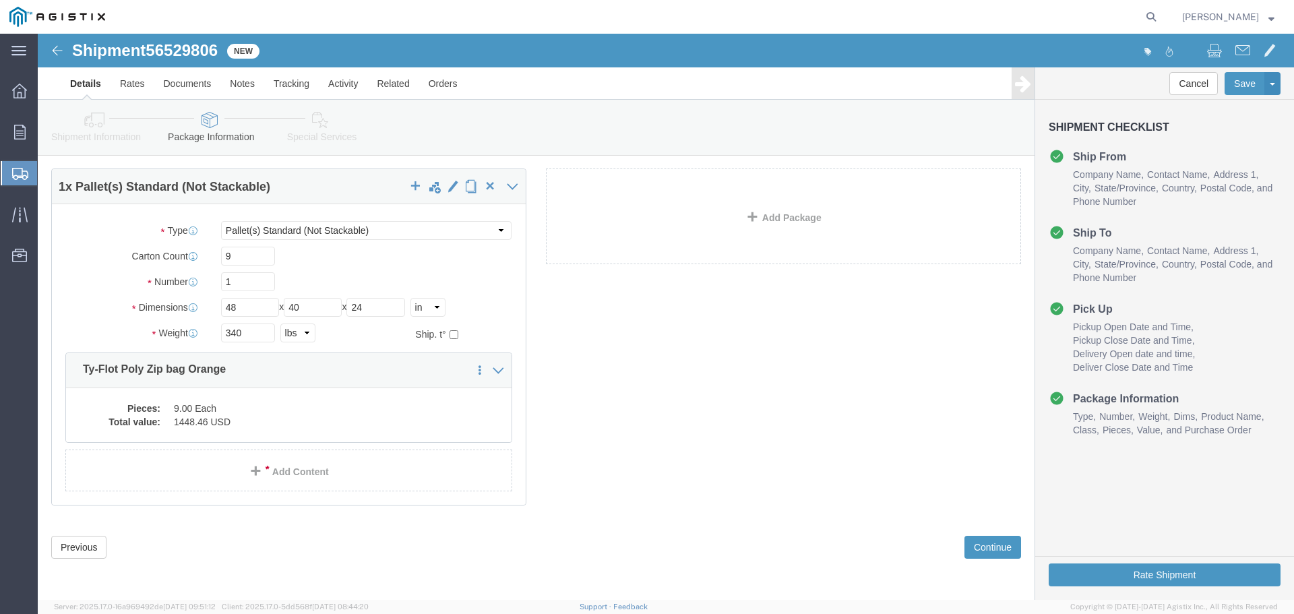
click div "Previous Continue"
click button "Continue"
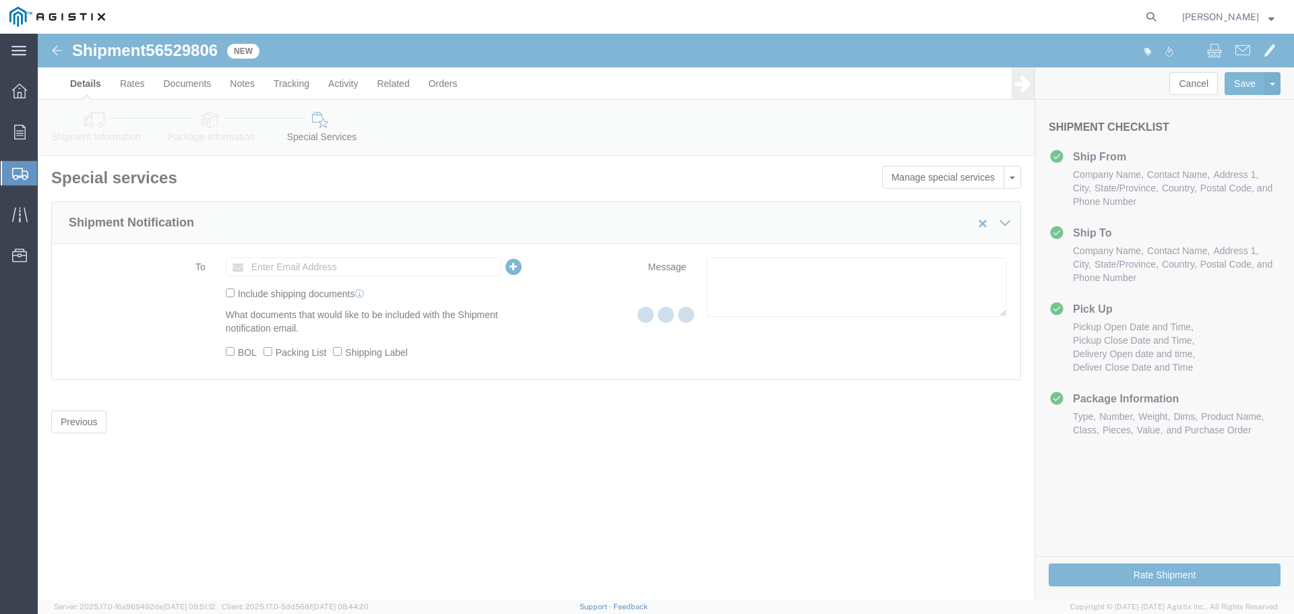
scroll to position [0, 0]
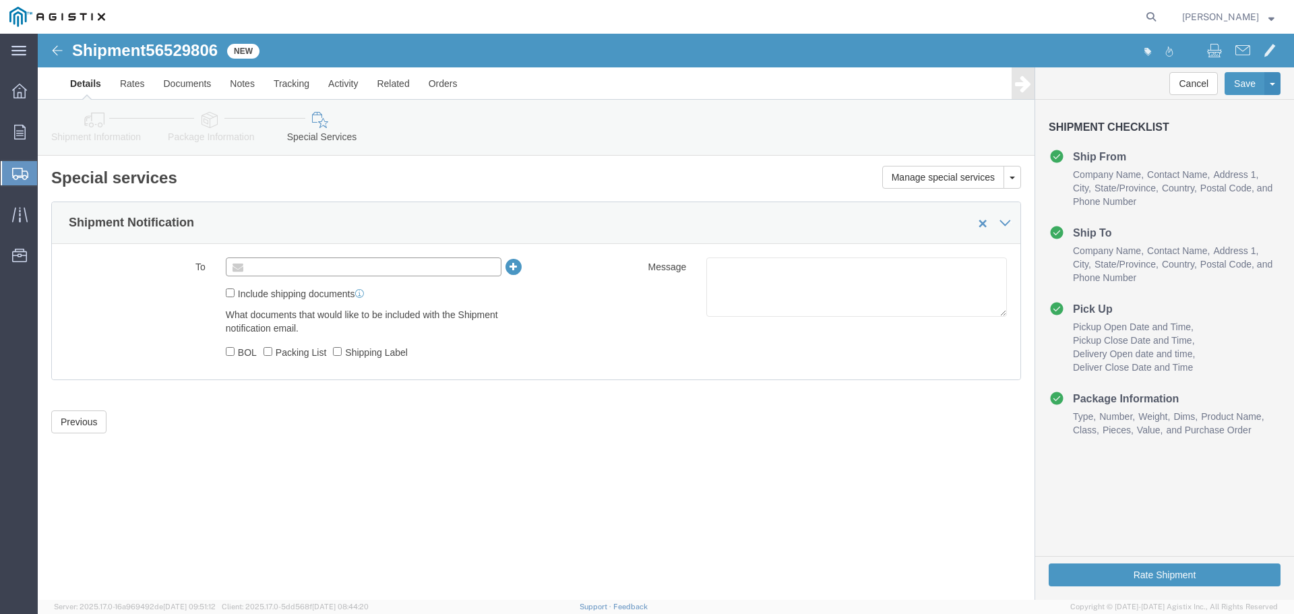
click input "text"
type input "Enter Email Address"
drag, startPoint x: 373, startPoint y: 228, endPoint x: 276, endPoint y: 236, distance: 97.4
paste input "[PERSON_NAME][EMAIL_ADDRESS][PERSON_NAME][DOMAIN_NAME]"
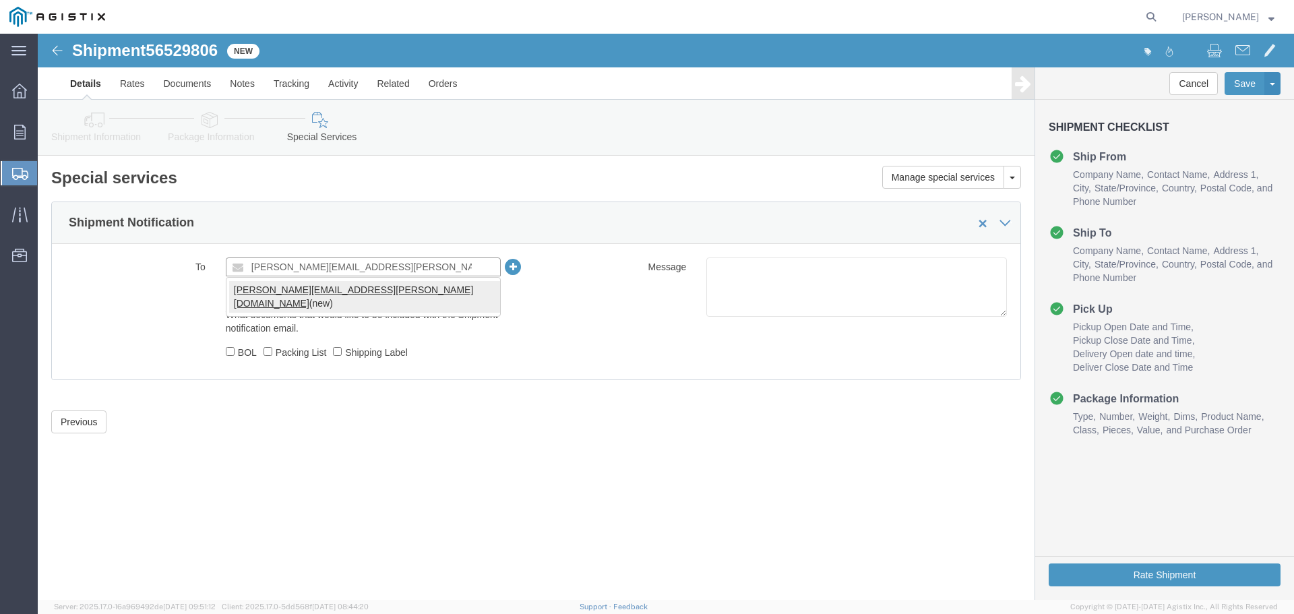
type input "[PERSON_NAME][EMAIL_ADDRESS][PERSON_NAME][DOMAIN_NAME]"
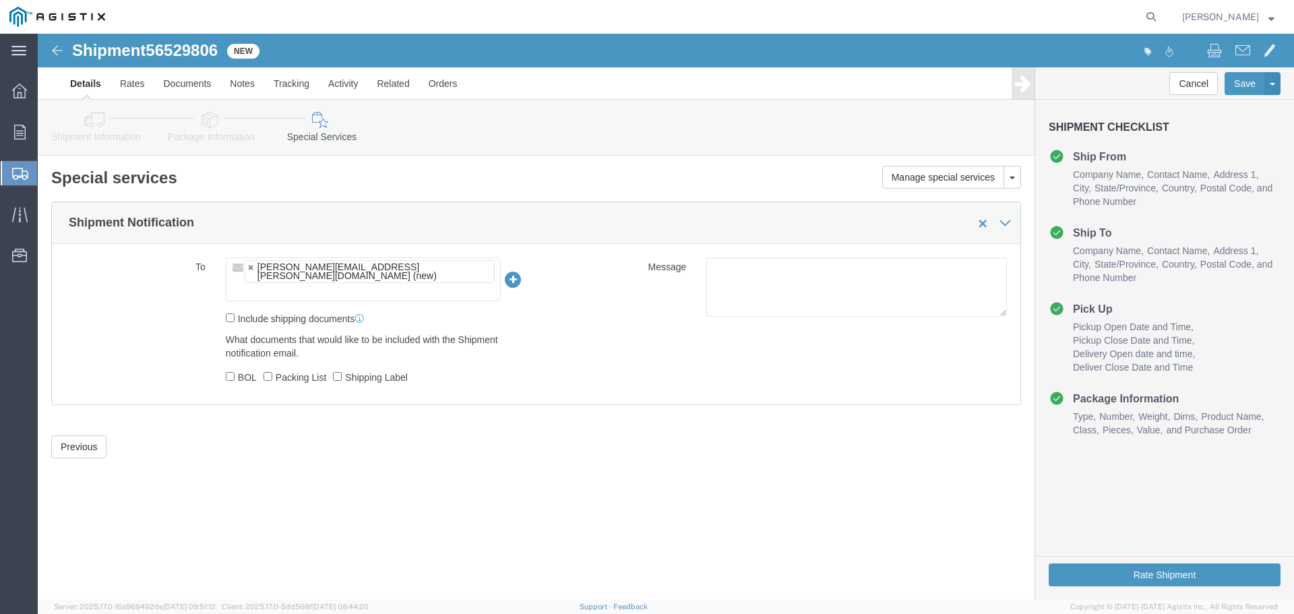
click ul "[PERSON_NAME][EMAIL_ADDRESS][PERSON_NAME][DOMAIN_NAME] (new)"
click icon
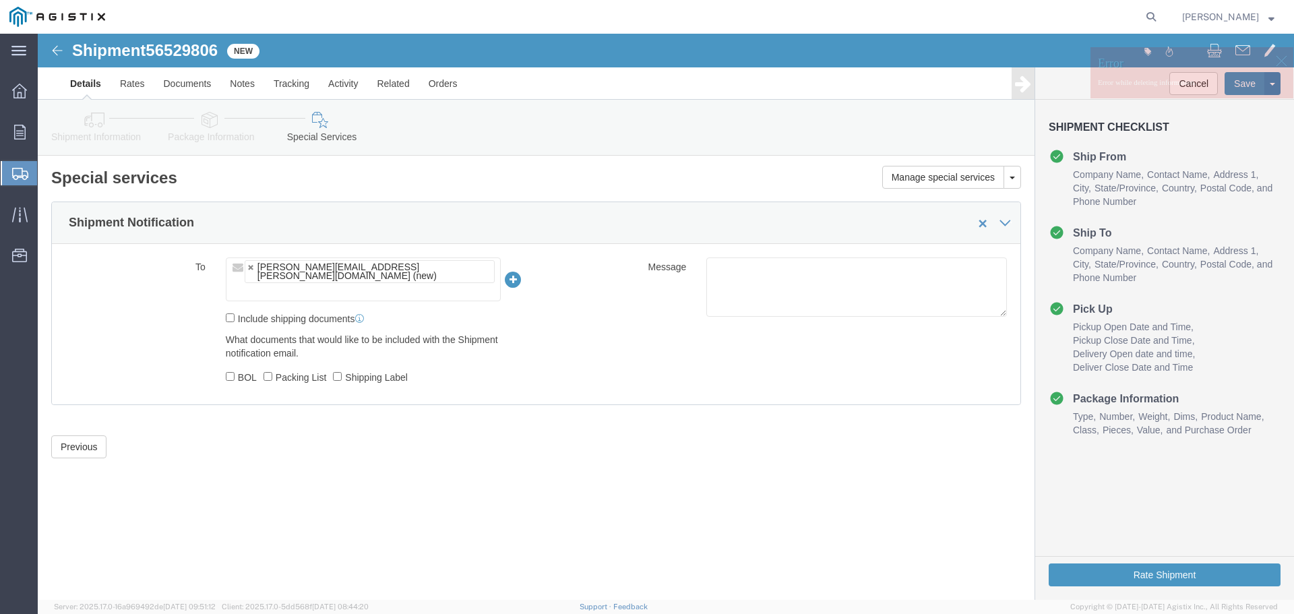
drag, startPoint x: 422, startPoint y: 232, endPoint x: 404, endPoint y: 239, distance: 19.4
click input "text"
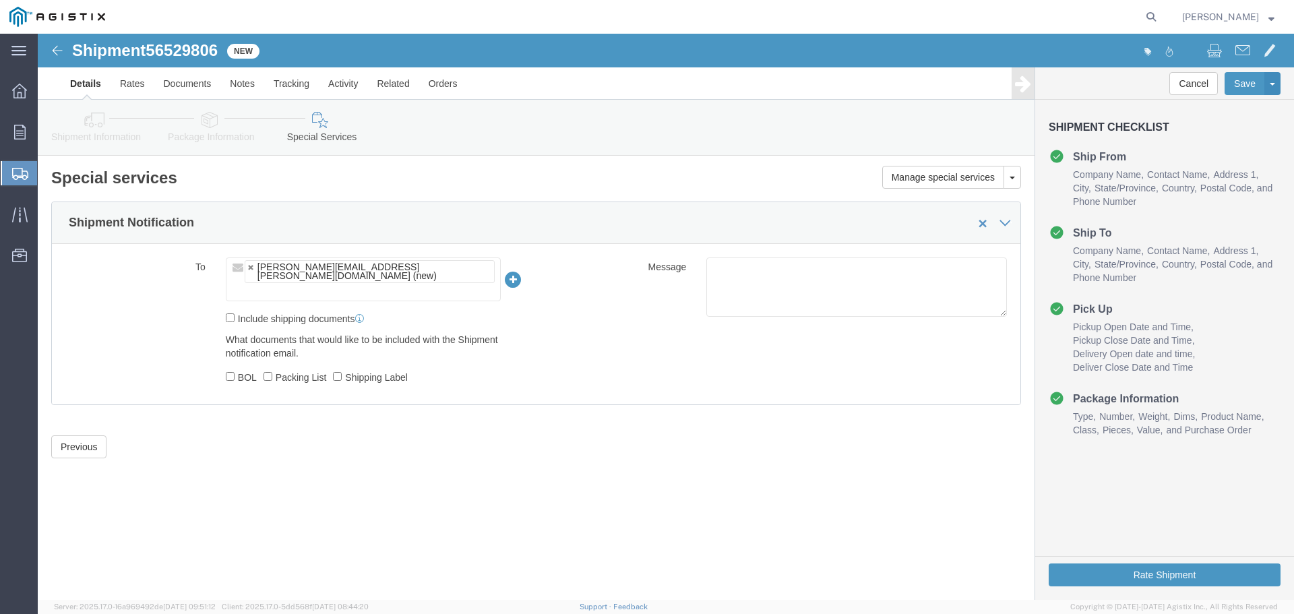
paste input "[EMAIL_ADDRESS][DOMAIN_NAME]"
type input "[EMAIL_ADDRESS][DOMAIN_NAME]"
type input "[PERSON_NAME][EMAIL_ADDRESS][PERSON_NAME][DOMAIN_NAME],[EMAIL_ADDRESS][DOMAIN_N…"
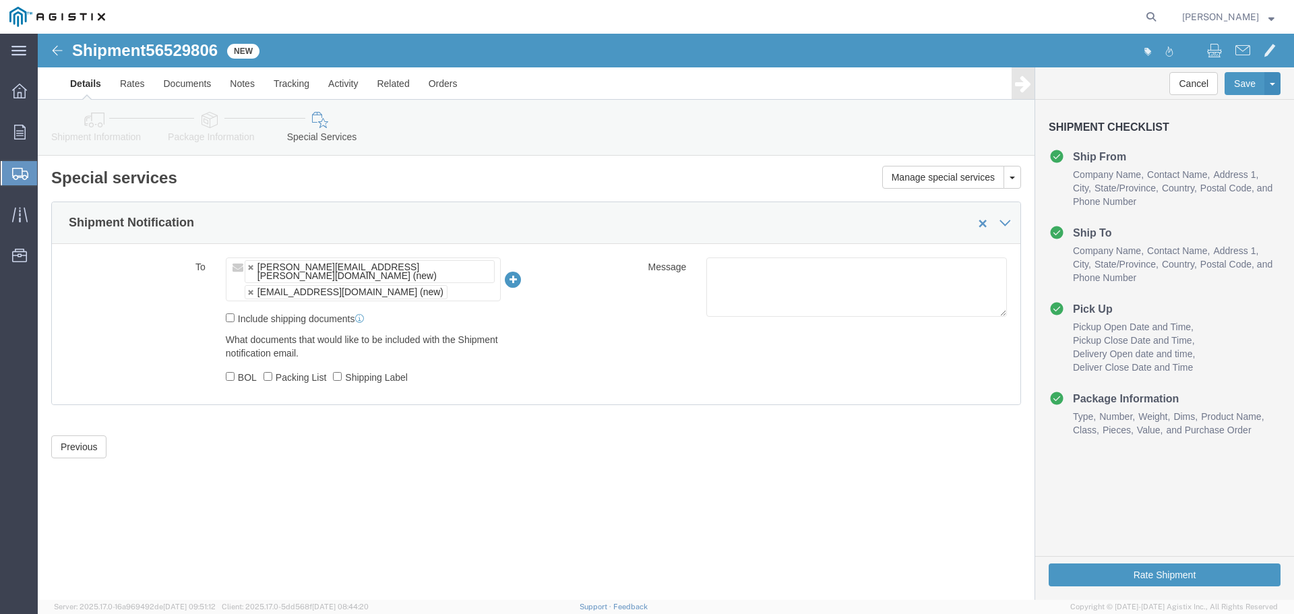
click label "BOL"
click input "BOL"
checkbox input "true"
click label "Packing List"
click input "Packing List"
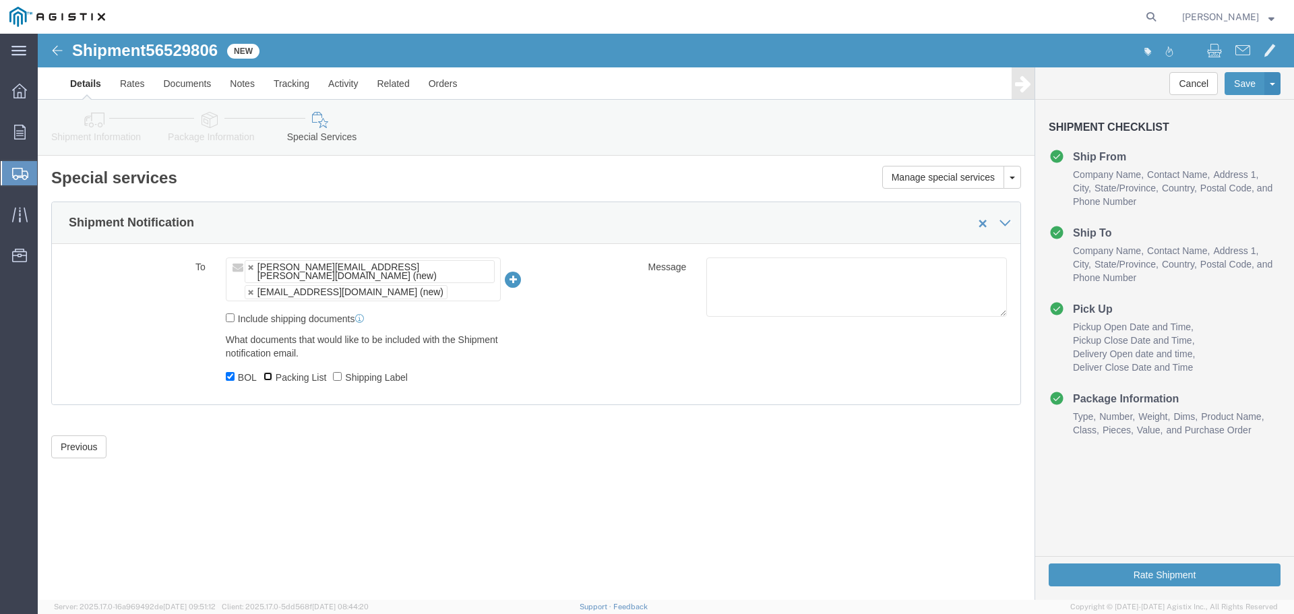
checkbox input "true"
click input "Shipping Label"
checkbox input "true"
click input "Include shipping documents"
checkbox input "true"
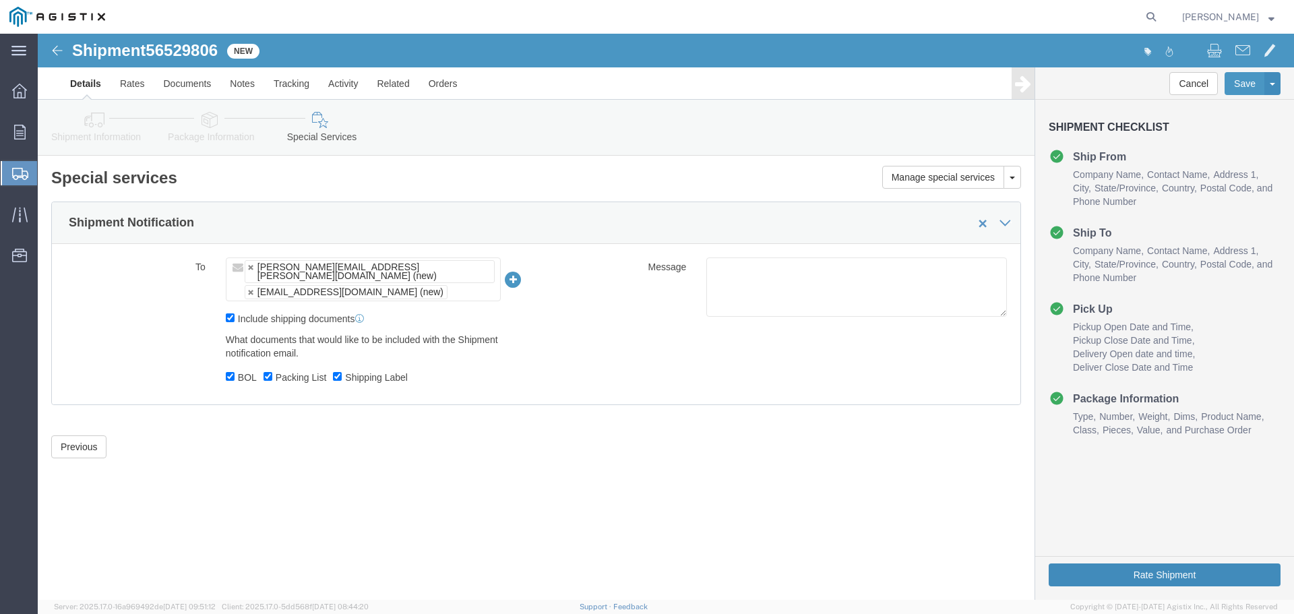
click button "Rate Shipment"
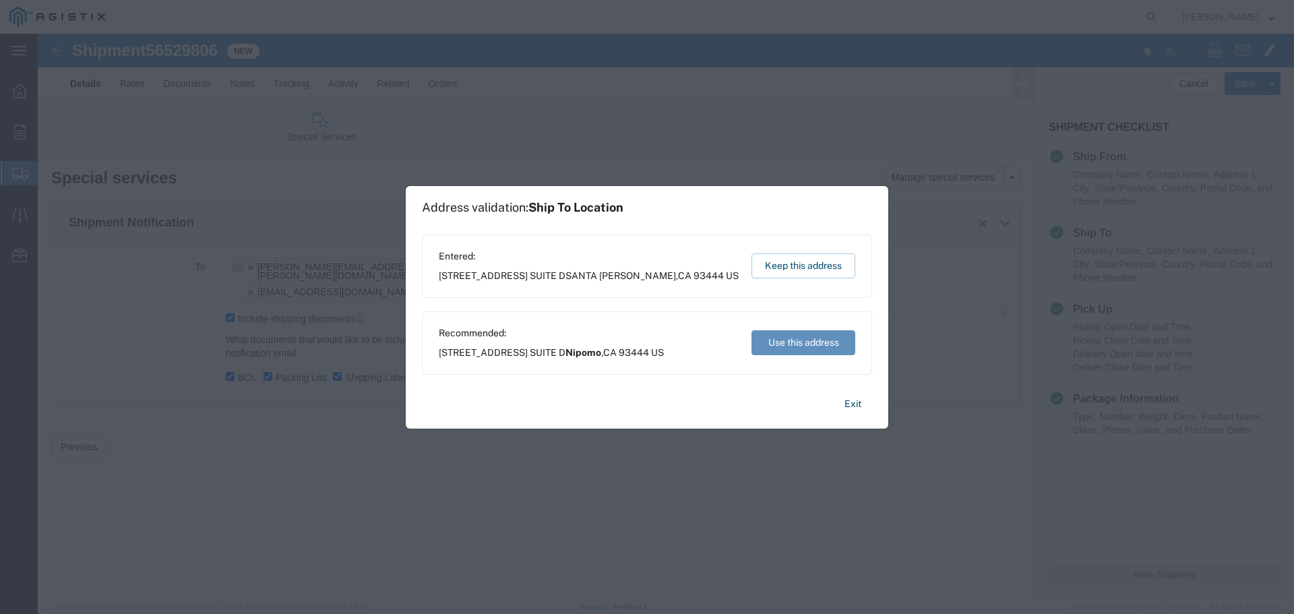
click at [791, 349] on button "Use this address" at bounding box center [803, 342] width 104 height 25
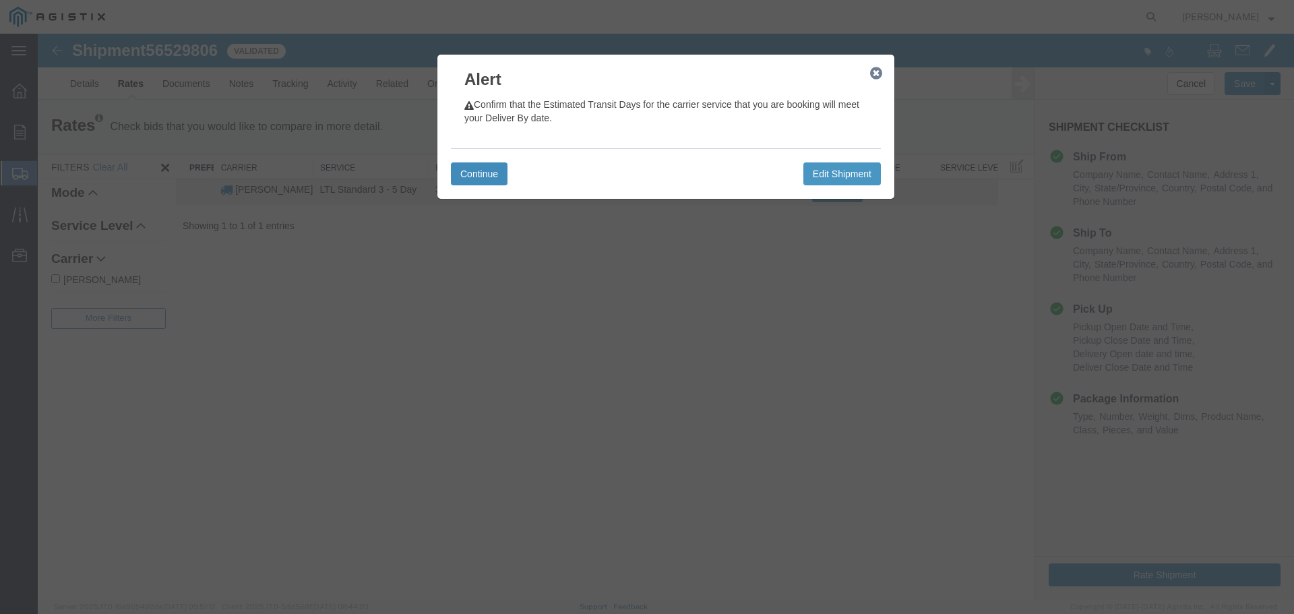
click at [499, 179] on button "Continue" at bounding box center [479, 173] width 57 height 23
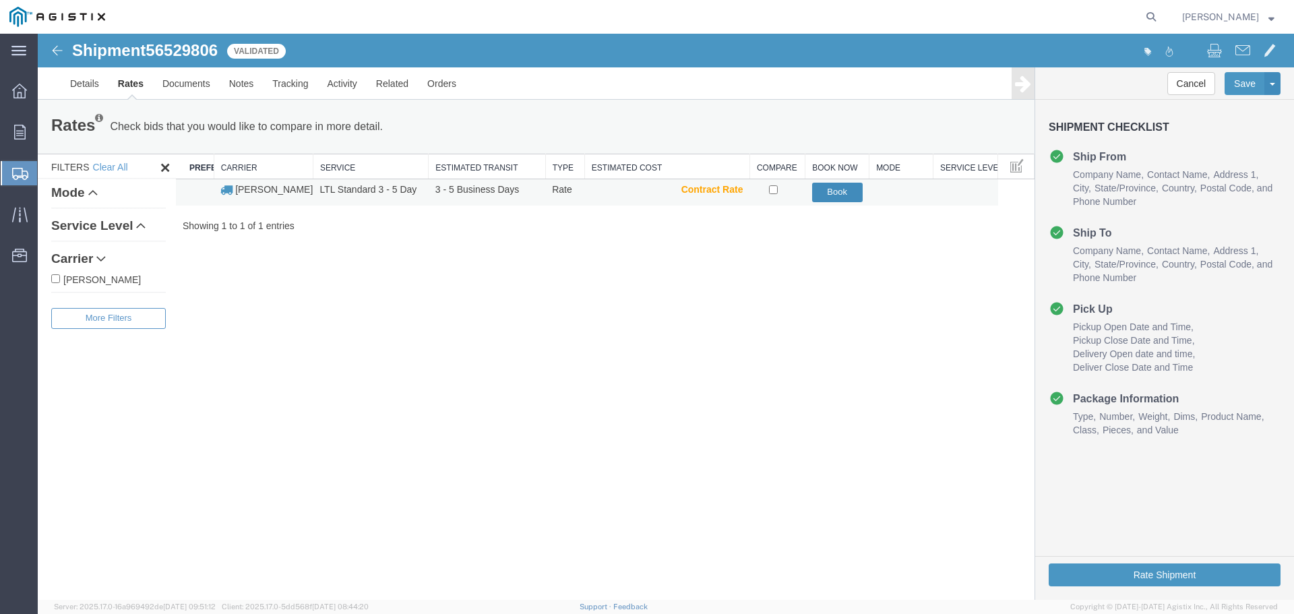
click at [847, 190] on button "Book" at bounding box center [837, 193] width 51 height 20
